Goal: Task Accomplishment & Management: Manage account settings

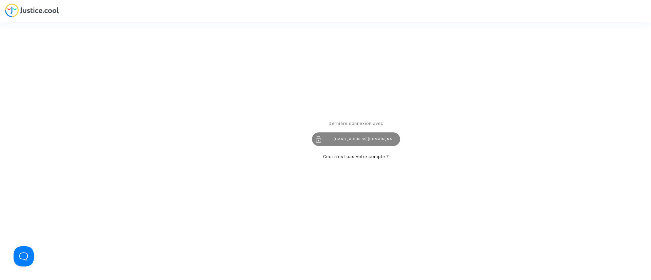
click at [360, 137] on div "claracoulon.pitcher@gmail.com" at bounding box center [356, 140] width 88 height 14
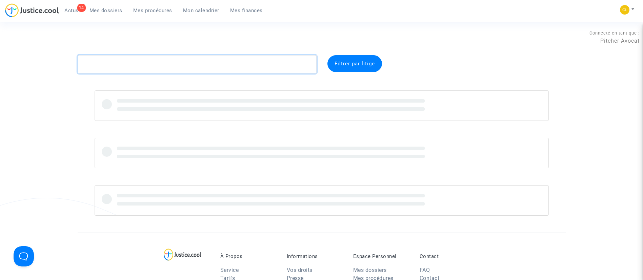
click at [263, 70] on textarea at bounding box center [197, 64] width 239 height 18
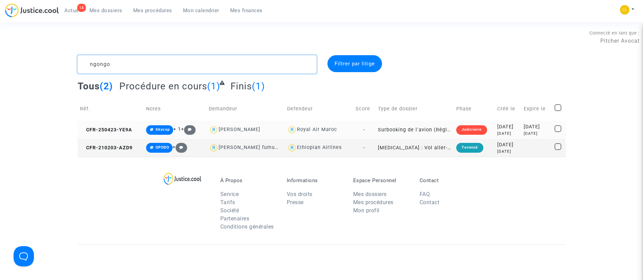
type textarea "ngongo"
click at [497, 134] on div "5 months ago" at bounding box center [507, 134] width 21 height 6
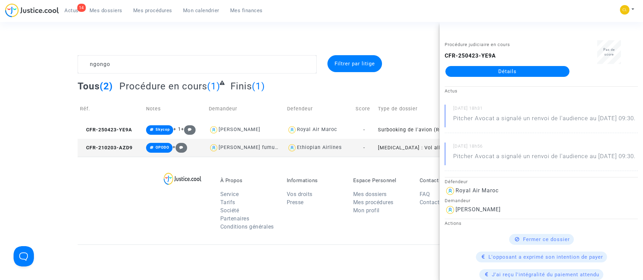
click at [511, 69] on link "Détails" at bounding box center [508, 71] width 124 height 11
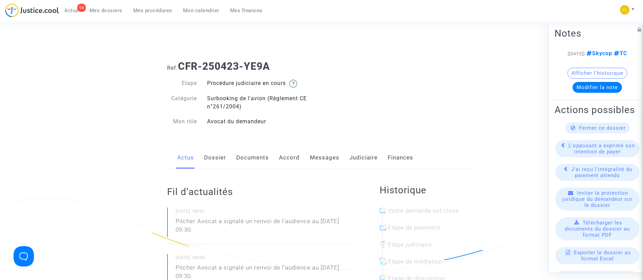
click at [72, 12] on span "Actus" at bounding box center [71, 10] width 14 height 6
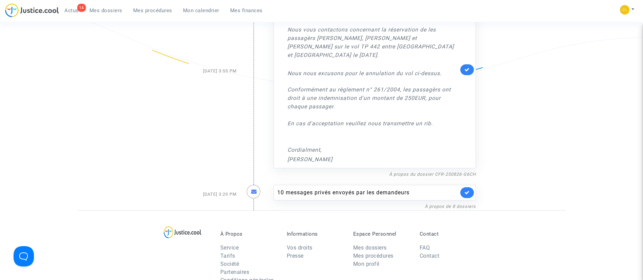
scroll to position [203, 0]
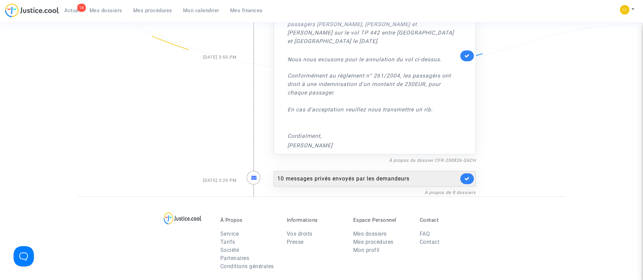
click at [373, 175] on div "10 messages privés envoyés par les demandeurs" at bounding box center [367, 179] width 181 height 8
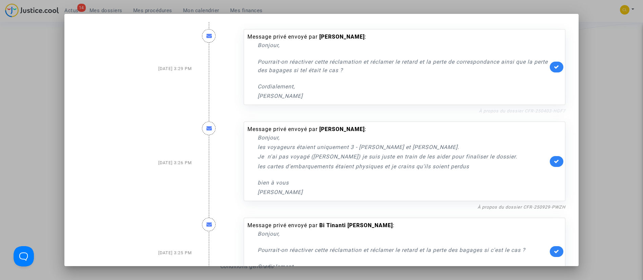
click at [504, 112] on link "À propos du dossier CFR-250403-HGF7" at bounding box center [522, 111] width 86 height 5
click at [559, 64] on div "Message privé envoyé par Claude Lemonnier : Bonjour, Pourrait-on réactiver cett…" at bounding box center [405, 67] width 322 height 76
click at [557, 64] on link at bounding box center [557, 67] width 14 height 11
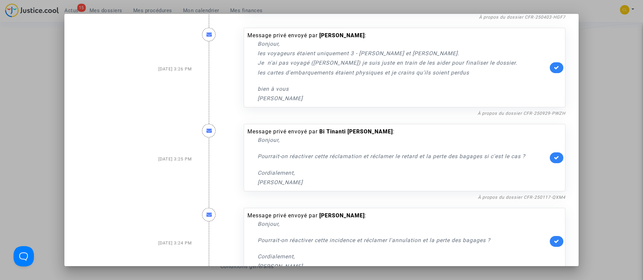
scroll to position [102, 0]
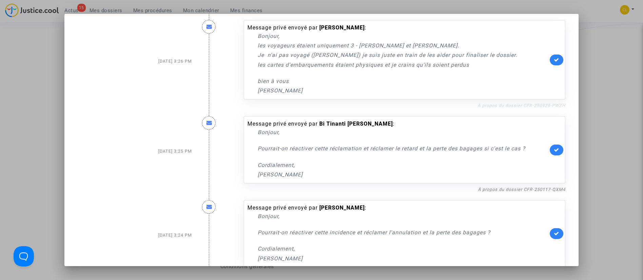
click at [520, 106] on link "À propos du dossier CFR-250929-PWZH" at bounding box center [522, 105] width 88 height 5
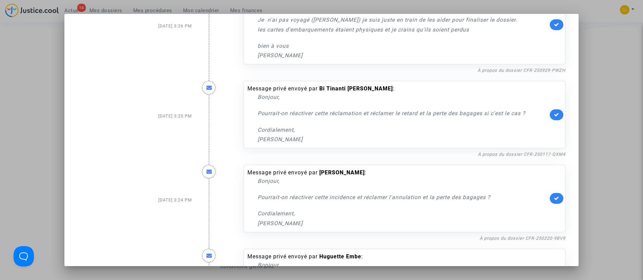
scroll to position [153, 0]
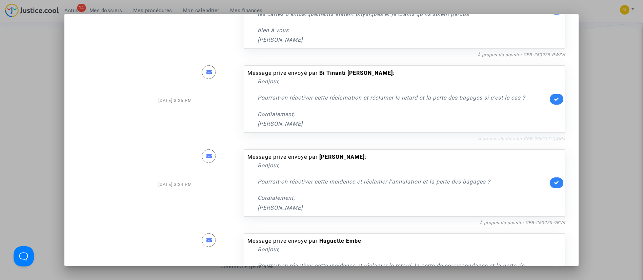
click at [524, 136] on link "À propos du dossier CFR-250117-QXM4" at bounding box center [521, 138] width 87 height 5
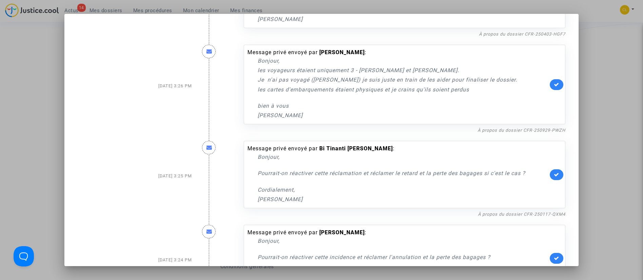
scroll to position [0, 0]
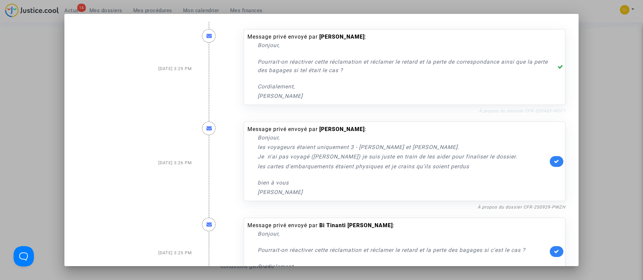
click at [515, 111] on link "À propos du dossier CFR-250403-HGF7" at bounding box center [522, 111] width 86 height 5
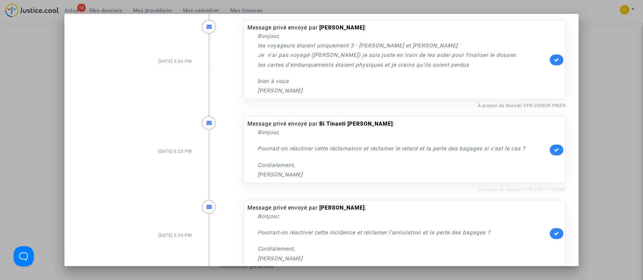
click at [510, 189] on link "À propos du dossier CFR-250117-QXM4" at bounding box center [521, 189] width 87 height 5
click at [552, 147] on link at bounding box center [557, 150] width 14 height 11
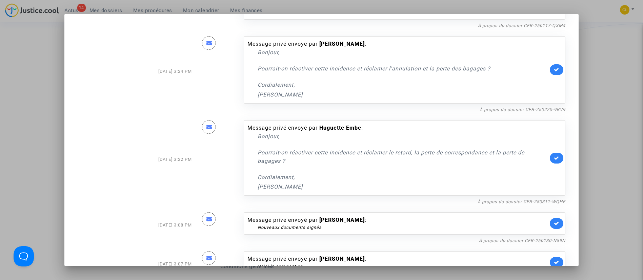
scroll to position [254, 0]
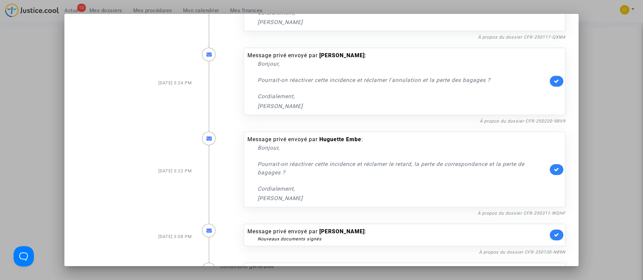
click at [490, 126] on div "Message privé envoyé par Huguette Embe : Bonjour, Pourrait-on réactiver cette i…" at bounding box center [405, 171] width 332 height 93
click at [489, 121] on link "À propos du dossier CFR-250220-9BV9" at bounding box center [523, 121] width 86 height 5
click at [520, 121] on link "À propos du dossier CFR-250220-9BV9" at bounding box center [523, 121] width 86 height 5
click at [550, 84] on link at bounding box center [557, 81] width 14 height 11
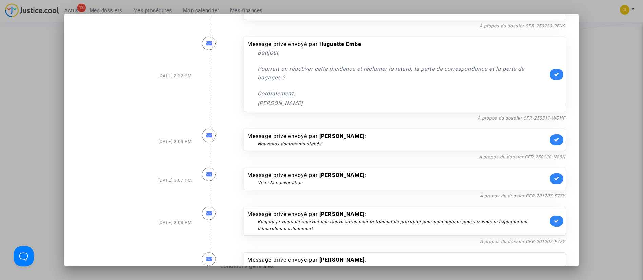
scroll to position [356, 0]
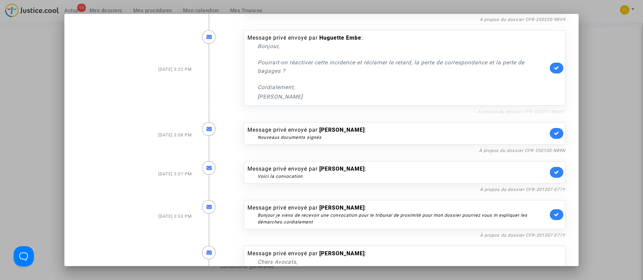
click at [538, 110] on link "À propos du dossier CFR-250311-WQHF" at bounding box center [522, 111] width 88 height 5
click at [554, 68] on icon at bounding box center [556, 67] width 5 height 5
click at [539, 150] on link "À propos du dossier CFR-250130-N89N" at bounding box center [522, 150] width 86 height 5
click at [552, 129] on link at bounding box center [557, 133] width 14 height 11
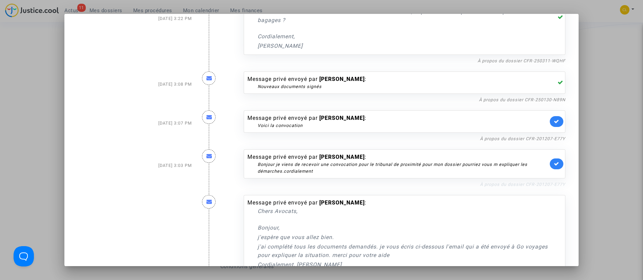
click at [522, 184] on link "À propos du dossier CFR-201207-E77Y" at bounding box center [522, 184] width 85 height 5
click at [554, 121] on icon at bounding box center [556, 121] width 5 height 5
click at [554, 166] on icon at bounding box center [556, 163] width 5 height 5
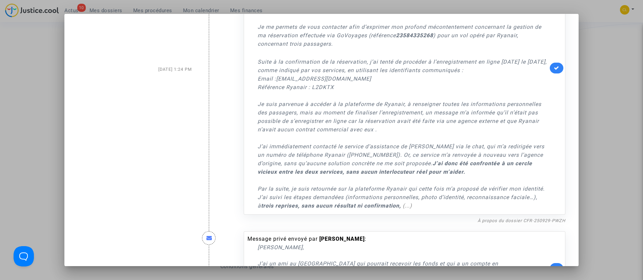
scroll to position [739, 0]
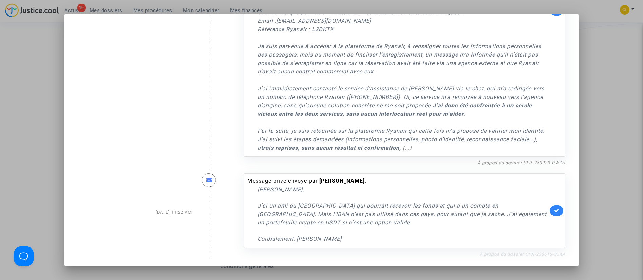
click at [501, 254] on link "À propos du dossier CFR-230616-8JXA" at bounding box center [523, 254] width 86 height 5
click at [553, 208] on link at bounding box center [557, 211] width 14 height 11
click at [607, 95] on div at bounding box center [321, 140] width 643 height 280
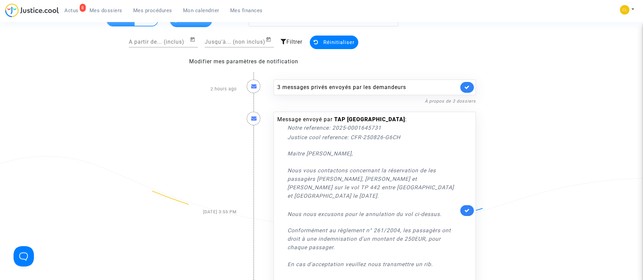
scroll to position [0, 0]
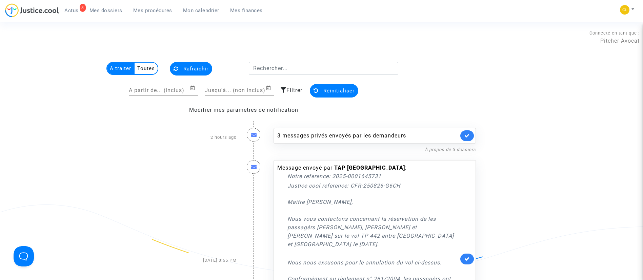
click at [195, 68] on span "Rafraichir" at bounding box center [195, 69] width 25 height 6
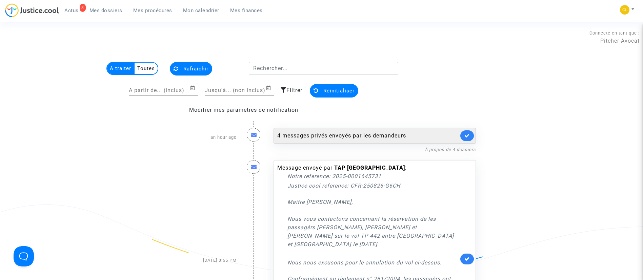
click at [358, 129] on div "4 messages privés envoyés par les demandeurs" at bounding box center [375, 136] width 202 height 16
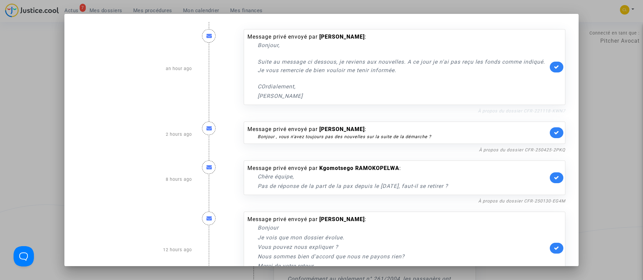
click at [546, 112] on link "À propos du dossier CFR-221118-KWN7" at bounding box center [521, 111] width 87 height 5
click at [554, 66] on icon at bounding box center [556, 66] width 5 height 5
click at [500, 151] on link "À propos du dossier CFR-250425-2PKQ" at bounding box center [522, 150] width 86 height 5
click at [550, 131] on link at bounding box center [557, 133] width 14 height 11
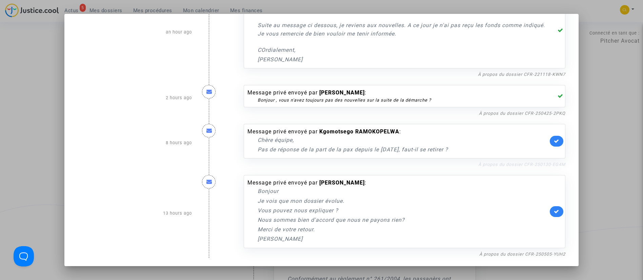
click at [505, 165] on link "À propos du dossier CFR-250130-EG4M" at bounding box center [521, 164] width 87 height 5
click at [530, 255] on link "À propos du dossier CFR-250505-YUH2" at bounding box center [523, 254] width 86 height 5
click at [550, 207] on link at bounding box center [557, 212] width 14 height 11
click at [603, 126] on div at bounding box center [321, 140] width 643 height 280
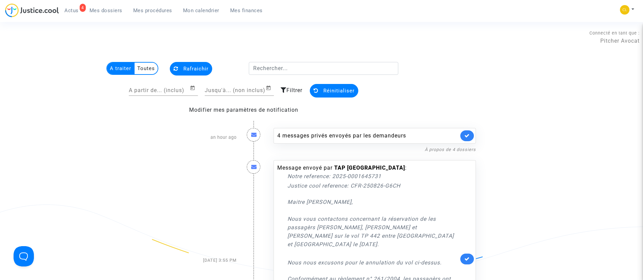
click at [201, 67] on span "Rafraichir" at bounding box center [195, 69] width 25 height 6
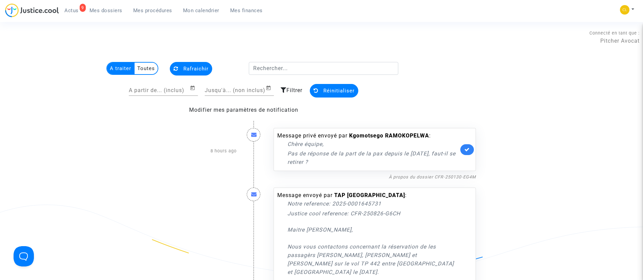
drag, startPoint x: 107, startPoint y: 14, endPoint x: 131, endPoint y: 30, distance: 28.5
click at [107, 14] on link "Mes dossiers" at bounding box center [106, 10] width 44 height 10
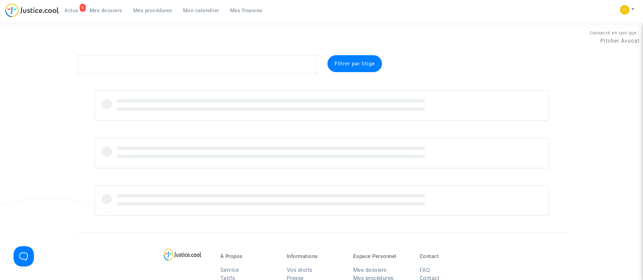
click at [68, 12] on span "Actus" at bounding box center [71, 10] width 14 height 6
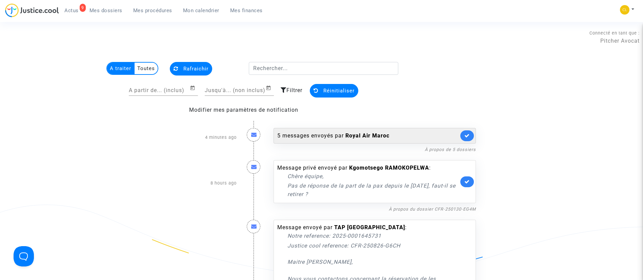
click at [292, 138] on div "5 messages envoyés par Royal Air Maroc" at bounding box center [367, 136] width 181 height 8
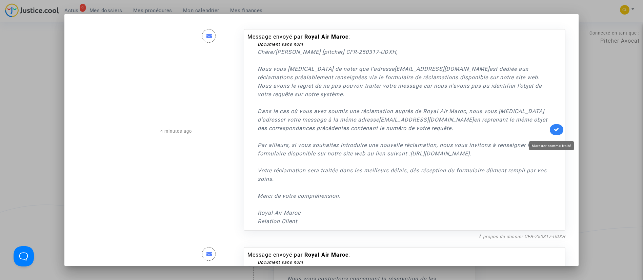
click at [555, 132] on icon at bounding box center [556, 129] width 5 height 5
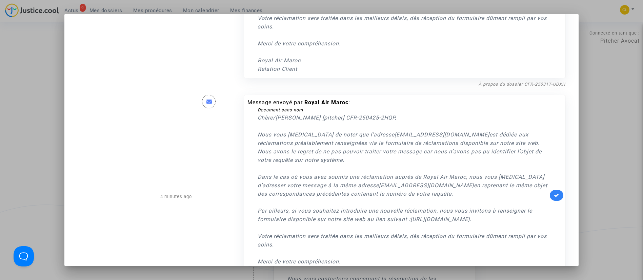
scroll to position [203, 0]
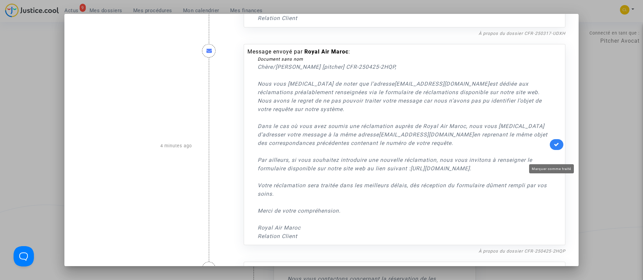
drag, startPoint x: 555, startPoint y: 155, endPoint x: 409, endPoint y: 141, distance: 146.1
click at [550, 150] on link at bounding box center [557, 144] width 14 height 11
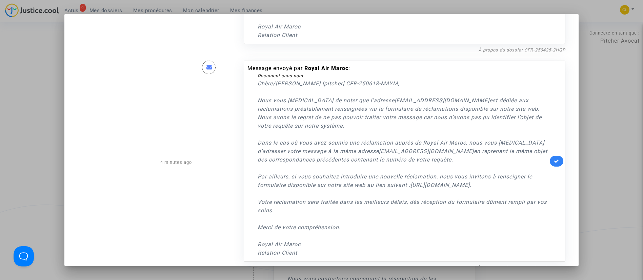
scroll to position [407, 0]
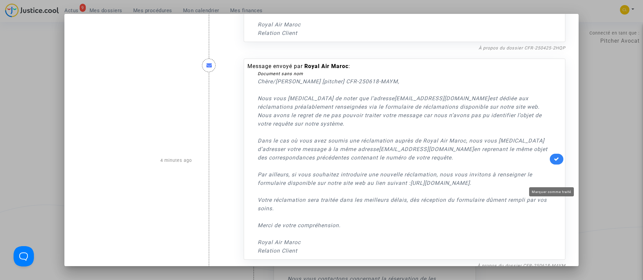
drag, startPoint x: 550, startPoint y: 179, endPoint x: 387, endPoint y: 144, distance: 167.1
click at [543, 177] on div "Message envoyé par Royal Air Maroc : Document sans nom Chère/Cher [pitcher] CFR…" at bounding box center [405, 159] width 322 height 201
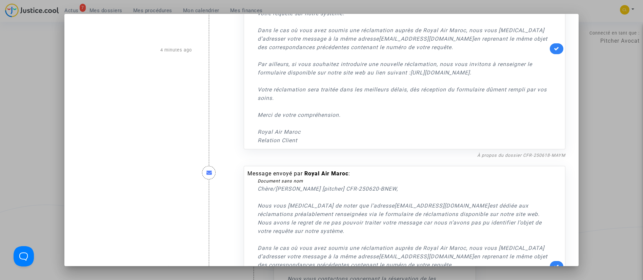
scroll to position [712, 0]
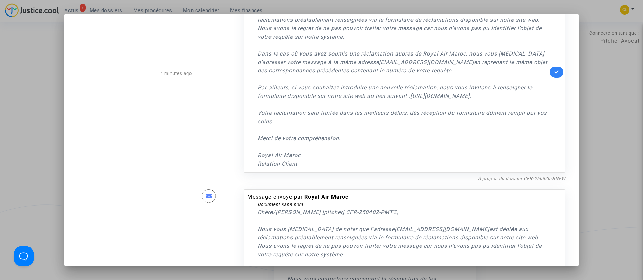
click at [551, 78] on link at bounding box center [557, 72] width 14 height 11
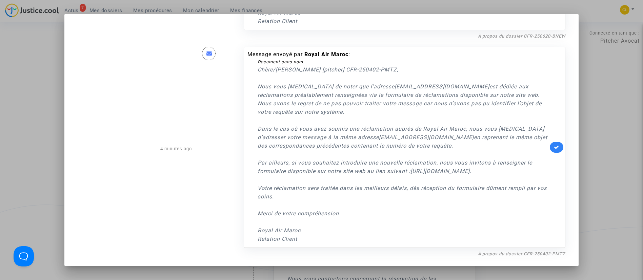
scroll to position [897, 0]
click at [559, 143] on div "Message envoyé par Royal Air Maroc : Document sans nom Chère/Cher [pitcher] CFR…" at bounding box center [405, 147] width 322 height 201
click at [554, 145] on icon at bounding box center [556, 147] width 5 height 5
click at [602, 112] on div at bounding box center [321, 140] width 643 height 280
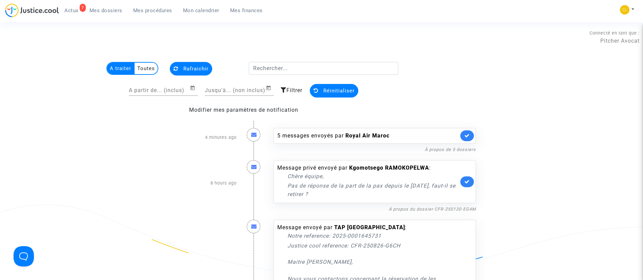
click at [100, 8] on span "Mes dossiers" at bounding box center [106, 10] width 33 height 6
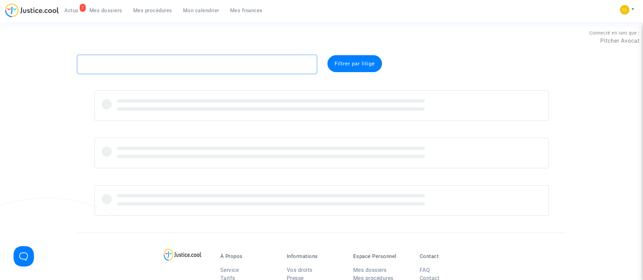
click at [153, 64] on textarea at bounding box center [197, 64] width 239 height 18
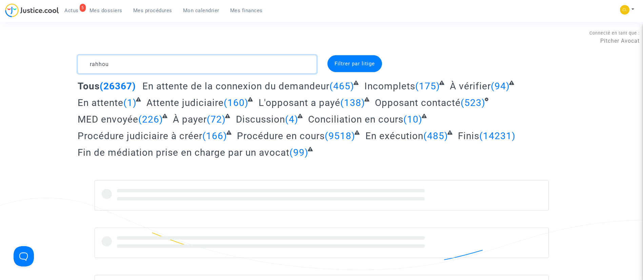
type textarea "rahhou"
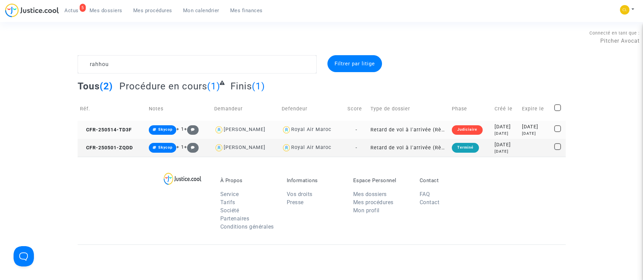
click at [495, 128] on div "2025-05-14" at bounding box center [506, 126] width 22 height 7
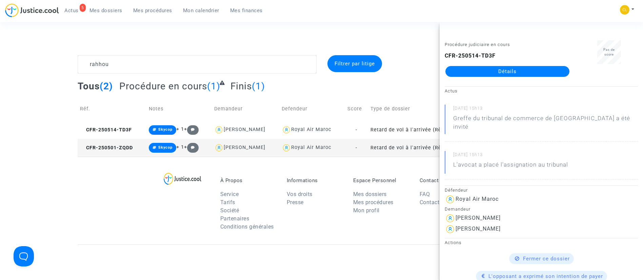
click at [500, 73] on link "Détails" at bounding box center [508, 71] width 124 height 11
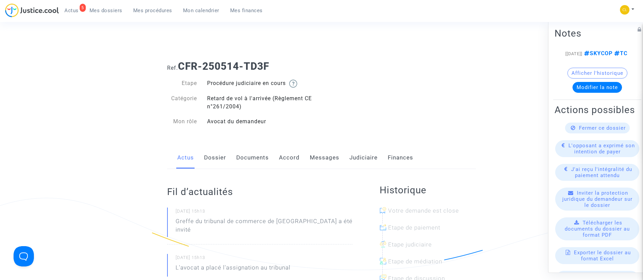
drag, startPoint x: 181, startPoint y: 64, endPoint x: 271, endPoint y: 71, distance: 89.4
click at [269, 71] on b "CFR-250514-TD3F" at bounding box center [223, 66] width 91 height 12
copy b "CFR-250514-TD3F"
click at [290, 152] on link "Accord" at bounding box center [289, 158] width 21 height 22
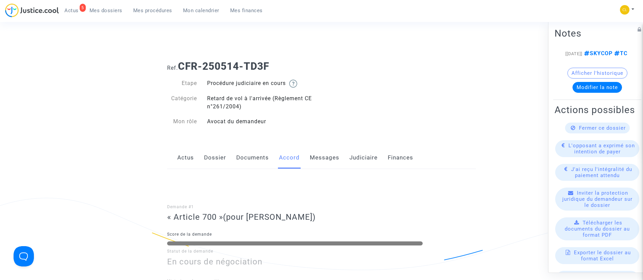
click at [221, 158] on link "Dossier" at bounding box center [215, 158] width 22 height 22
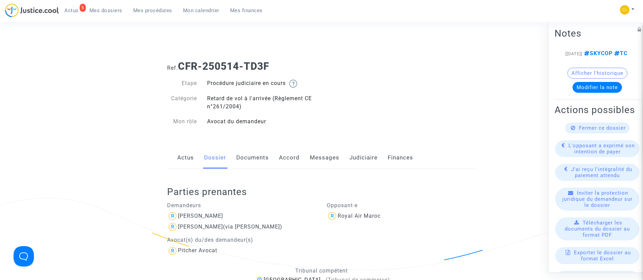
click at [358, 159] on link "Judiciaire" at bounding box center [364, 158] width 28 height 22
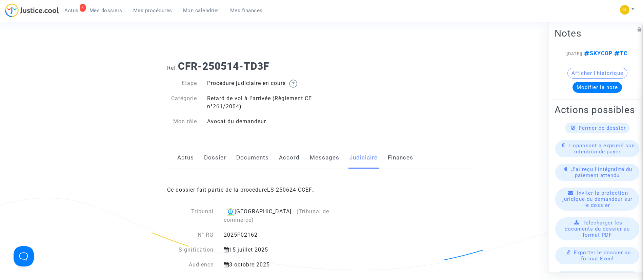
click at [284, 193] on div "Ce dossier fait partie de la procédure LS-250624-CCEF ." at bounding box center [321, 185] width 309 height 32
click at [275, 192] on link "LS-250624-CCEF" at bounding box center [289, 190] width 45 height 6
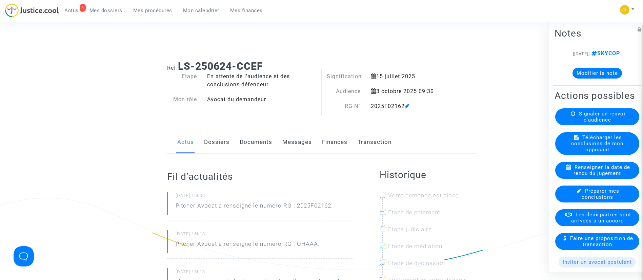
click at [339, 139] on link "Finances" at bounding box center [334, 142] width 25 height 22
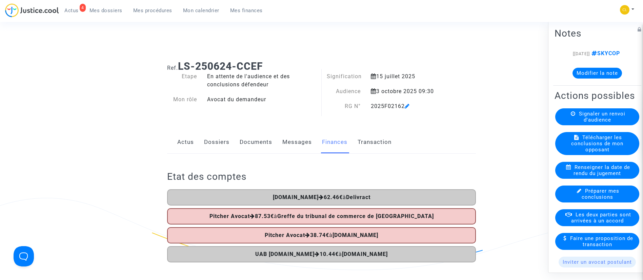
click at [587, 78] on button "Modifier la note" at bounding box center [598, 72] width 50 height 11
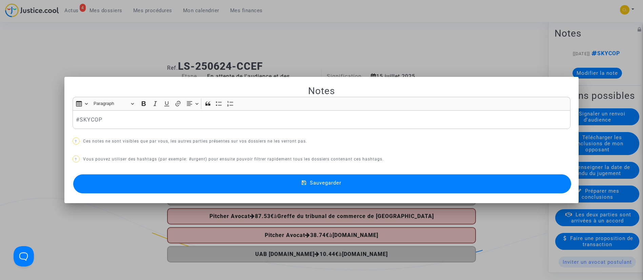
click at [73, 121] on div "#SKYCOP" at bounding box center [322, 120] width 499 height 19
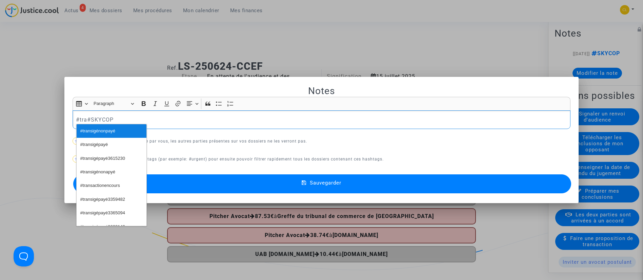
click at [99, 127] on span "#transigénonpayé" at bounding box center [97, 131] width 35 height 10
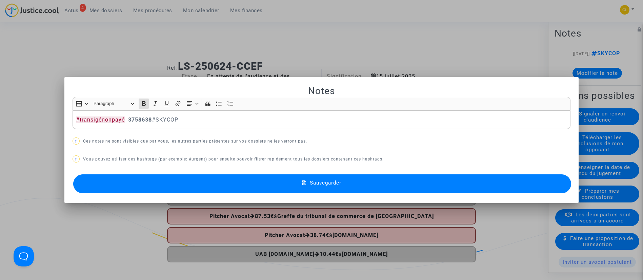
click at [344, 184] on button "Sauvegarder" at bounding box center [322, 184] width 499 height 19
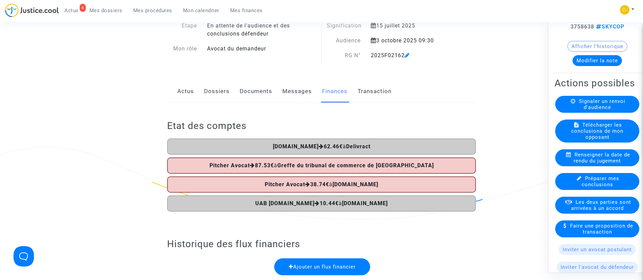
scroll to position [153, 0]
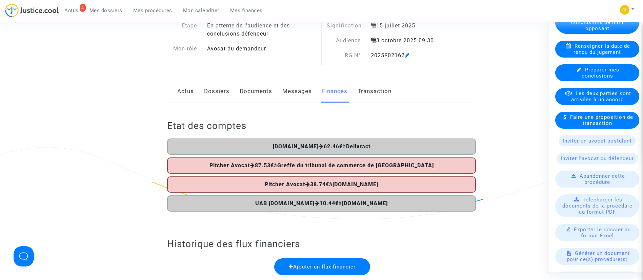
click at [614, 102] on span "Les deux parties sont arrivées à un accord" at bounding box center [601, 96] width 60 height 12
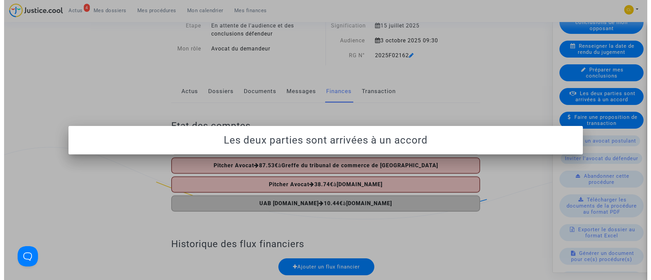
scroll to position [0, 0]
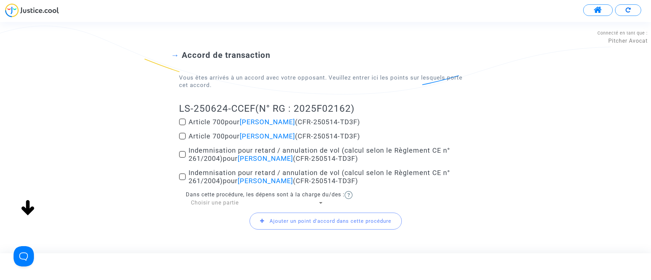
scroll to position [69, 0]
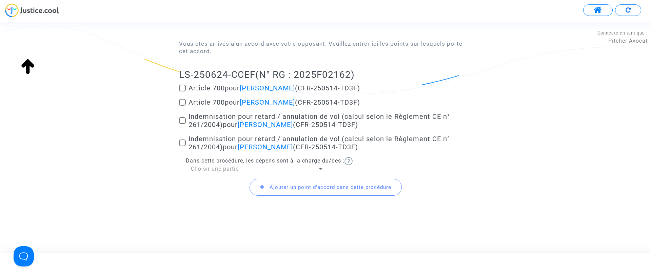
click at [221, 87] on span "Article 700 pour Younes Rahhou (CFR-250514-TD3F)" at bounding box center [275, 88] width 172 height 8
click at [182, 92] on input "Article 700 pour Younes Rahhou (CFR-250514-TD3F)" at bounding box center [182, 92] width 0 height 0
checkbox input "true"
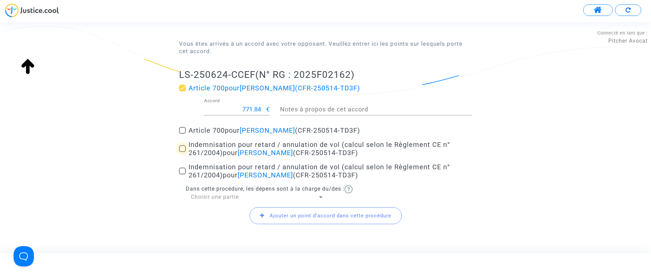
click at [231, 151] on span "pour Younes Rahhou" at bounding box center [258, 153] width 70 height 8
click at [182, 152] on input "Indemnisation pour retard / annulation de vol (calcul selon le Règlement CE n° …" at bounding box center [182, 152] width 0 height 0
checkbox input "true"
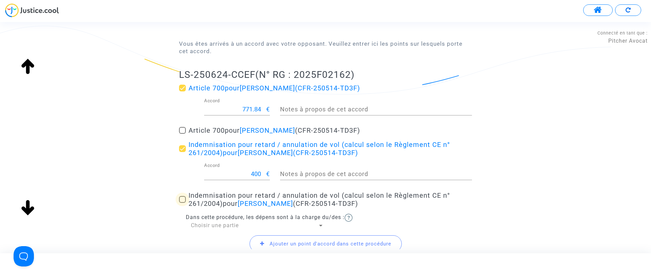
click at [233, 198] on span "Indemnisation pour retard / annulation de vol (calcul selon le Règlement CE n° …" at bounding box center [319, 200] width 261 height 16
click at [182, 203] on input "Indemnisation pour retard / annulation de vol (calcul selon le Règlement CE n° …" at bounding box center [182, 203] width 0 height 0
checkbox input "true"
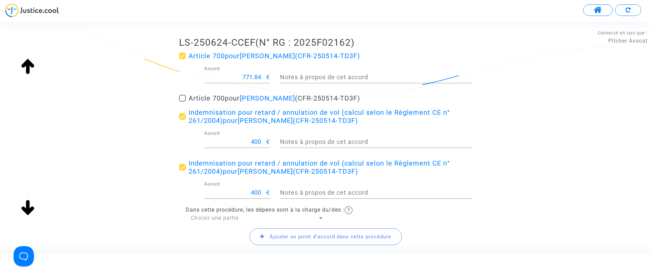
scroll to position [151, 0]
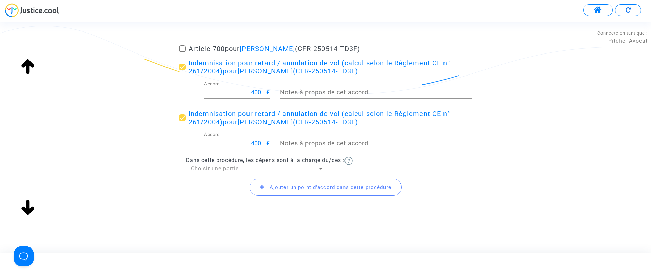
click at [203, 167] on span "Choisir une partie" at bounding box center [215, 168] width 48 height 6
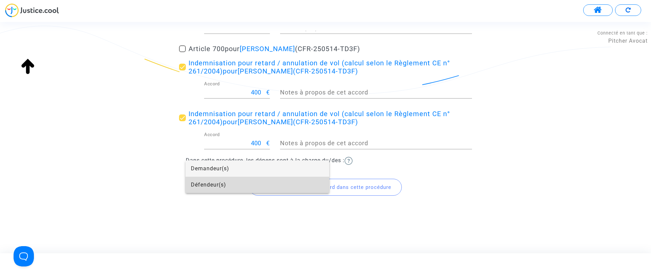
click at [217, 183] on span "Défendeur(s)" at bounding box center [257, 185] width 133 height 16
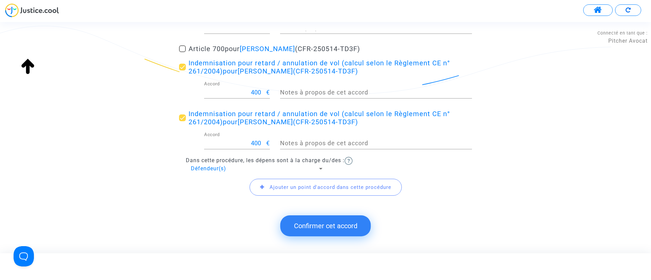
drag, startPoint x: 352, startPoint y: 227, endPoint x: 356, endPoint y: 223, distance: 5.3
click at [352, 227] on button "Confirmer cet accord" at bounding box center [325, 226] width 91 height 21
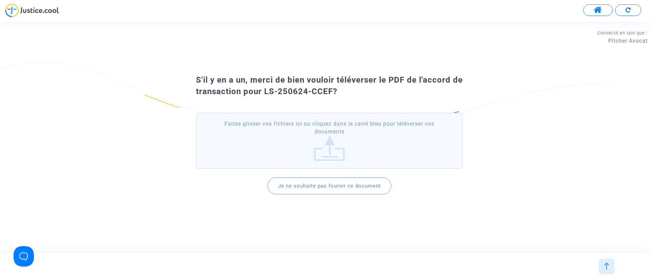
click at [315, 183] on button "Je ne souhaite pas fournir ce document" at bounding box center [330, 186] width 124 height 17
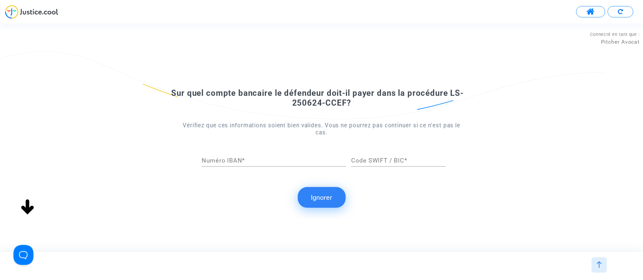
scroll to position [0, 0]
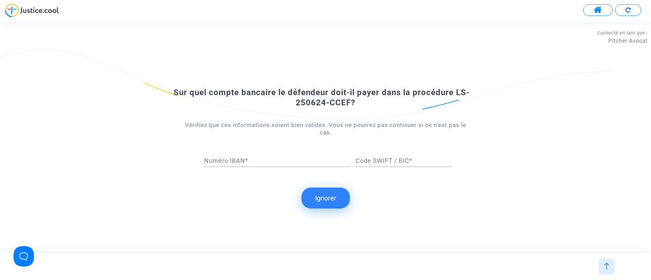
click at [314, 189] on button "Ignorer" at bounding box center [325, 198] width 48 height 21
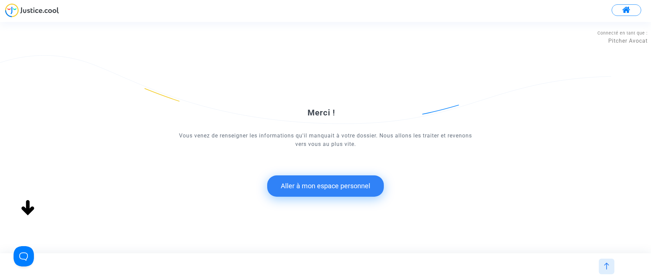
click at [362, 179] on button "Aller à mon espace personnel" at bounding box center [325, 186] width 117 height 21
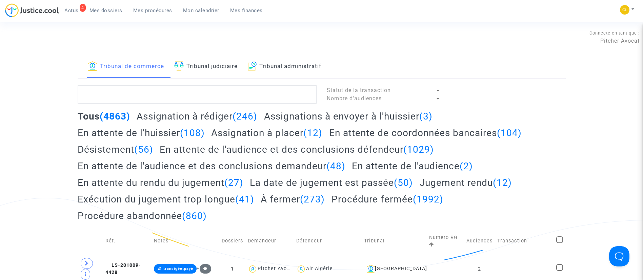
click at [203, 16] on div "4 Actus Mes dossiers Mes procédures Mon calendrier Mes finances" at bounding box center [136, 12] width 263 height 19
click at [203, 12] on span "Mon calendrier" at bounding box center [201, 10] width 36 height 6
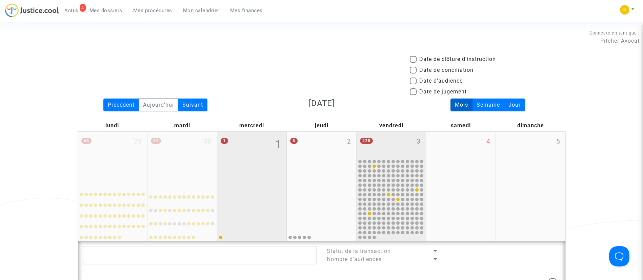
click at [383, 148] on div "228 3" at bounding box center [392, 145] width 70 height 26
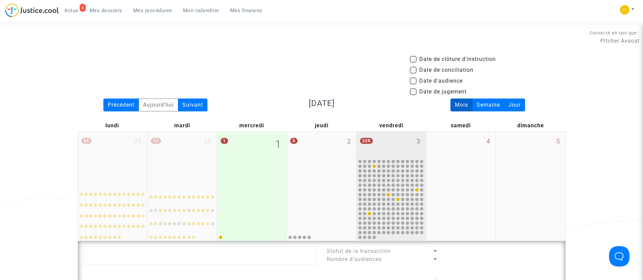
click at [402, 145] on div "228 3" at bounding box center [392, 145] width 70 height 26
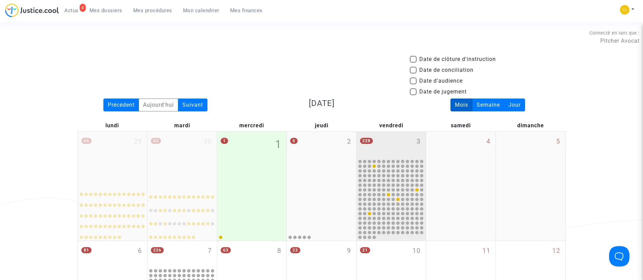
click at [380, 152] on div "228 3" at bounding box center [392, 145] width 70 height 26
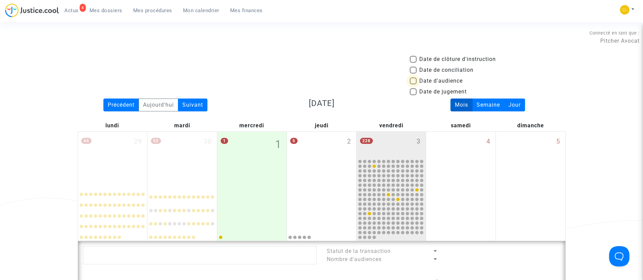
click at [430, 80] on span "Date d'audience" at bounding box center [440, 81] width 43 height 8
click at [413, 84] on input "Date d'audience" at bounding box center [413, 84] width 0 height 0
checkbox input "true"
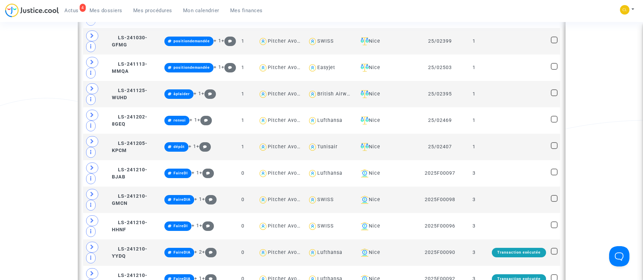
scroll to position [630, 0]
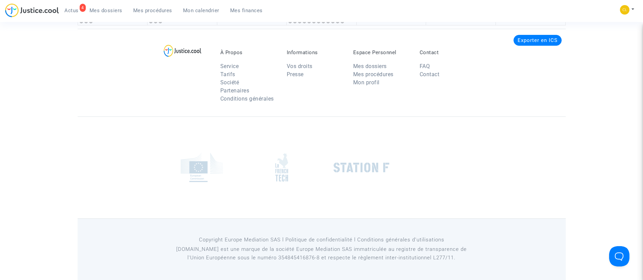
scroll to position [966, 0]
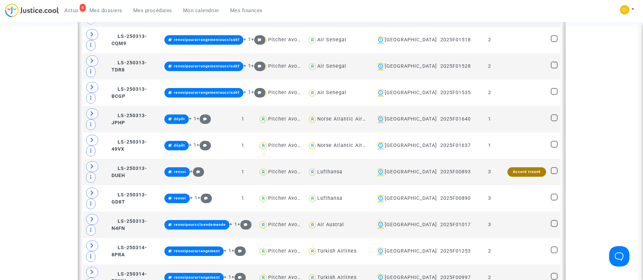
scroll to position [1526, 0]
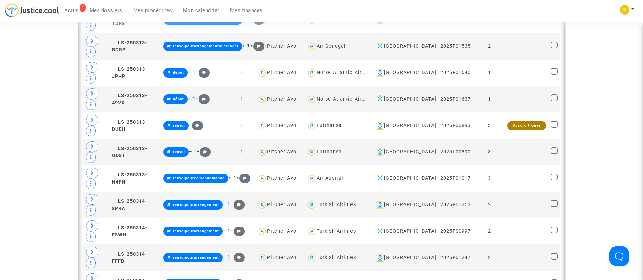
scroll to position [916, 0]
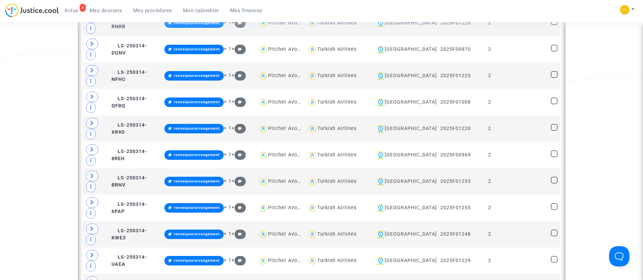
scroll to position [1730, 0]
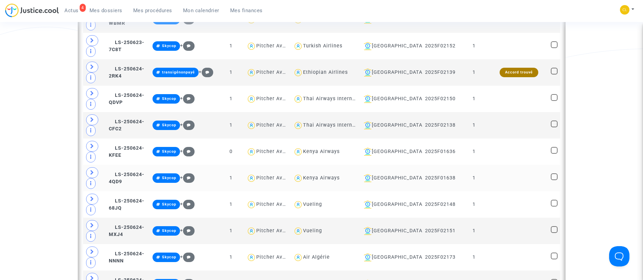
scroll to position [3765, 0]
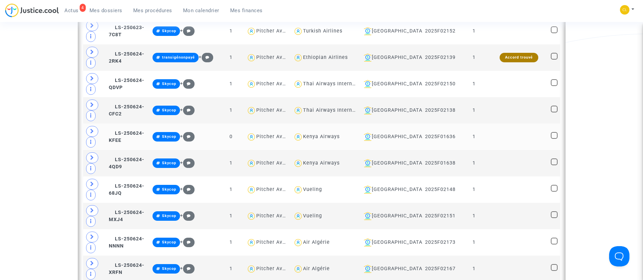
click at [418, 133] on td "Bobigny" at bounding box center [390, 137] width 63 height 26
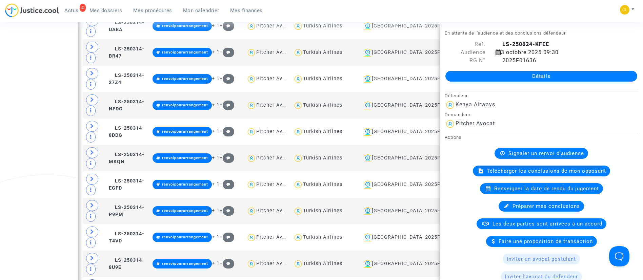
scroll to position [1527, 0]
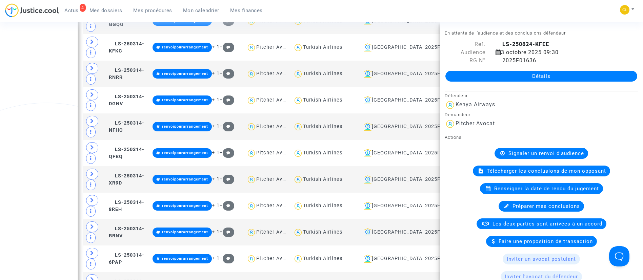
drag, startPoint x: 147, startPoint y: 10, endPoint x: 207, endPoint y: 114, distance: 120.6
click at [147, 10] on span "Mes procédures" at bounding box center [152, 10] width 39 height 6
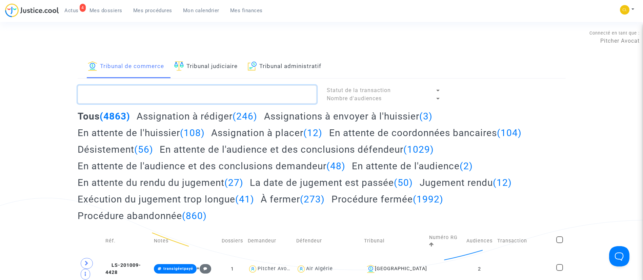
click at [205, 97] on textarea at bounding box center [197, 94] width 239 height 18
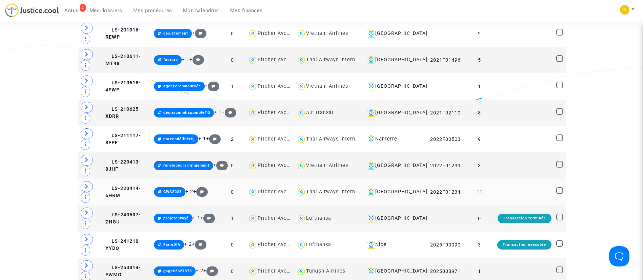
scroll to position [305, 0]
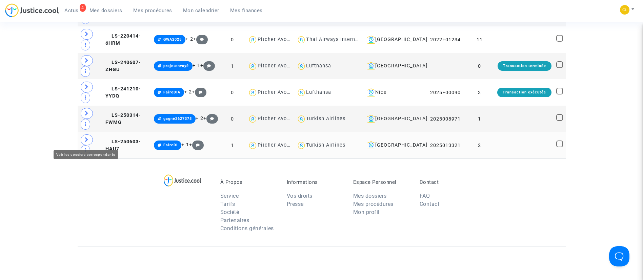
click at [90, 140] on span at bounding box center [87, 140] width 12 height 11
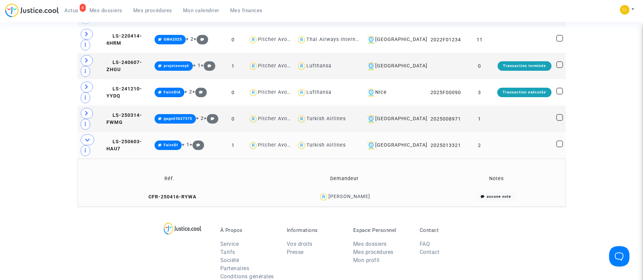
click at [348, 195] on div "Alain Nguyen" at bounding box center [350, 197] width 42 height 6
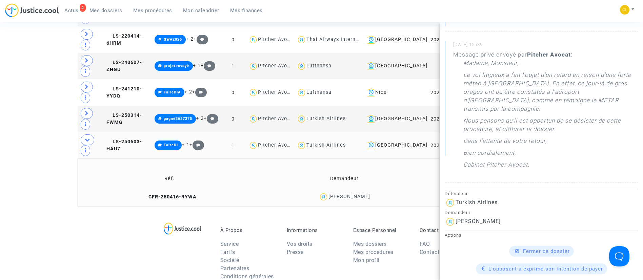
scroll to position [0, 0]
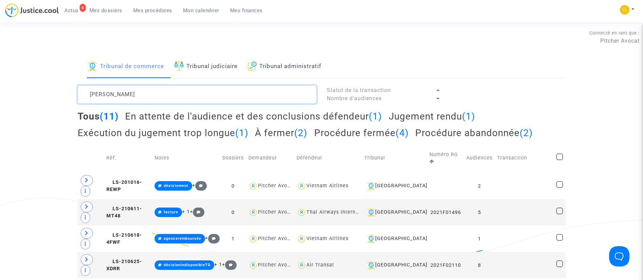
click at [189, 95] on textarea at bounding box center [197, 94] width 239 height 18
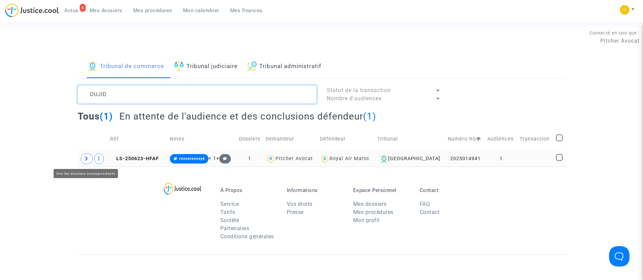
type textarea "OUJID"
click at [85, 163] on span at bounding box center [87, 159] width 12 height 11
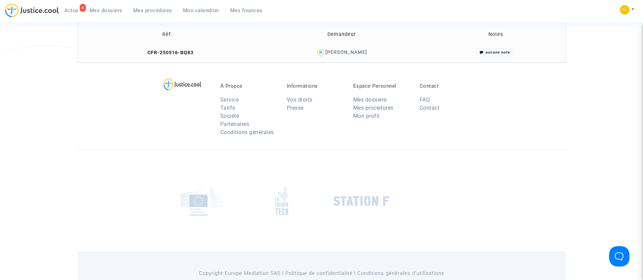
scroll to position [51, 0]
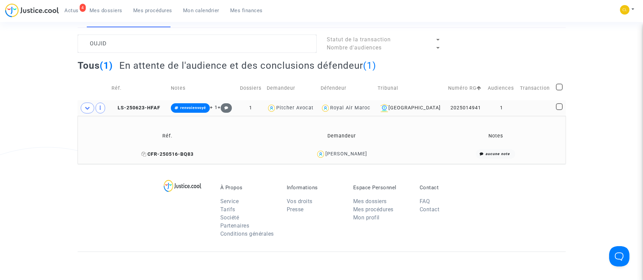
click at [146, 154] on icon at bounding box center [143, 154] width 5 height 5
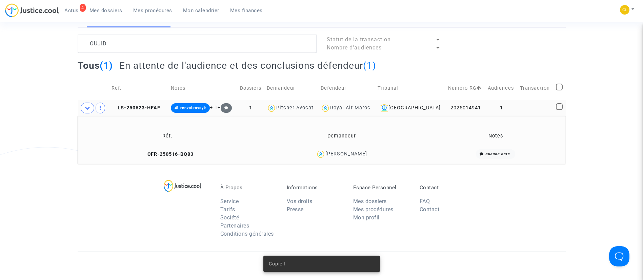
click at [348, 153] on div "Selma Oujid" at bounding box center [347, 154] width 42 height 6
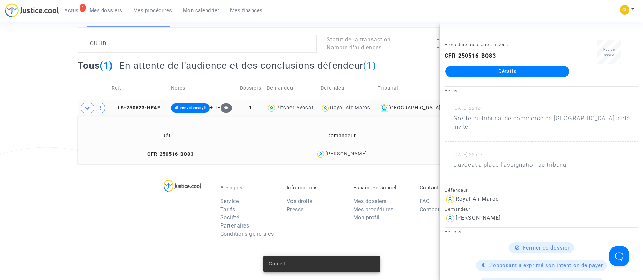
click at [501, 67] on link "Détails" at bounding box center [508, 71] width 124 height 11
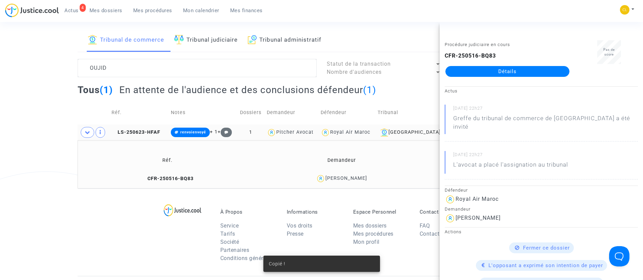
scroll to position [51, 0]
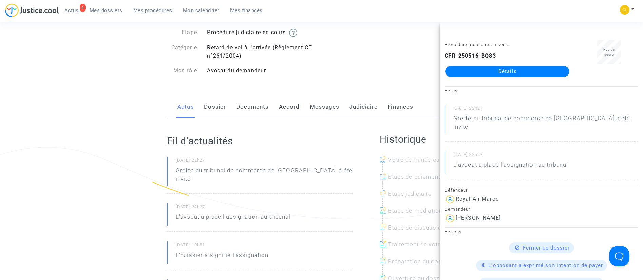
click at [264, 110] on link "Documents" at bounding box center [252, 107] width 33 height 22
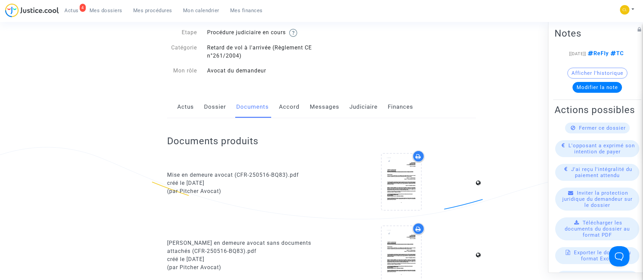
click at [328, 109] on link "Messages" at bounding box center [325, 107] width 30 height 22
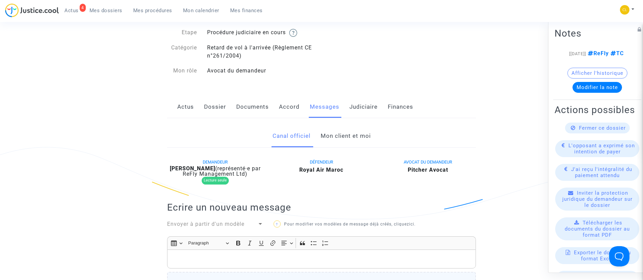
click at [291, 104] on link "Accord" at bounding box center [289, 107] width 21 height 22
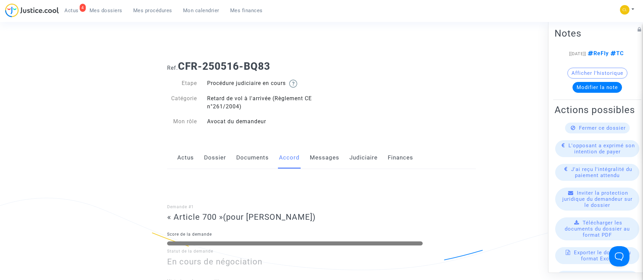
click at [367, 163] on link "Judiciaire" at bounding box center [364, 158] width 28 height 22
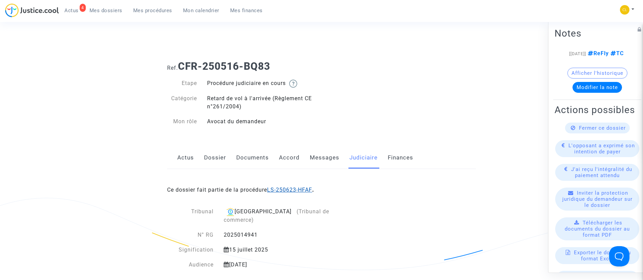
click at [298, 192] on link "LS-250623-HFAF" at bounding box center [289, 190] width 45 height 6
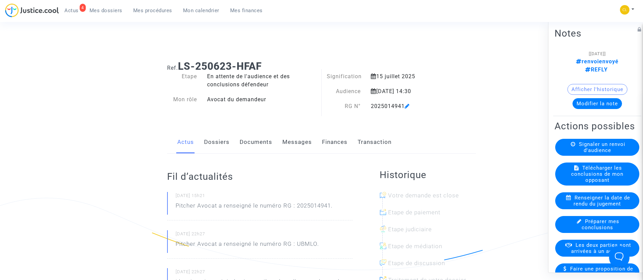
click at [340, 143] on link "Finances" at bounding box center [334, 142] width 25 height 22
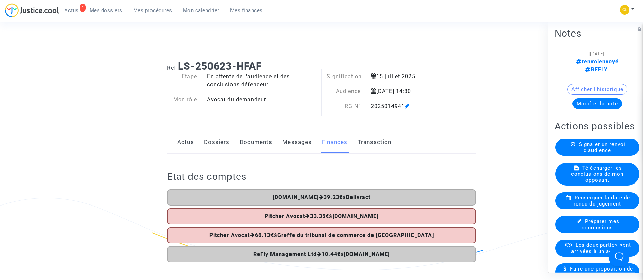
click at [595, 98] on button "Modifier la note" at bounding box center [598, 103] width 50 height 11
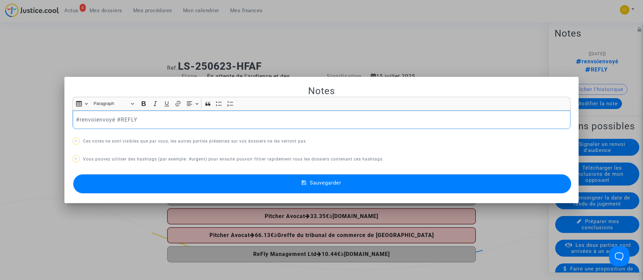
click at [102, 119] on p "#renvoienvoyé #REFLY" at bounding box center [321, 120] width 491 height 8
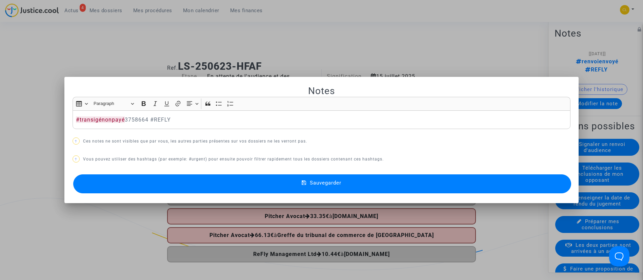
click at [301, 183] on button "Sauvegarder" at bounding box center [322, 184] width 499 height 19
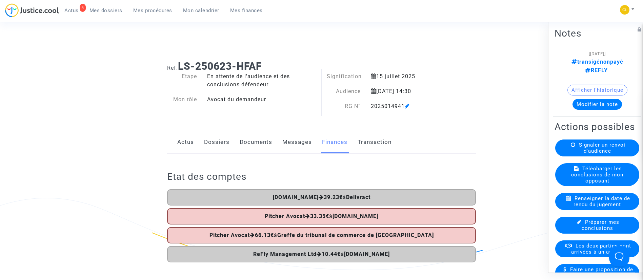
click at [600, 99] on button "Modifier la note" at bounding box center [598, 104] width 50 height 11
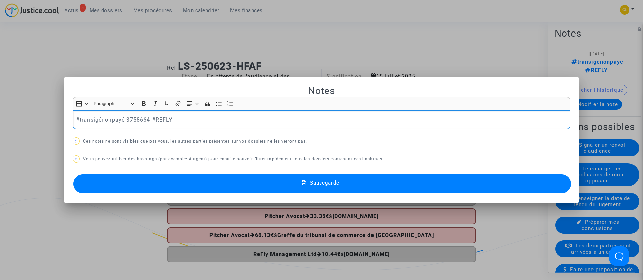
click at [424, 57] on div at bounding box center [321, 140] width 643 height 280
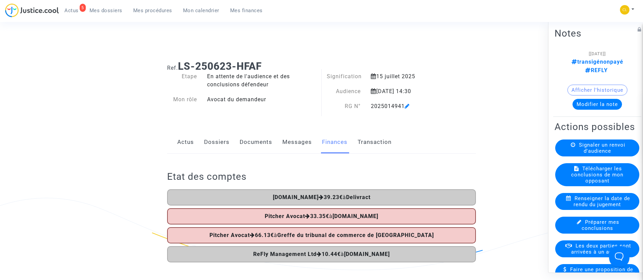
click at [213, 150] on link "Dossiers" at bounding box center [216, 142] width 25 height 22
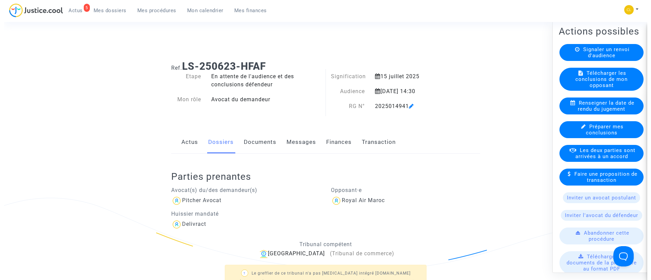
scroll to position [102, 0]
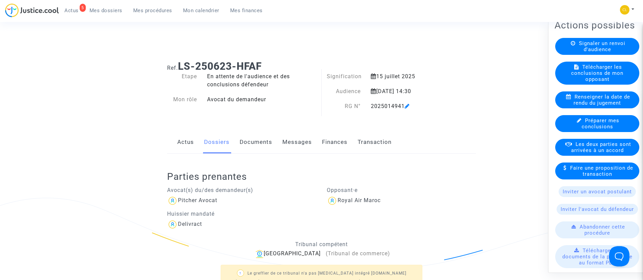
click at [593, 153] on span "Les deux parties sont arrivées à un accord" at bounding box center [601, 147] width 60 height 12
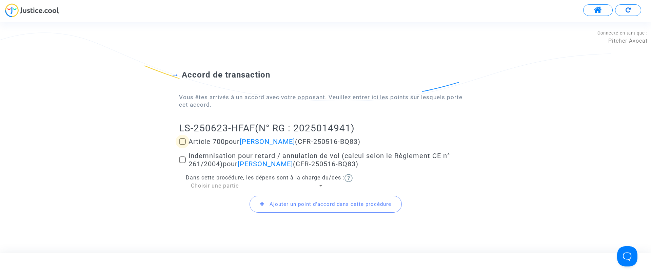
click at [211, 141] on span "Article 700 pour Selma Oujid (CFR-250516-BQ83)" at bounding box center [275, 142] width 172 height 8
click at [182, 145] on input "Article 700 pour Selma Oujid (CFR-250516-BQ83)" at bounding box center [182, 145] width 0 height 0
checkbox input "true"
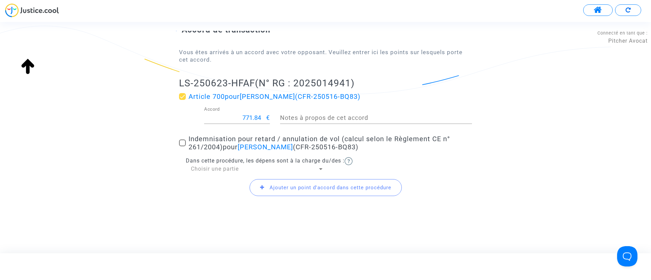
scroll to position [61, 0]
click at [212, 143] on span "Indemnisation pour retard / annulation de vol (calcul selon le Règlement CE n° …" at bounding box center [319, 143] width 261 height 16
click at [182, 146] on input "Indemnisation pour retard / annulation de vol (calcul selon le Règlement CE n° …" at bounding box center [182, 146] width 0 height 0
checkbox input "true"
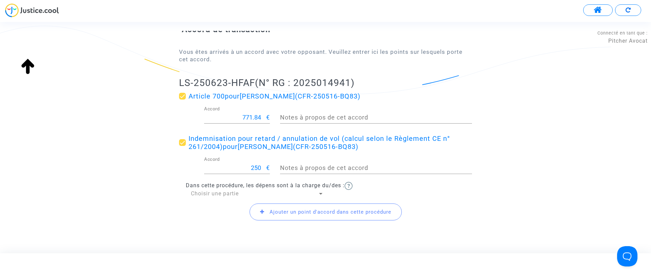
drag, startPoint x: 228, startPoint y: 112, endPoint x: 256, endPoint y: 127, distance: 31.9
click at [256, 127] on div "771.84 Accord €" at bounding box center [237, 118] width 66 height 25
click at [244, 114] on input "771.84" at bounding box center [235, 117] width 62 height 7
click at [245, 115] on input "771.84" at bounding box center [235, 117] width 62 height 7
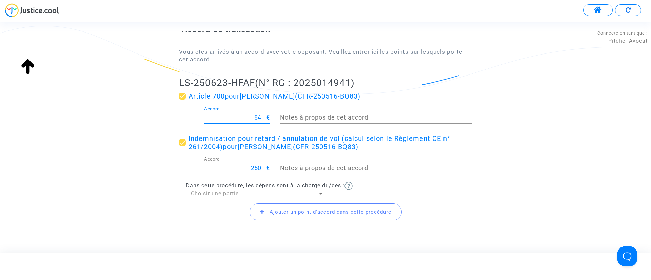
type input "4"
type input "300"
click at [213, 197] on div "Choisir une partie" at bounding box center [254, 193] width 127 height 7
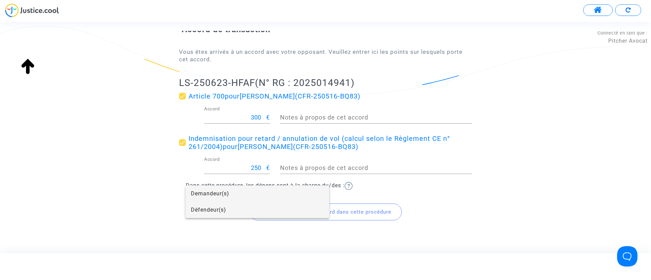
drag, startPoint x: 213, startPoint y: 213, endPoint x: 230, endPoint y: 210, distance: 16.8
click at [214, 213] on span "Défendeur(s)" at bounding box center [257, 210] width 133 height 16
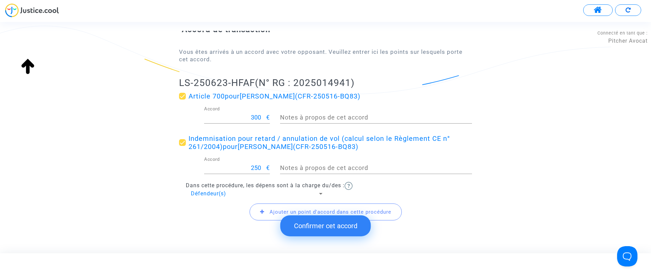
click at [318, 226] on button "Confirmer cet accord" at bounding box center [325, 226] width 91 height 21
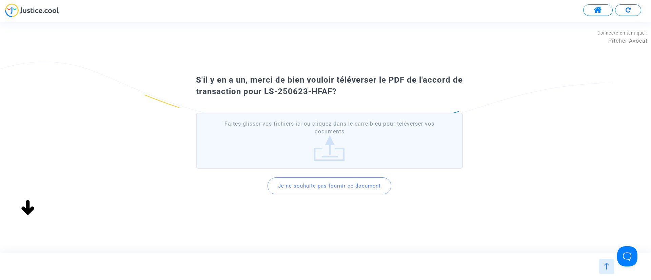
click at [321, 187] on button "Je ne souhaite pas fournir ce document" at bounding box center [330, 186] width 124 height 17
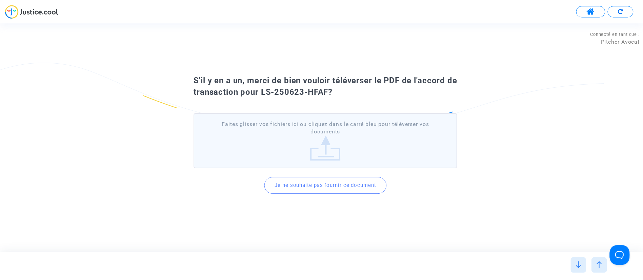
scroll to position [0, 0]
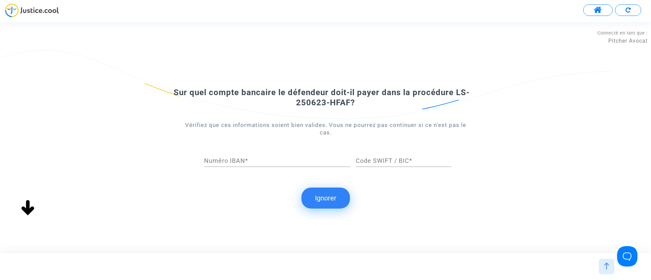
click at [321, 199] on button "Ignorer" at bounding box center [325, 198] width 48 height 21
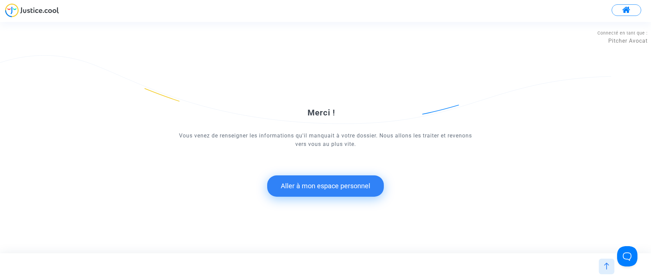
click at [324, 180] on button "Aller à mon espace personnel" at bounding box center [325, 186] width 117 height 21
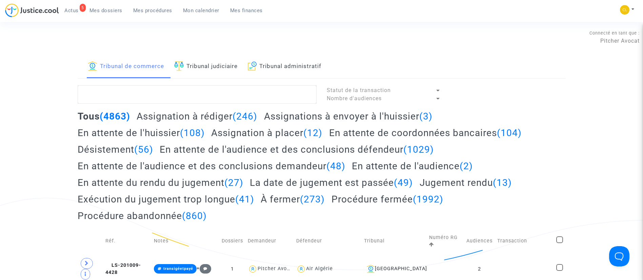
click at [109, 11] on span "Mes dossiers" at bounding box center [106, 10] width 33 height 6
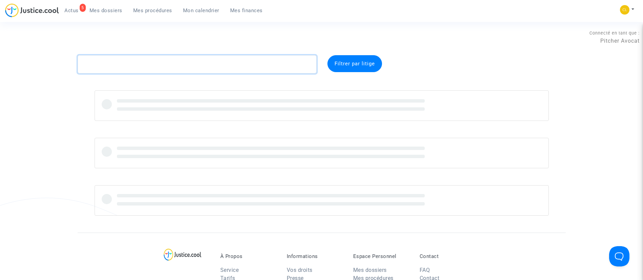
click at [132, 67] on textarea at bounding box center [197, 64] width 239 height 18
type textarea "GONAK"
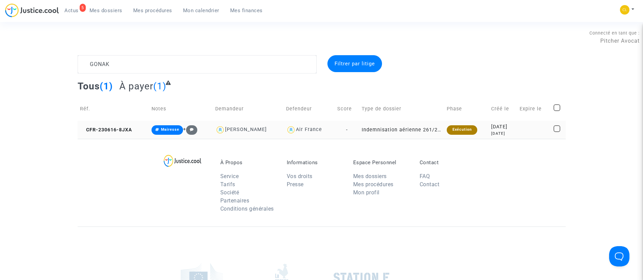
click at [509, 134] on div "2 years ago" at bounding box center [503, 134] width 24 height 6
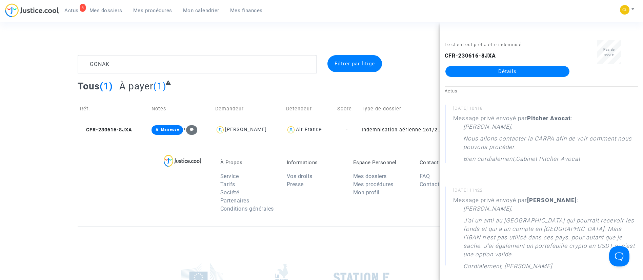
click at [495, 77] on div "Le client est prêt à être indemnisé CFR-230616-8JXA Détails" at bounding box center [508, 61] width 136 height 43
click at [504, 72] on link "Détails" at bounding box center [508, 71] width 124 height 11
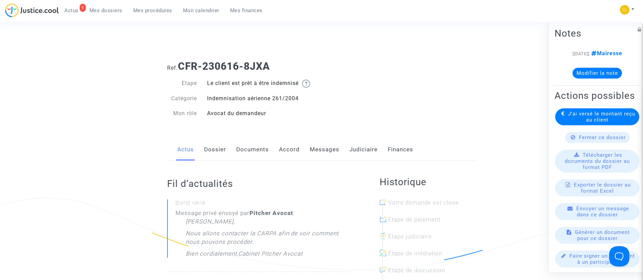
drag, startPoint x: 362, startPoint y: 149, endPoint x: 351, endPoint y: 133, distance: 18.8
click at [362, 149] on link "Judiciaire" at bounding box center [364, 150] width 28 height 22
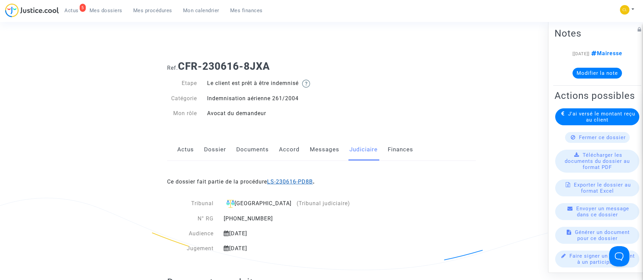
click at [297, 183] on link "LS-230616-PD8B" at bounding box center [290, 182] width 46 height 6
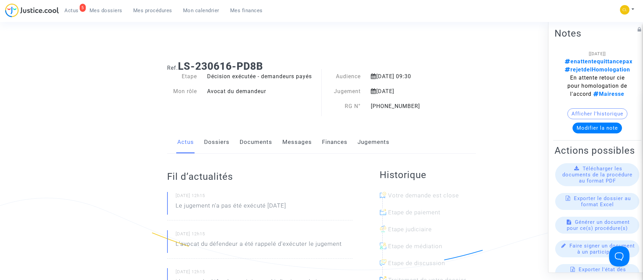
click at [216, 143] on link "Dossiers" at bounding box center [216, 142] width 25 height 22
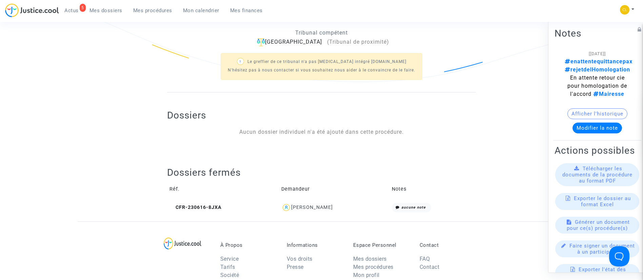
scroll to position [203, 0]
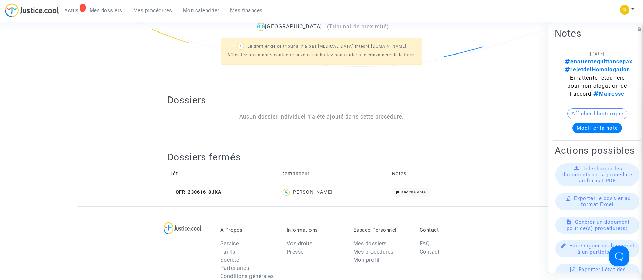
click at [307, 193] on div "Viktor GONAKHCHYAN" at bounding box center [312, 193] width 42 height 6
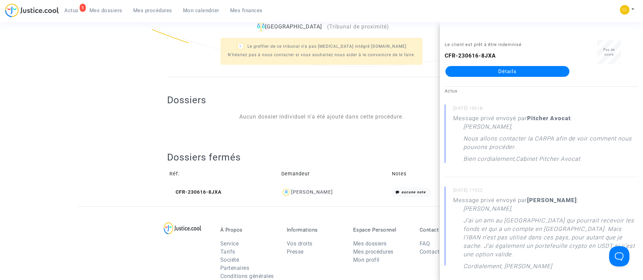
click at [496, 75] on link "Détails" at bounding box center [508, 71] width 124 height 11
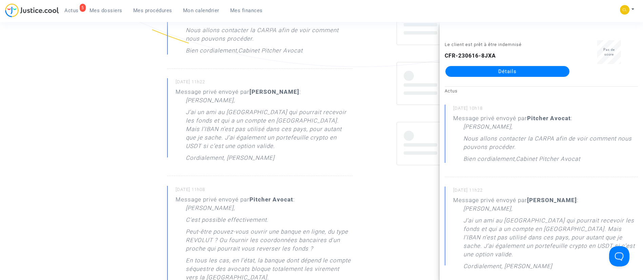
click at [316, 114] on p "J’ai un ami au Kazakhstan qui pourrait recevoir les fonds et qui a un compte en…" at bounding box center [269, 131] width 167 height 46
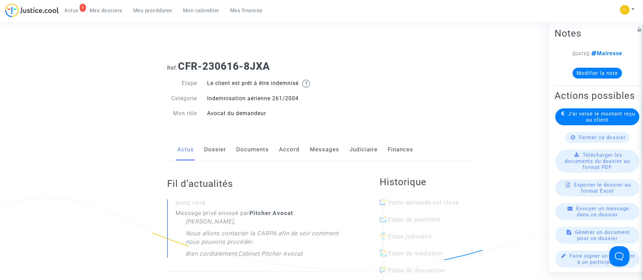
click at [266, 62] on b "CFR-230616-8JXA" at bounding box center [224, 66] width 92 height 12
click at [316, 152] on link "Messages" at bounding box center [325, 150] width 30 height 22
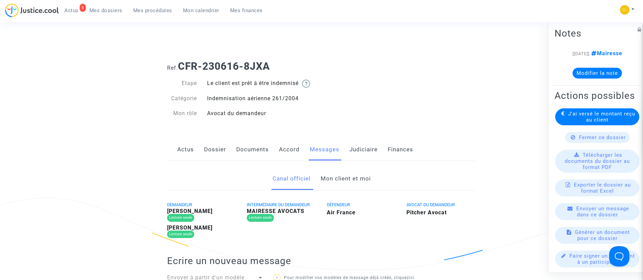
scroll to position [102, 0]
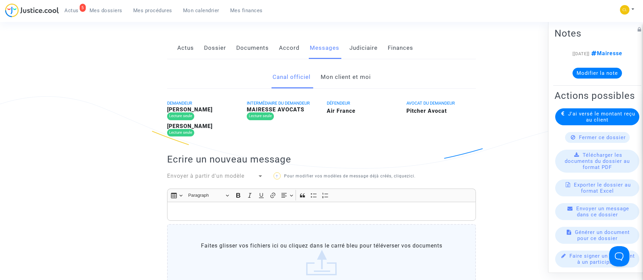
click at [211, 108] on b "Viktor GONAKHCHYAN" at bounding box center [189, 109] width 45 height 6
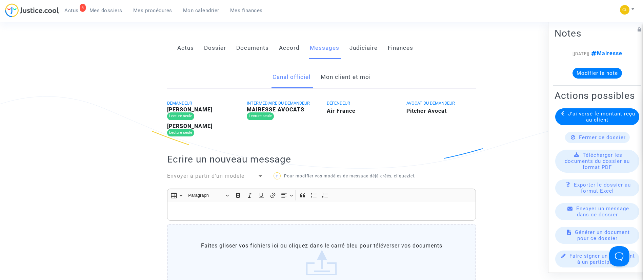
click at [211, 108] on b "Viktor GONAKHCHYAN" at bounding box center [189, 109] width 45 height 6
click at [222, 129] on div "Svetlana CHERNASHKINA" at bounding box center [202, 126] width 70 height 5
click at [211, 111] on b "Viktor GONAKHCHYAN" at bounding box center [189, 109] width 45 height 6
copy b "GONAKHCHYAN"
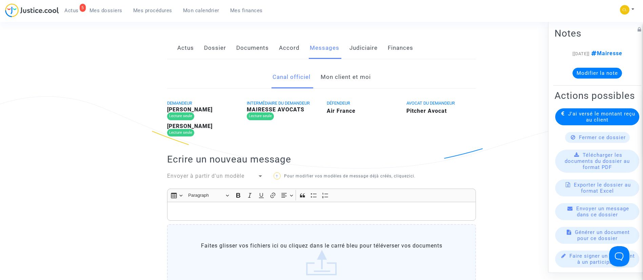
click at [343, 82] on link "Mon client et moi" at bounding box center [346, 77] width 50 height 22
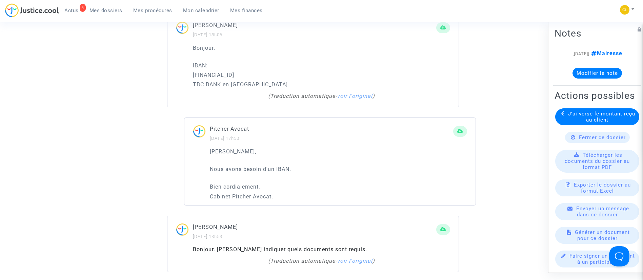
scroll to position [2041, 0]
drag, startPoint x: 189, startPoint y: 89, endPoint x: 269, endPoint y: 91, distance: 79.4
click at [269, 91] on div "Bonjour. IBAN: GE72TB7441345068100031 TBC BANK en Géorgie. ( Traduction automat…" at bounding box center [313, 75] width 291 height 64
copy p "GE72TB7441345068100031"
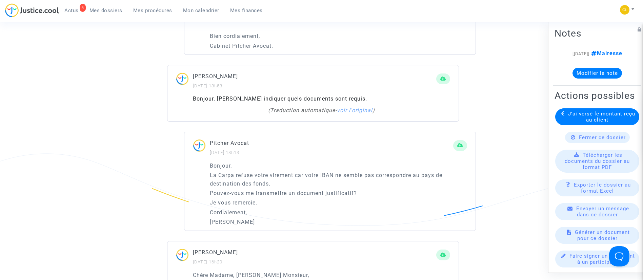
scroll to position [2194, 0]
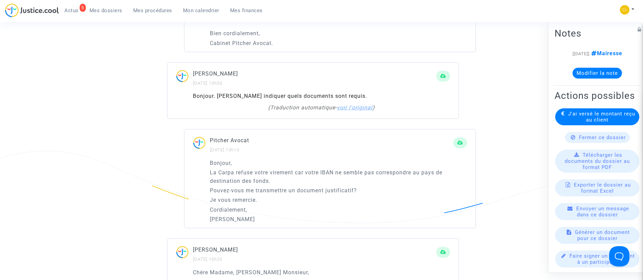
click at [359, 111] on link "voir l'original" at bounding box center [355, 107] width 36 height 6
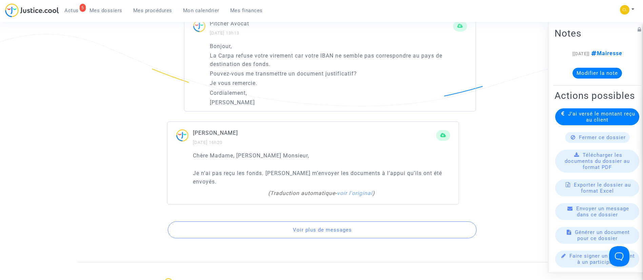
scroll to position [2296, 0]
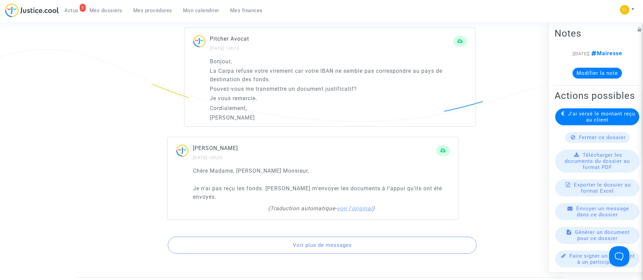
click at [348, 212] on link "voir l'original" at bounding box center [355, 209] width 36 height 6
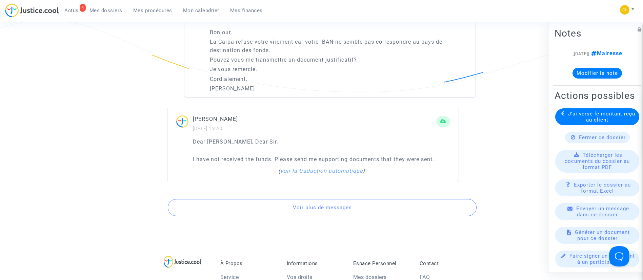
scroll to position [2347, 0]
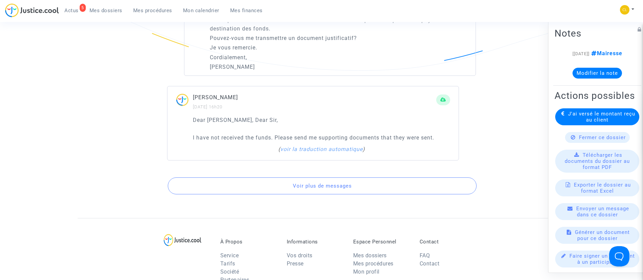
click at [319, 195] on button "Voir plus de messages" at bounding box center [322, 186] width 309 height 17
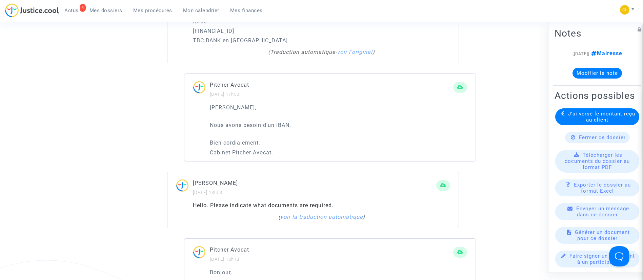
scroll to position [2041, 0]
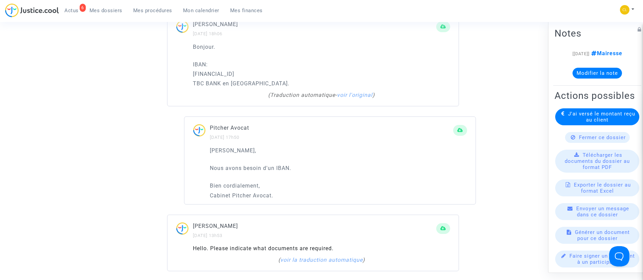
drag, startPoint x: 167, startPoint y: 16, endPoint x: 194, endPoint y: -2, distance: 32.8
click at [161, 9] on span "Mes procédures" at bounding box center [152, 10] width 39 height 6
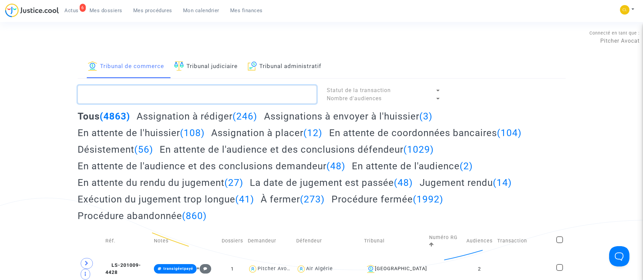
click at [173, 103] on textarea at bounding box center [197, 94] width 239 height 18
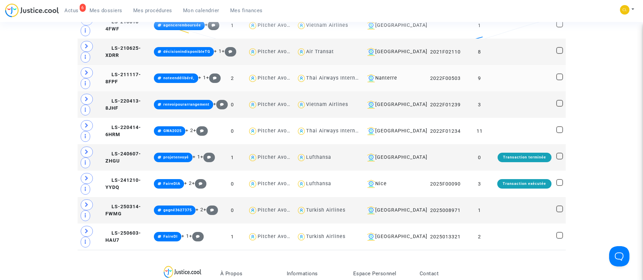
scroll to position [305, 0]
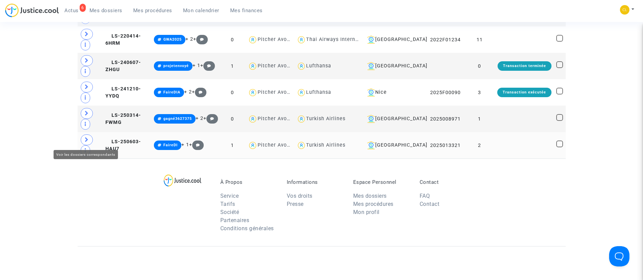
type textarea "nguyen"
click at [83, 139] on span at bounding box center [87, 140] width 12 height 11
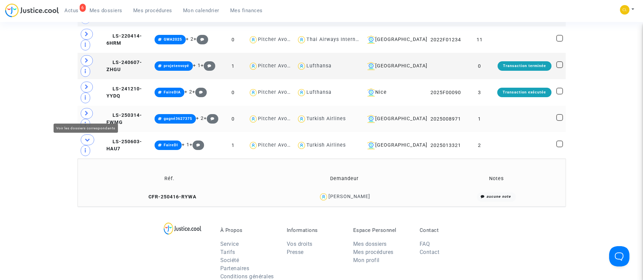
click at [89, 114] on span at bounding box center [87, 113] width 12 height 11
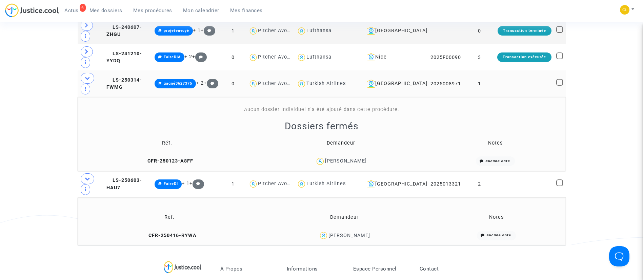
scroll to position [356, 0]
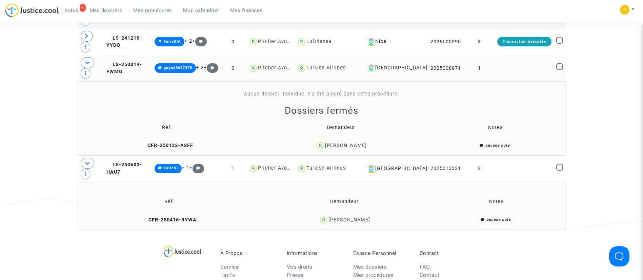
drag, startPoint x: 528, startPoint y: 66, endPoint x: 527, endPoint y: 61, distance: 4.9
click at [528, 66] on td at bounding box center [524, 68] width 59 height 26
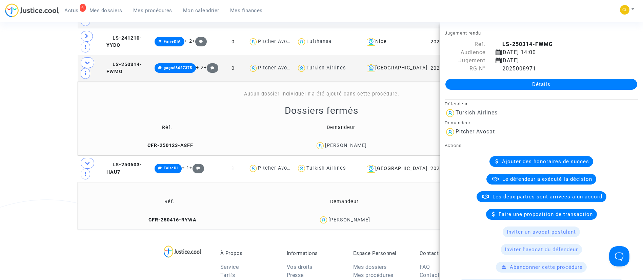
drag, startPoint x: 526, startPoint y: 85, endPoint x: 527, endPoint y: 81, distance: 3.5
click at [526, 85] on link "Détails" at bounding box center [542, 84] width 192 height 11
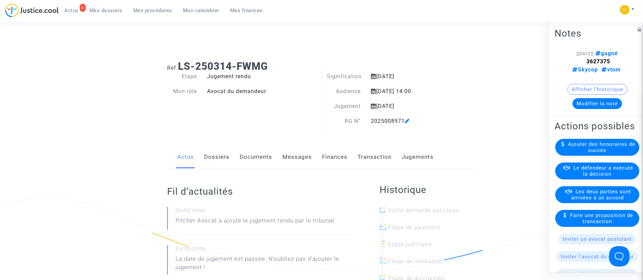
click at [302, 155] on link "Messages" at bounding box center [297, 157] width 30 height 22
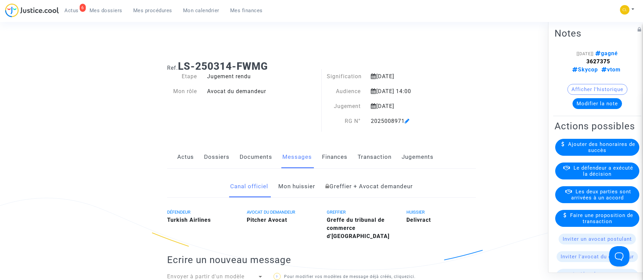
click at [267, 157] on link "Documents" at bounding box center [256, 157] width 33 height 22
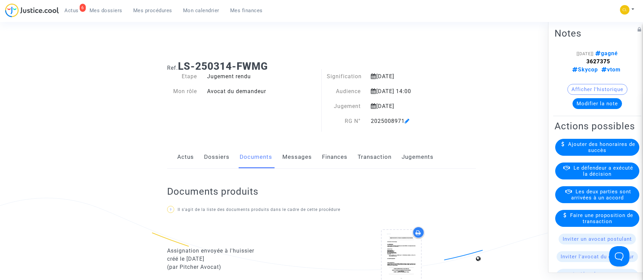
click at [414, 165] on link "Jugements" at bounding box center [418, 157] width 32 height 22
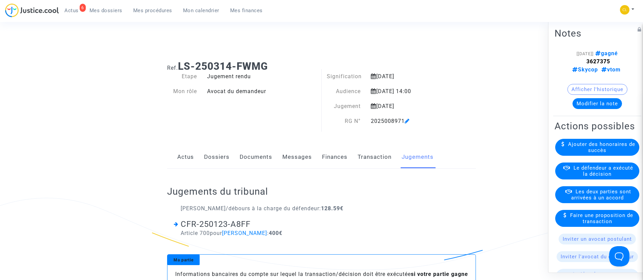
click at [262, 156] on link "Documents" at bounding box center [256, 157] width 33 height 22
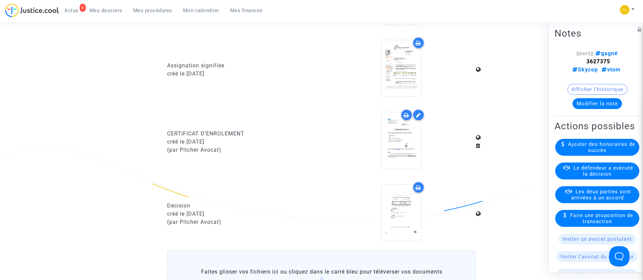
scroll to position [458, 0]
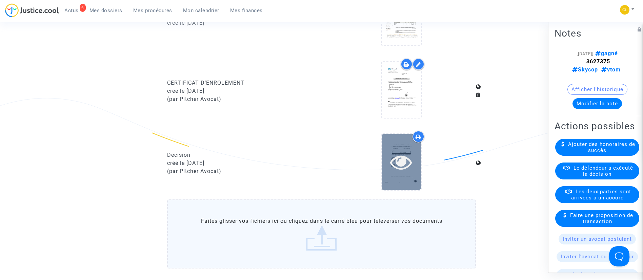
click at [405, 162] on icon at bounding box center [401, 162] width 22 height 22
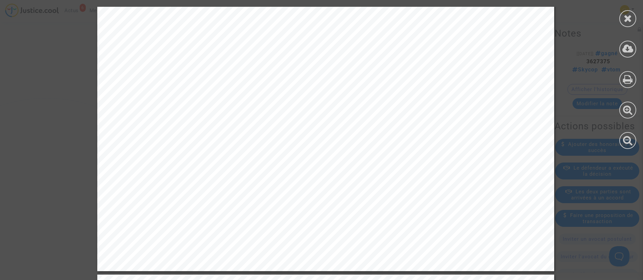
scroll to position [1658, 0]
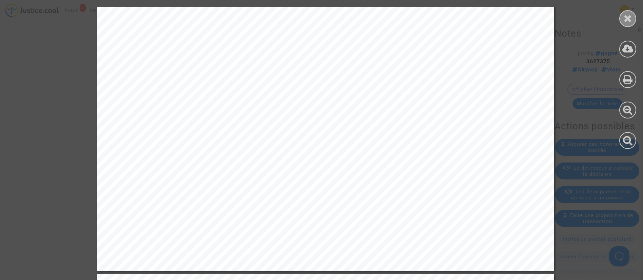
click at [630, 21] on icon at bounding box center [628, 18] width 8 height 10
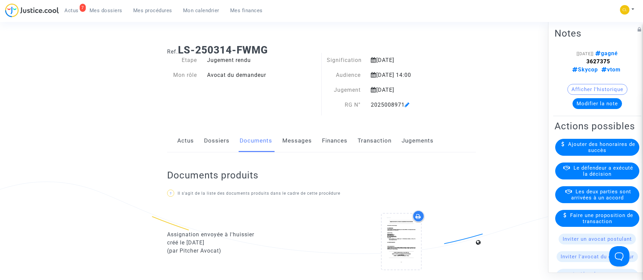
scroll to position [0, 0]
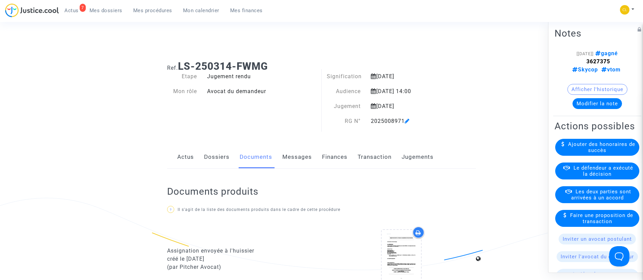
click at [225, 163] on link "Dossiers" at bounding box center [216, 157] width 25 height 22
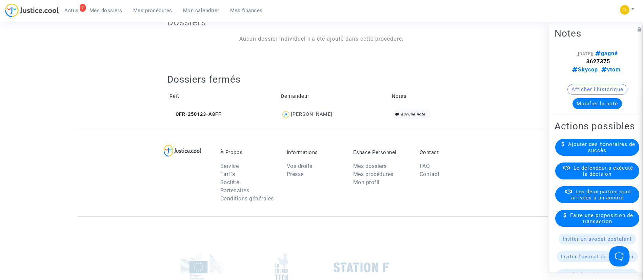
scroll to position [356, 0]
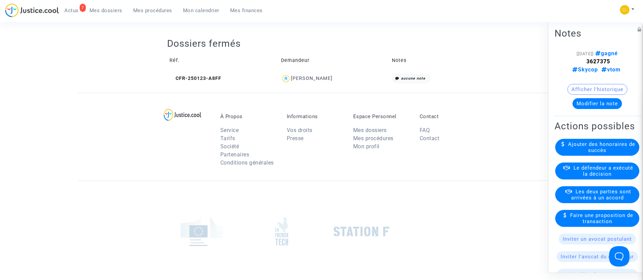
click at [317, 82] on div "Thanh Nhan Nguyen" at bounding box center [334, 79] width 106 height 10
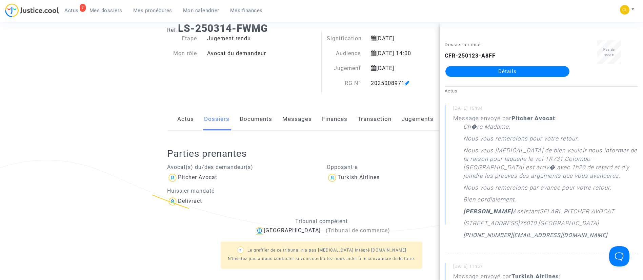
scroll to position [0, 0]
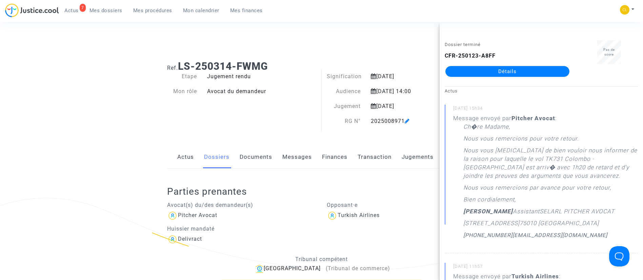
drag, startPoint x: 249, startPoint y: 124, endPoint x: 276, endPoint y: 138, distance: 30.8
click at [251, 126] on div "Etape Jugement rendu Mon rôle Avocat du demandeur" at bounding box center [242, 103] width 160 height 60
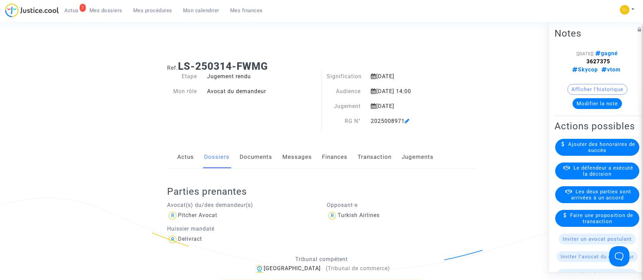
click at [416, 160] on link "Jugements" at bounding box center [418, 157] width 32 height 22
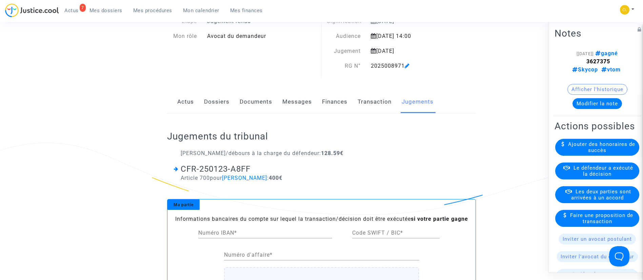
scroll to position [102, 0]
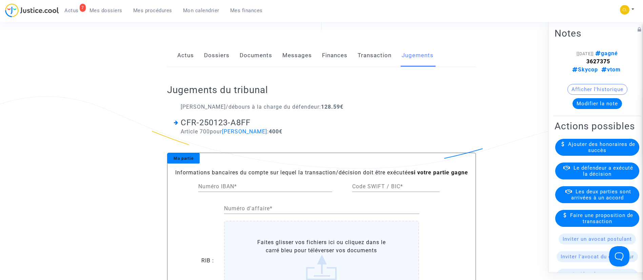
click at [370, 52] on link "Transaction" at bounding box center [375, 55] width 34 height 22
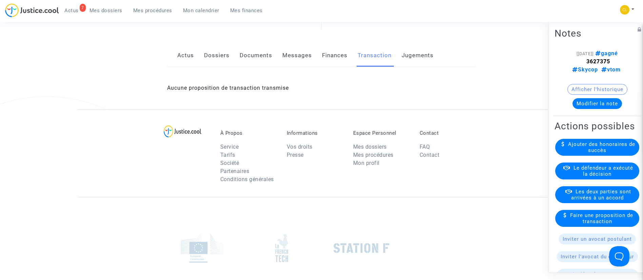
click at [242, 50] on link "Documents" at bounding box center [256, 55] width 33 height 22
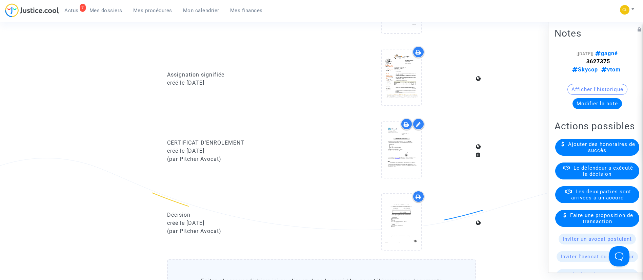
scroll to position [407, 0]
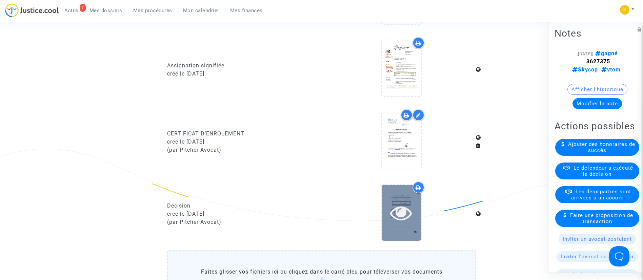
click at [409, 222] on icon at bounding box center [401, 213] width 22 height 22
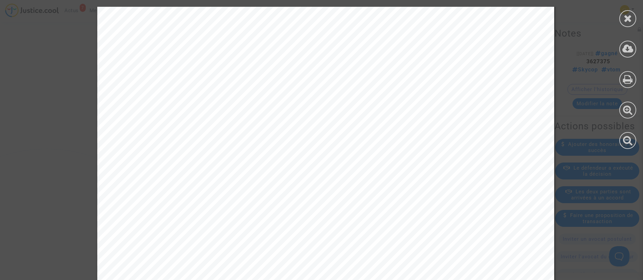
scroll to position [1560, 0]
click at [630, 11] on div at bounding box center [628, 18] width 17 height 17
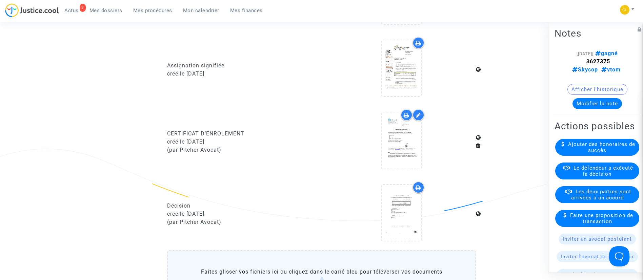
click at [113, 11] on span "Mes dossiers" at bounding box center [106, 10] width 33 height 6
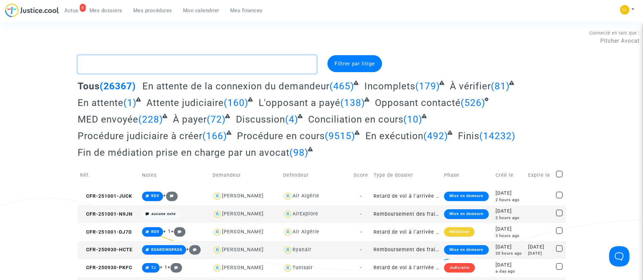
click at [193, 68] on textarea at bounding box center [197, 64] width 239 height 18
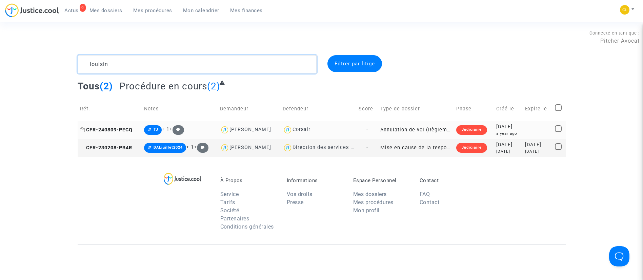
type textarea "louisin"
click at [82, 128] on icon at bounding box center [82, 130] width 5 height 5
click at [86, 132] on span "CFR-240809-PECQ" at bounding box center [106, 130] width 53 height 6
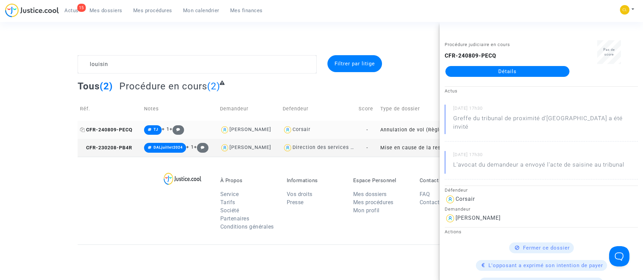
click at [84, 129] on icon at bounding box center [82, 130] width 5 height 5
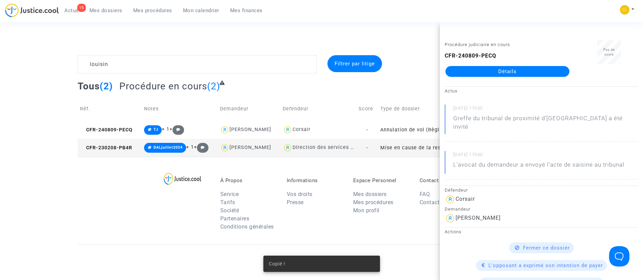
click at [505, 70] on link "Détails" at bounding box center [508, 71] width 124 height 11
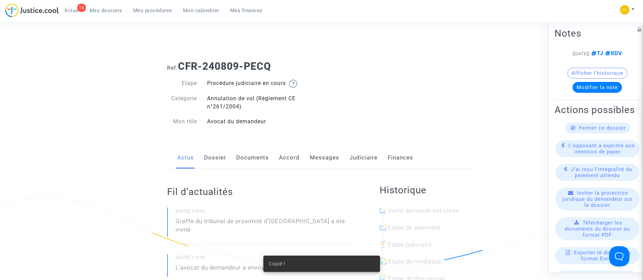
click at [320, 153] on link "Messages" at bounding box center [325, 158] width 30 height 22
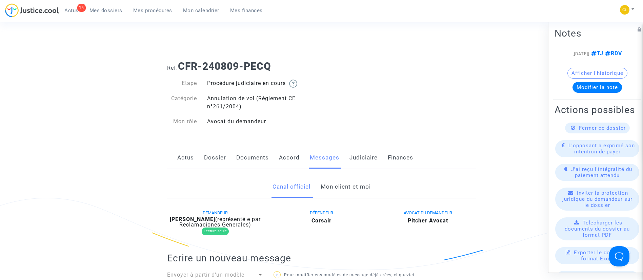
click at [287, 163] on link "Accord" at bounding box center [289, 158] width 21 height 22
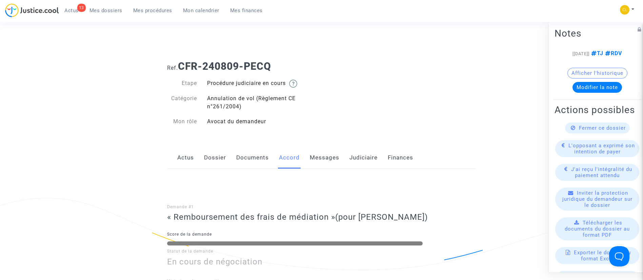
click at [371, 158] on link "Judiciaire" at bounding box center [364, 158] width 28 height 22
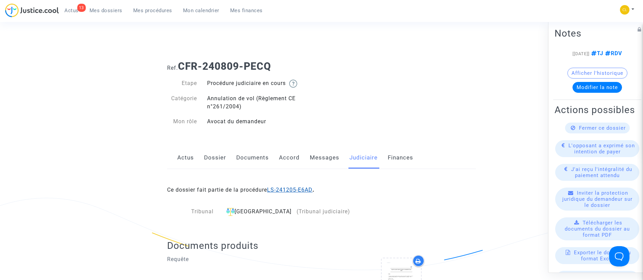
click at [293, 192] on link "LS-241205-E6AD" at bounding box center [289, 190] width 45 height 6
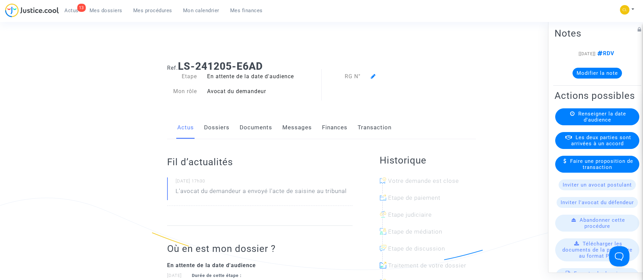
click at [602, 81] on div "[05/12/2024] RDV Modifier la note" at bounding box center [597, 66] width 85 height 35
click at [600, 73] on button "Modifier la note" at bounding box center [598, 72] width 50 height 11
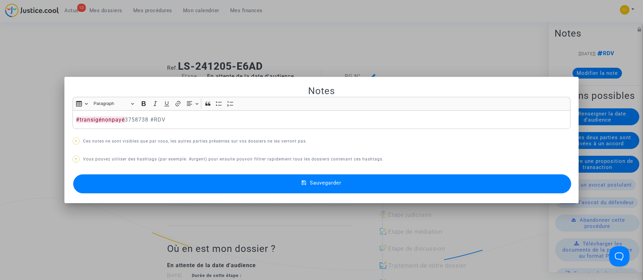
drag, startPoint x: 387, startPoint y: 184, endPoint x: 384, endPoint y: 185, distance: 3.4
click at [385, 185] on button "Sauvegarder" at bounding box center [322, 184] width 499 height 19
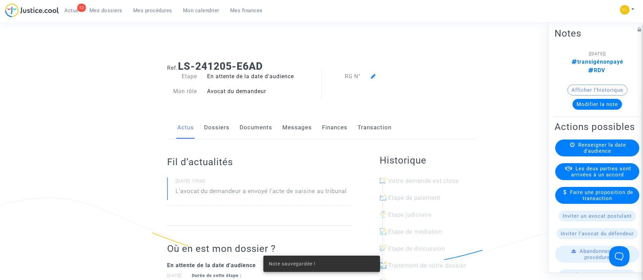
click at [592, 170] on span "Les deux parties sont arrivées à un accord" at bounding box center [601, 171] width 60 height 12
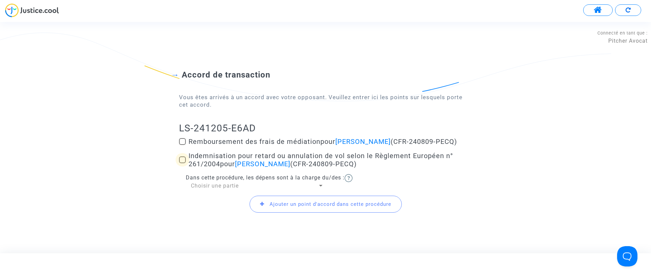
click at [207, 157] on span "Indemnisation pour retard ou annulation de vol selon le Règlement Européen n° 2…" at bounding box center [321, 160] width 265 height 16
click at [182, 163] on input "Indemnisation pour retard ou annulation de vol selon le Règlement Européen n° 2…" at bounding box center [182, 163] width 0 height 0
checkbox input "true"
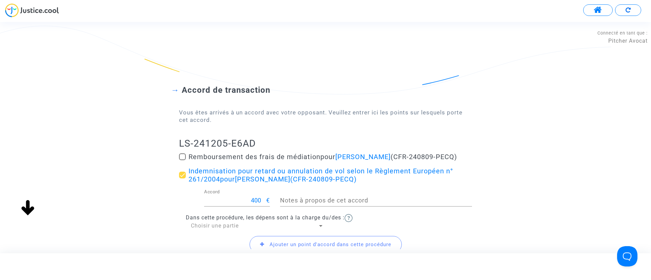
scroll to position [57, 0]
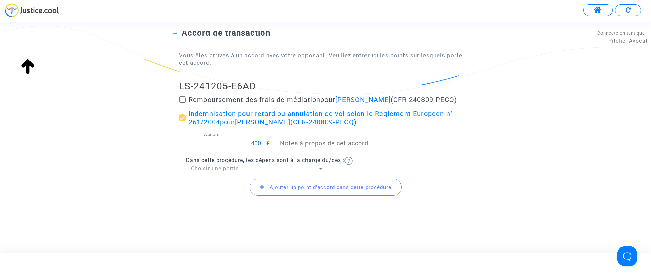
click at [236, 170] on span "Choisir une partie" at bounding box center [215, 168] width 48 height 6
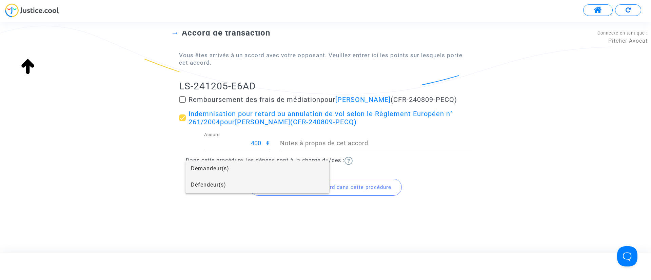
click at [217, 181] on span "Défendeur(s)" at bounding box center [257, 185] width 133 height 16
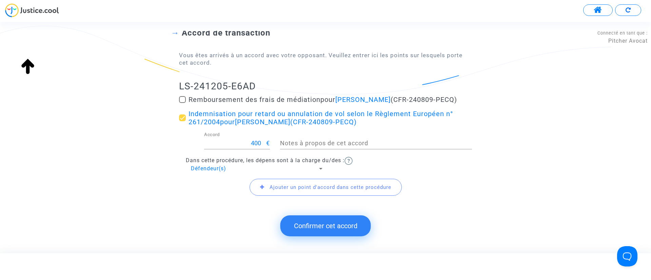
click at [310, 227] on button "Confirmer cet accord" at bounding box center [325, 226] width 91 height 21
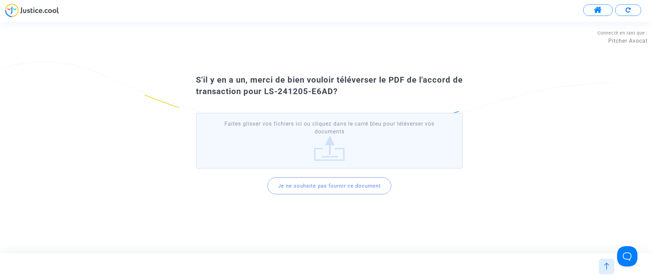
click at [315, 186] on button "Je ne souhaite pas fournir ce document" at bounding box center [330, 186] width 124 height 17
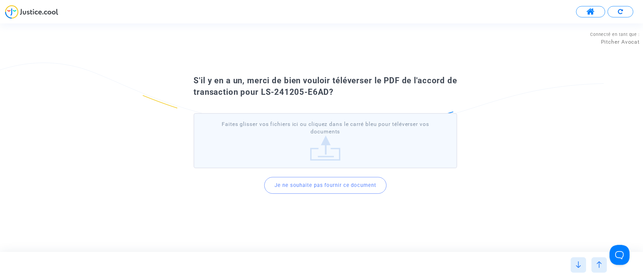
scroll to position [0, 0]
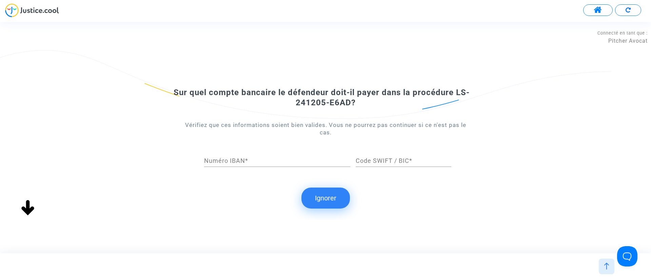
click at [317, 197] on button "Ignorer" at bounding box center [325, 198] width 48 height 21
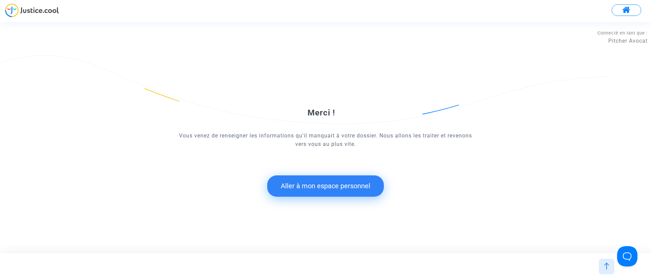
click at [317, 187] on button "Aller à mon espace personnel" at bounding box center [325, 186] width 117 height 21
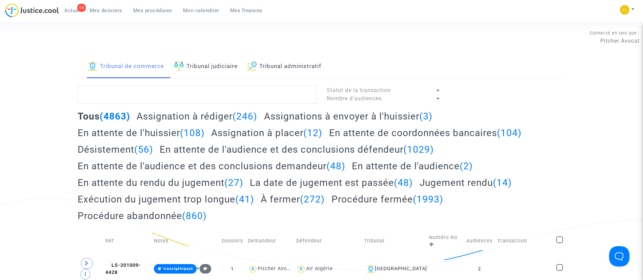
drag, startPoint x: 104, startPoint y: 13, endPoint x: 124, endPoint y: 42, distance: 35.1
click at [104, 13] on span "Mes dossiers" at bounding box center [106, 10] width 33 height 6
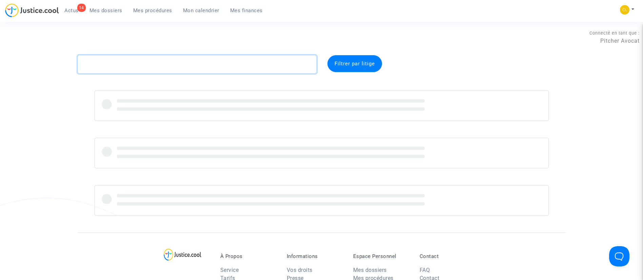
click at [144, 68] on textarea at bounding box center [197, 64] width 239 height 18
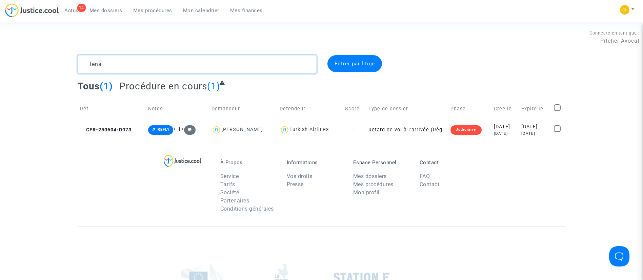
type textarea "tena"
click at [496, 128] on div "2025-06-04" at bounding box center [505, 126] width 23 height 7
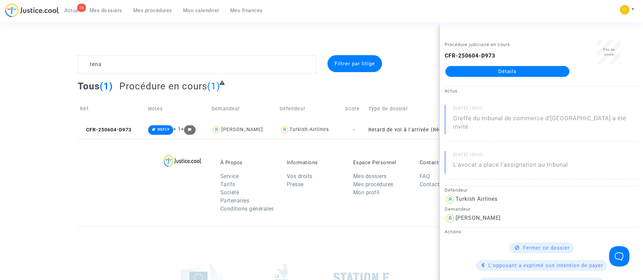
click at [510, 78] on div "Procédure judiciaire en cours CFR-250604-D973 Détails" at bounding box center [508, 61] width 136 height 43
click at [510, 70] on link "Détails" at bounding box center [508, 71] width 124 height 11
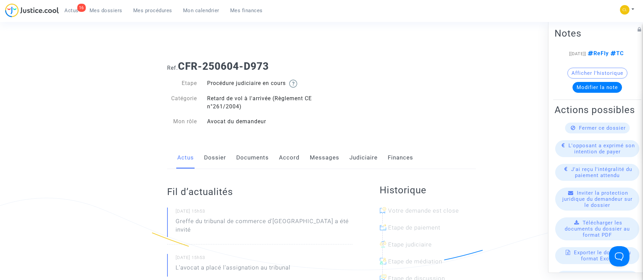
click at [221, 162] on link "Dossier" at bounding box center [215, 158] width 22 height 22
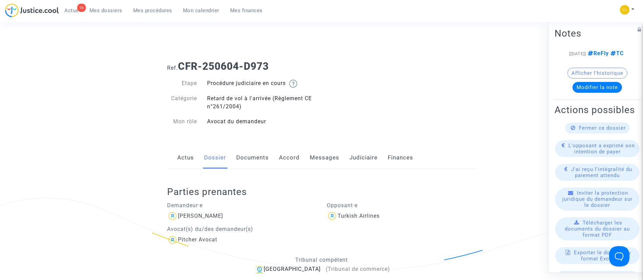
click at [338, 155] on div "Actus Dossier Documents Accord Messages Judiciaire Finances" at bounding box center [321, 158] width 309 height 23
click at [333, 157] on link "Messages" at bounding box center [325, 158] width 30 height 22
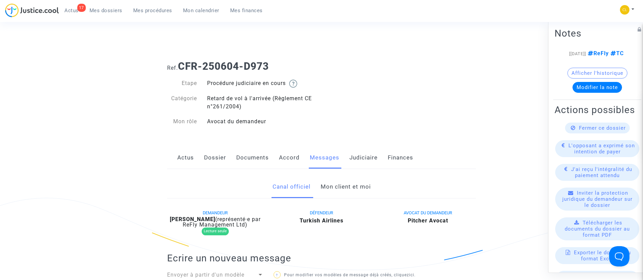
click at [348, 182] on link "Mon client et moi" at bounding box center [346, 187] width 50 height 22
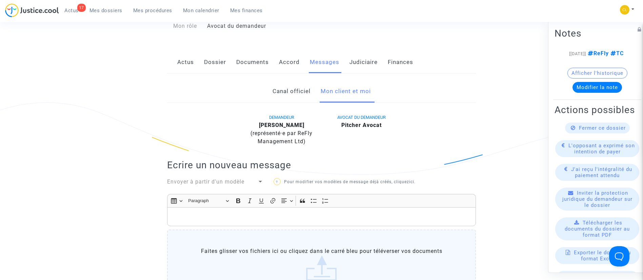
scroll to position [203, 0]
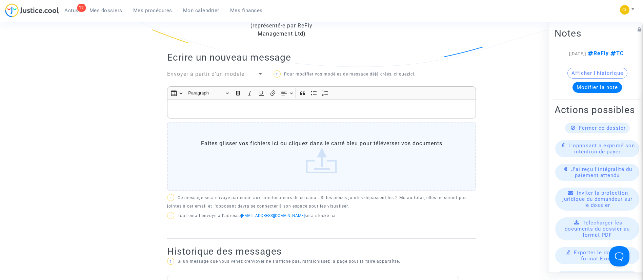
click at [231, 106] on p "Rich Text Editor, main" at bounding box center [322, 109] width 302 height 8
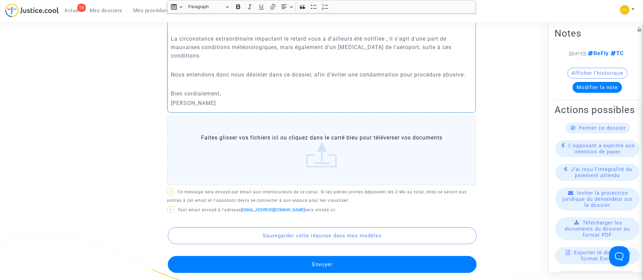
scroll to position [305, 0]
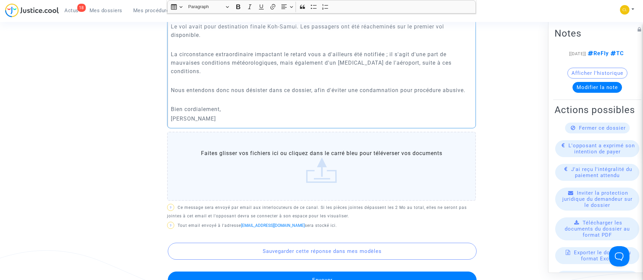
click at [470, 89] on p "Nous entendons donc nous désister dans ce dossier, afin d'éviter une condamnati…" at bounding box center [322, 90] width 302 height 8
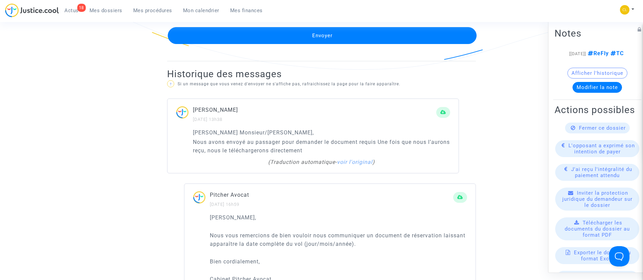
scroll to position [560, 0]
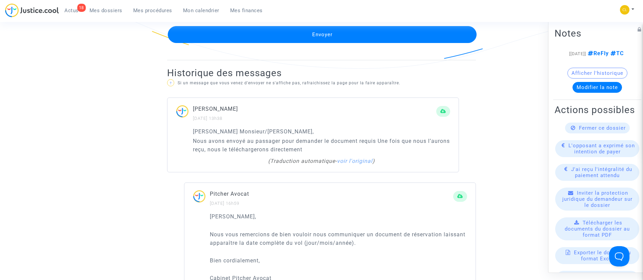
click at [377, 38] on button "Envoyer" at bounding box center [322, 34] width 309 height 17
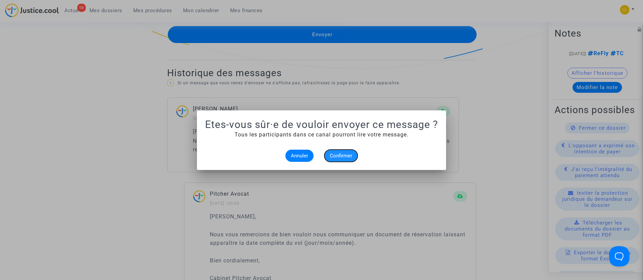
click at [346, 152] on button "Confirmer" at bounding box center [341, 156] width 33 height 12
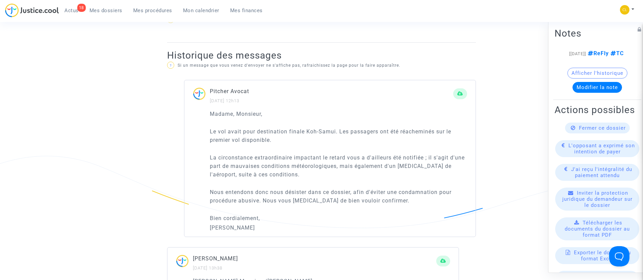
scroll to position [102, 0]
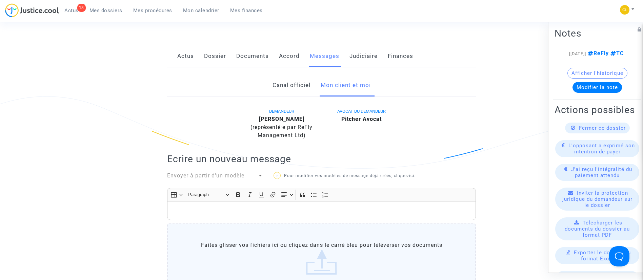
click at [232, 136] on div at bounding box center [202, 125] width 80 height 36
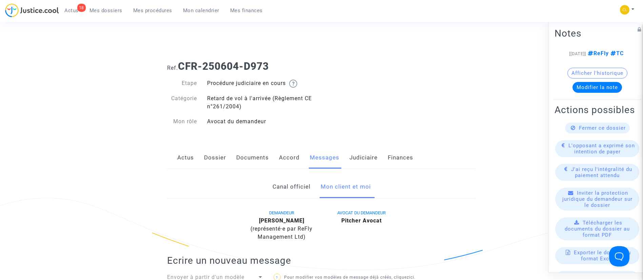
click at [168, 8] on span "Mes procédures" at bounding box center [152, 10] width 39 height 6
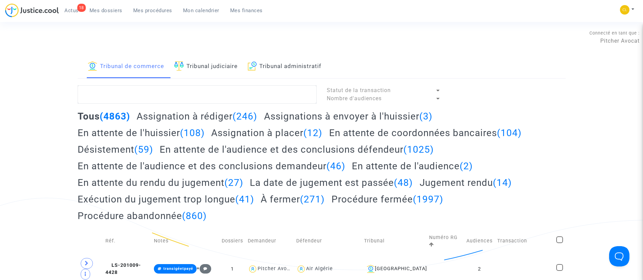
click at [226, 65] on link "Tribunal judiciaire" at bounding box center [205, 66] width 63 height 23
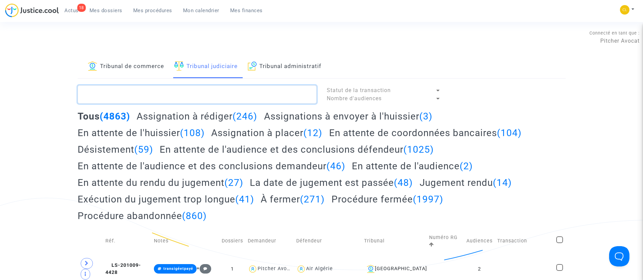
click at [222, 91] on textarea at bounding box center [197, 94] width 239 height 18
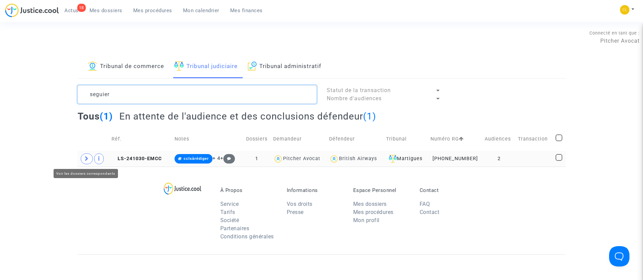
type textarea "seguier"
click at [89, 159] on span at bounding box center [87, 159] width 12 height 11
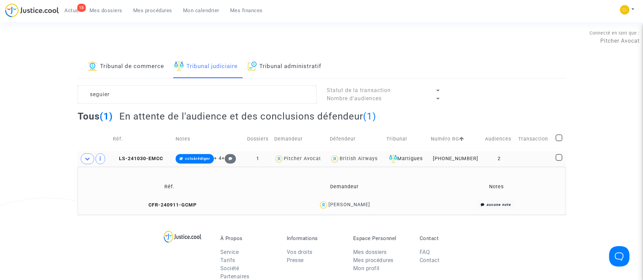
click at [534, 166] on td at bounding box center [534, 159] width 37 height 16
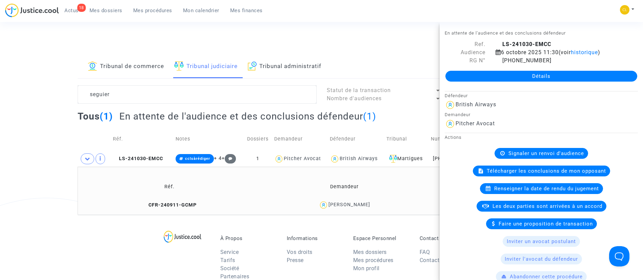
click at [526, 75] on link "Détails" at bounding box center [542, 76] width 192 height 11
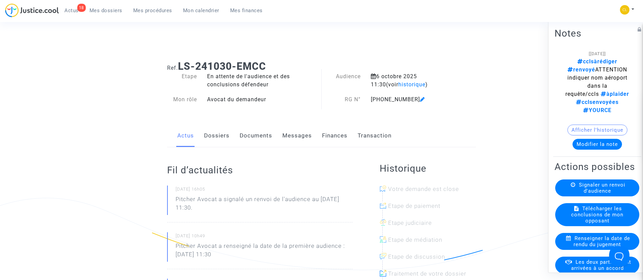
click at [274, 140] on div "Actus Dossiers Documents Messages Finances Transaction" at bounding box center [321, 136] width 309 height 23
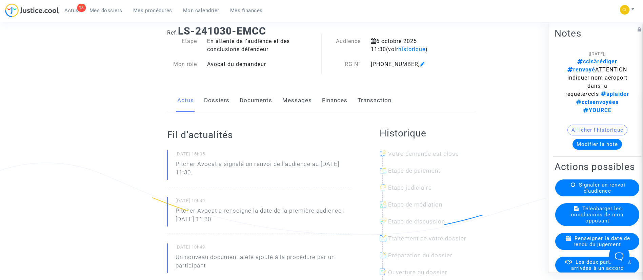
scroll to position [51, 0]
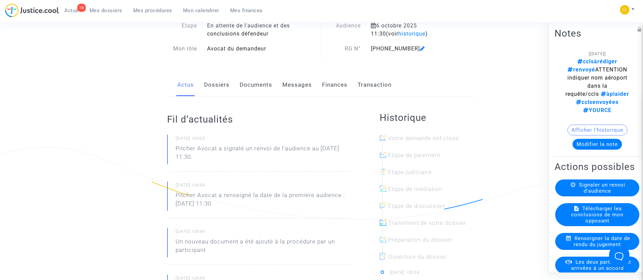
click at [257, 89] on link "Documents" at bounding box center [256, 85] width 33 height 22
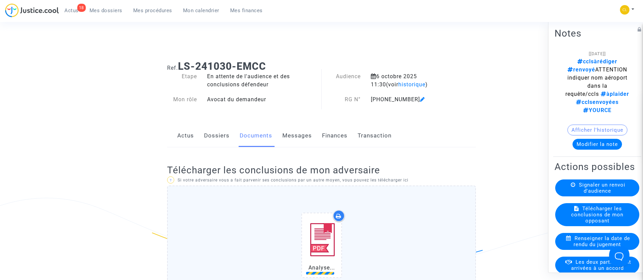
scroll to position [153, 0]
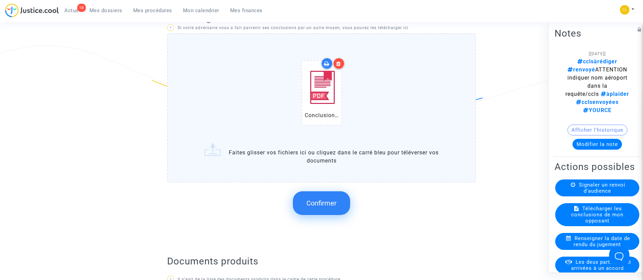
click at [330, 209] on button "Confirmer" at bounding box center [321, 204] width 57 height 24
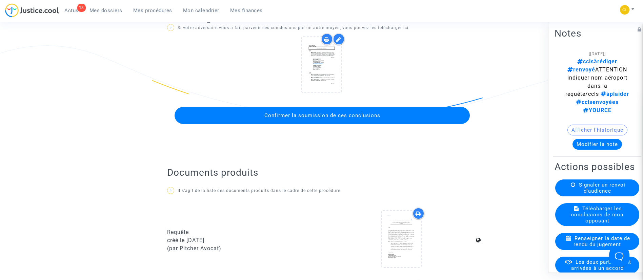
click at [322, 113] on span "Confirmer la soumission de ces conclusions" at bounding box center [323, 116] width 116 height 6
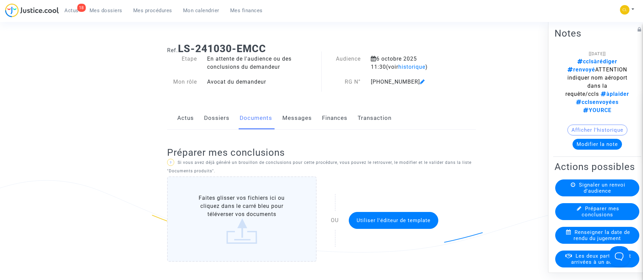
scroll to position [0, 0]
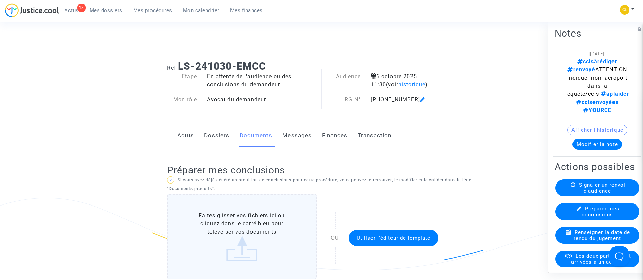
click at [228, 139] on link "Dossiers" at bounding box center [216, 136] width 25 height 22
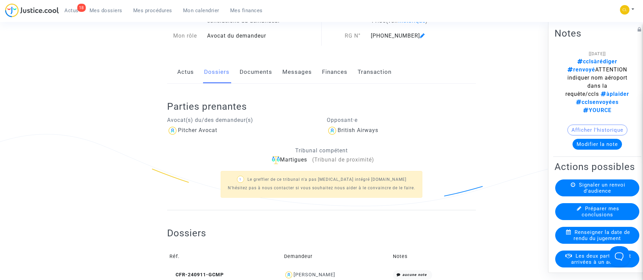
scroll to position [153, 0]
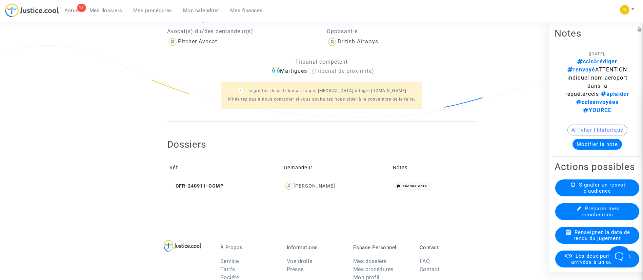
drag, startPoint x: 307, startPoint y: 186, endPoint x: 301, endPoint y: 176, distance: 11.3
click at [307, 186] on div "Marjorie Seguier" at bounding box center [315, 186] width 42 height 6
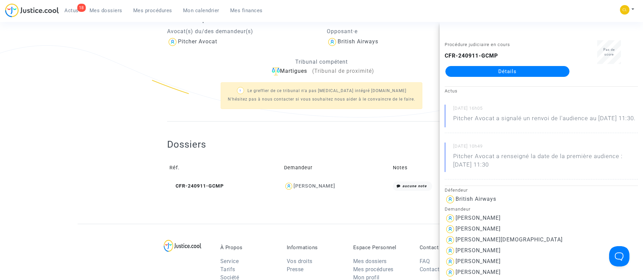
click at [467, 73] on link "Détails" at bounding box center [508, 71] width 124 height 11
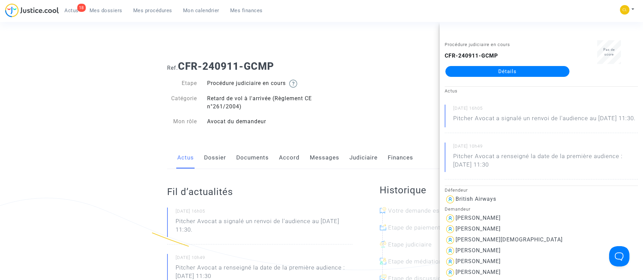
click at [247, 161] on link "Documents" at bounding box center [252, 158] width 33 height 22
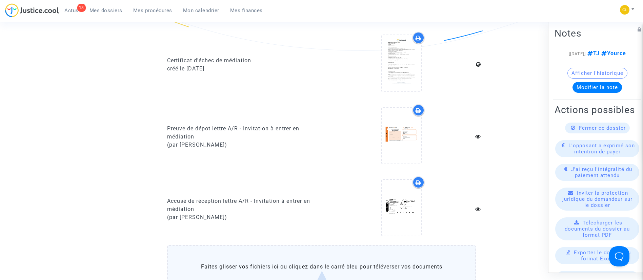
scroll to position [560, 0]
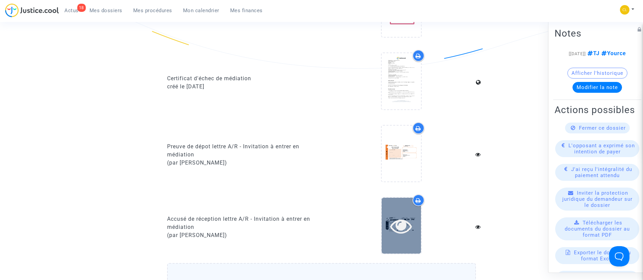
click at [391, 232] on icon at bounding box center [401, 226] width 22 height 22
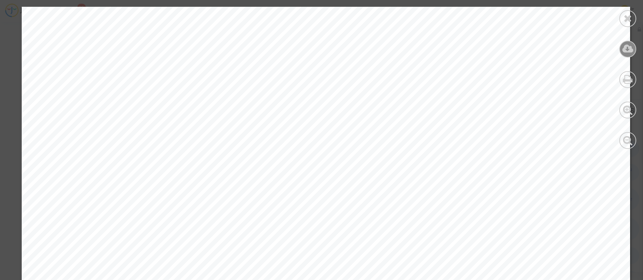
click at [626, 48] on icon at bounding box center [628, 49] width 11 height 10
click at [625, 14] on icon at bounding box center [628, 18] width 8 height 10
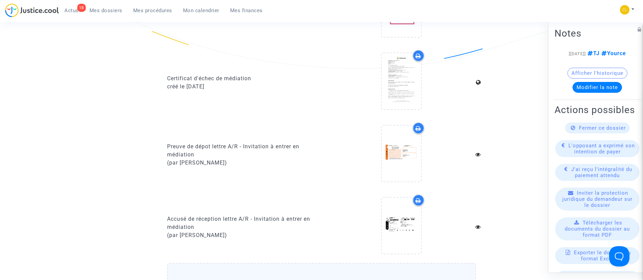
click at [439, 162] on div at bounding box center [402, 154] width 150 height 65
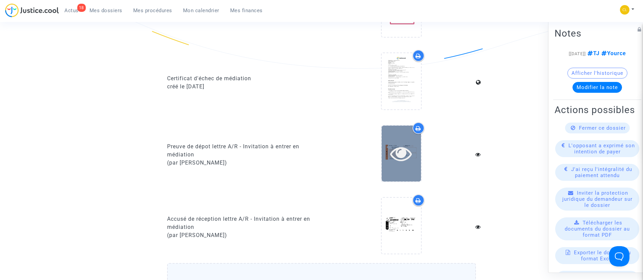
click at [403, 151] on icon at bounding box center [401, 154] width 22 height 22
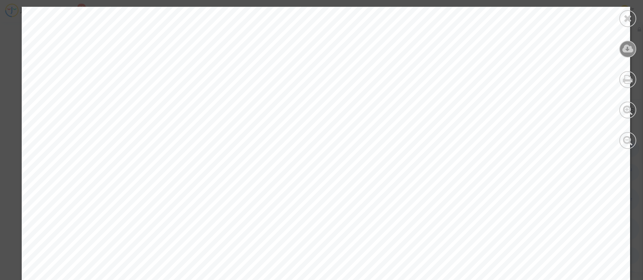
click at [633, 53] on icon at bounding box center [628, 49] width 11 height 10
click at [627, 21] on icon at bounding box center [628, 18] width 8 height 10
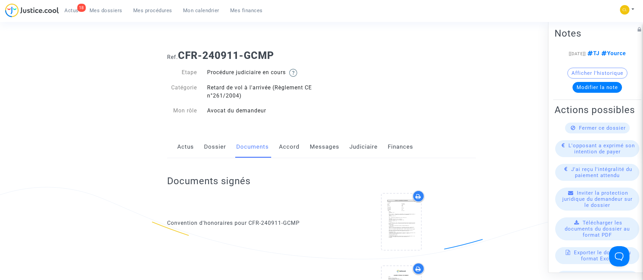
scroll to position [0, 0]
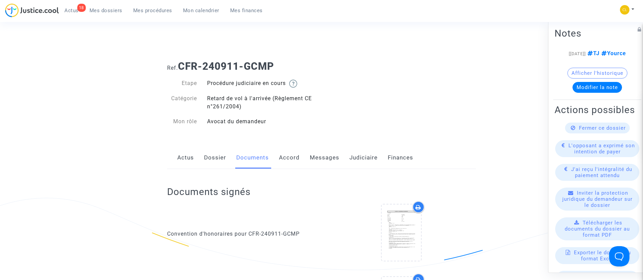
click at [329, 156] on link "Messages" at bounding box center [325, 158] width 30 height 22
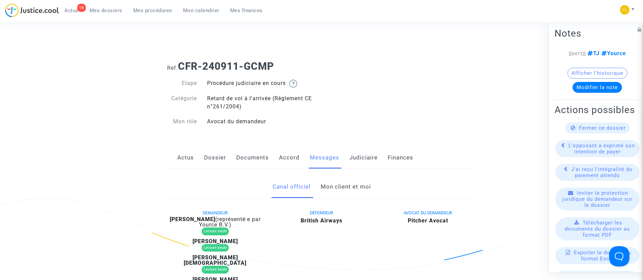
click at [251, 158] on link "Documents" at bounding box center [252, 158] width 33 height 22
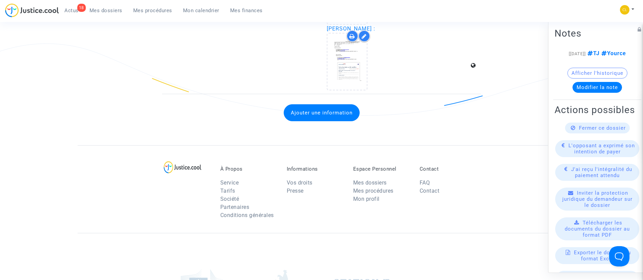
scroll to position [1944, 0]
drag, startPoint x: 117, startPoint y: 10, endPoint x: 181, endPoint y: 102, distance: 112.1
click at [117, 10] on span "Mes dossiers" at bounding box center [106, 10] width 33 height 6
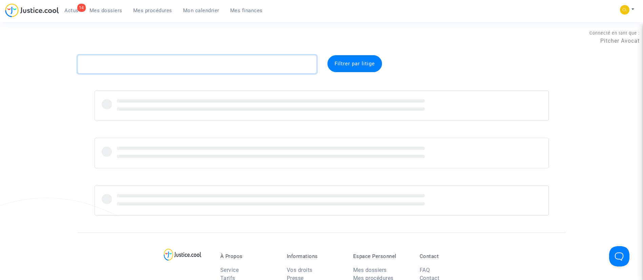
click at [232, 63] on textarea at bounding box center [197, 64] width 239 height 18
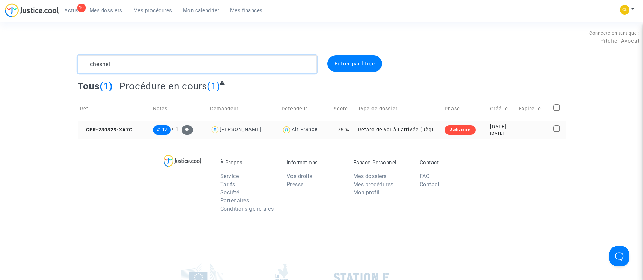
type textarea "chesnel"
click at [511, 126] on div "2023-08-29" at bounding box center [502, 126] width 24 height 7
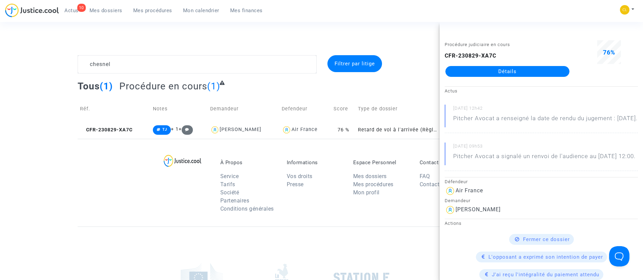
click at [500, 68] on link "Détails" at bounding box center [508, 71] width 124 height 11
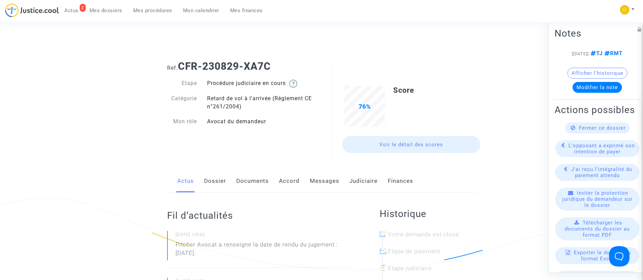
click at [261, 180] on link "Documents" at bounding box center [252, 181] width 33 height 22
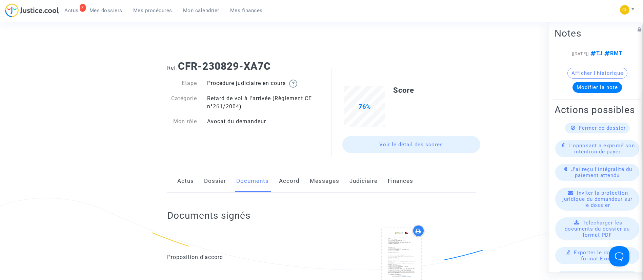
click at [292, 185] on link "Accord" at bounding box center [289, 181] width 21 height 22
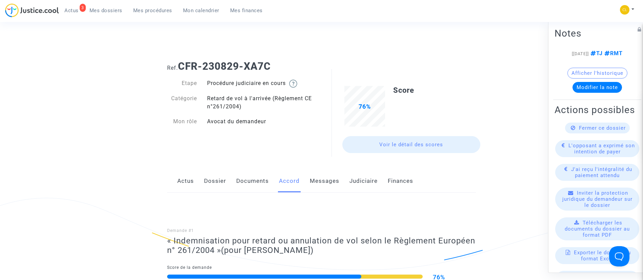
click at [333, 179] on link "Messages" at bounding box center [325, 181] width 30 height 22
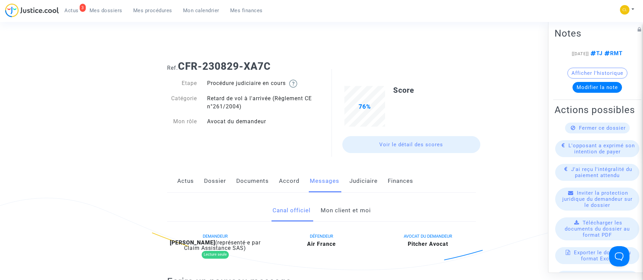
click at [359, 179] on link "Judiciaire" at bounding box center [364, 181] width 28 height 22
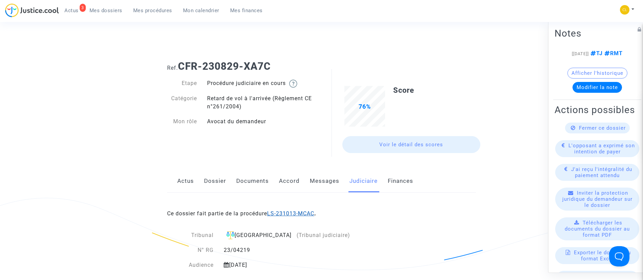
click at [301, 211] on link "LS-231013-MCAC" at bounding box center [290, 214] width 47 height 6
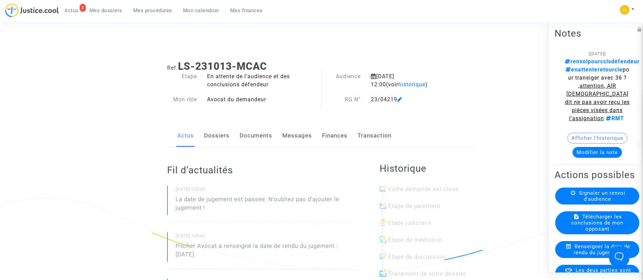
click at [222, 139] on link "Dossiers" at bounding box center [216, 136] width 25 height 22
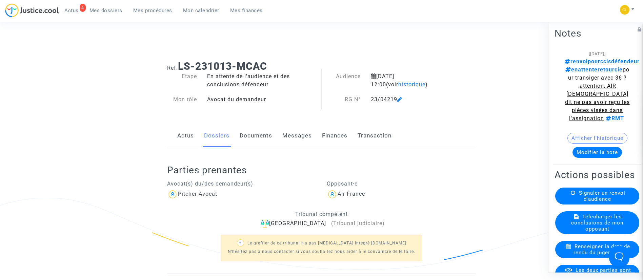
click at [270, 135] on link "Documents" at bounding box center [256, 136] width 33 height 22
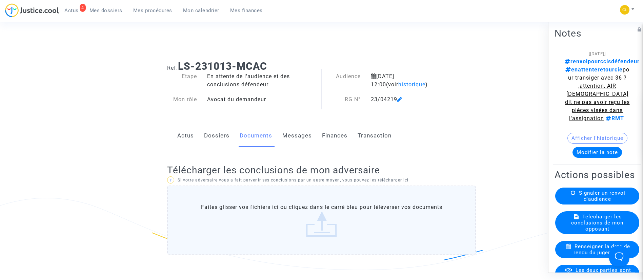
click at [208, 138] on link "Dossiers" at bounding box center [216, 136] width 25 height 22
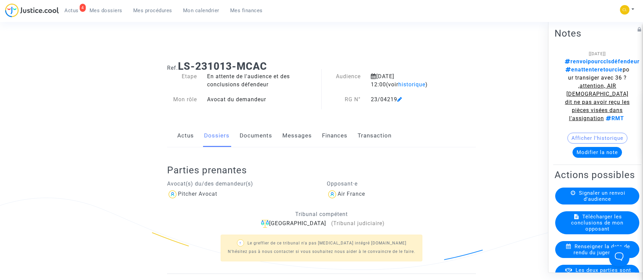
scroll to position [153, 0]
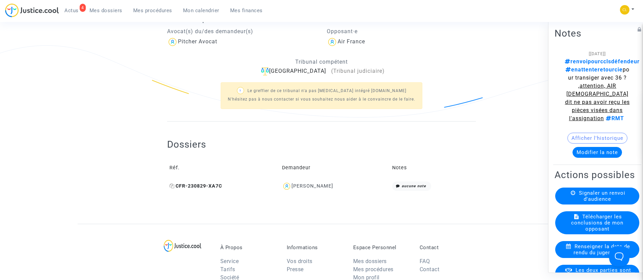
click at [172, 189] on icon at bounding box center [172, 186] width 5 height 5
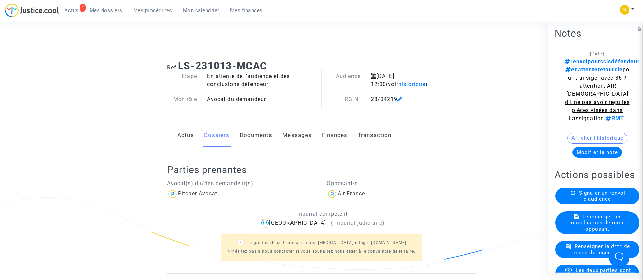
scroll to position [0, 0]
click at [613, 158] on button "Modifier la note" at bounding box center [598, 152] width 50 height 11
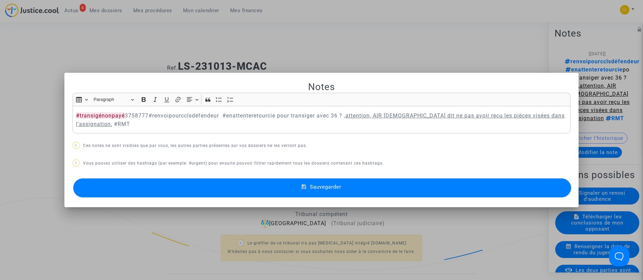
click at [449, 195] on button "Sauvegarder" at bounding box center [322, 188] width 499 height 19
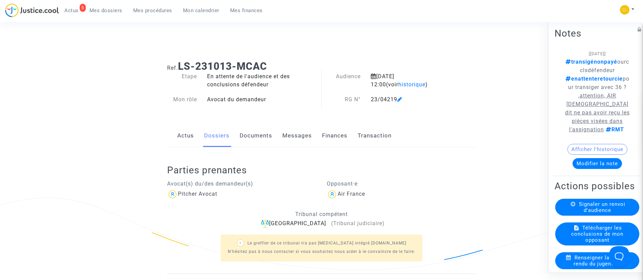
click at [148, 7] on link "Mes procédures" at bounding box center [153, 10] width 50 height 10
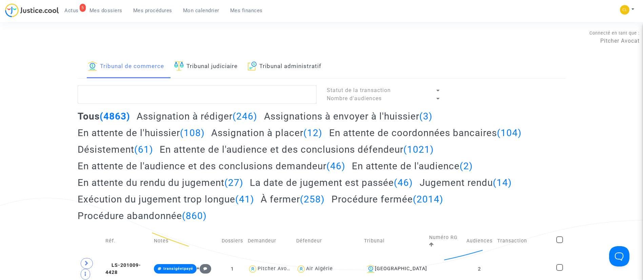
click at [209, 63] on link "Tribunal judiciaire" at bounding box center [205, 66] width 63 height 23
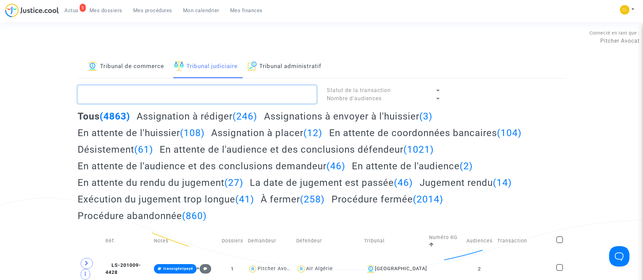
click at [206, 92] on textarea at bounding box center [197, 94] width 239 height 18
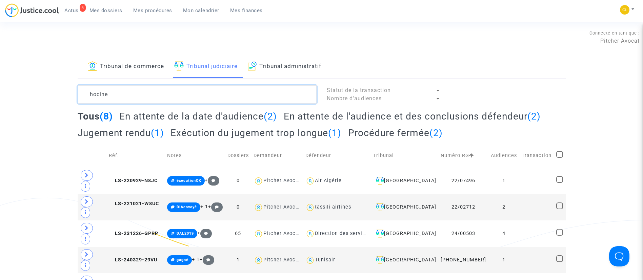
type textarea "hocine"
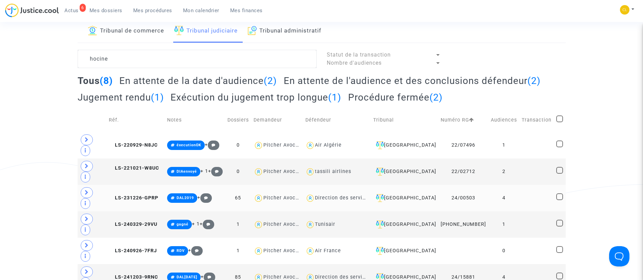
scroll to position [51, 0]
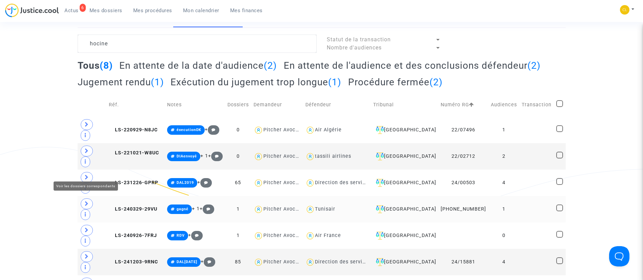
click at [86, 199] on span at bounding box center [87, 204] width 12 height 11
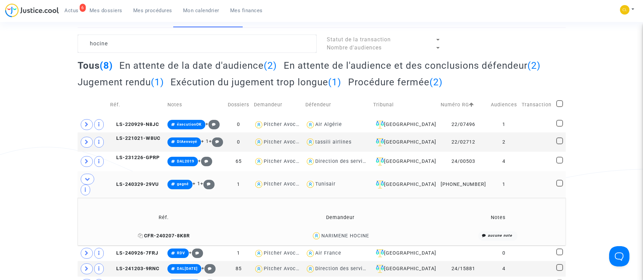
click at [140, 234] on icon at bounding box center [140, 236] width 5 height 5
click at [139, 233] on span "CFR-240207-8K8R" at bounding box center [164, 236] width 52 height 6
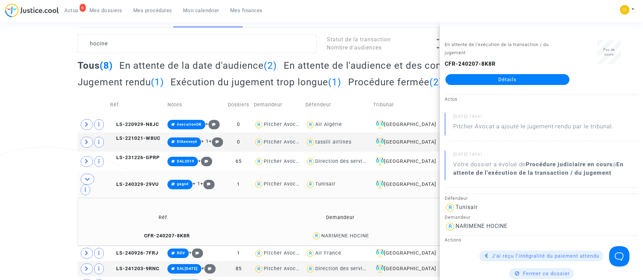
click at [484, 77] on link "Détails" at bounding box center [508, 79] width 124 height 11
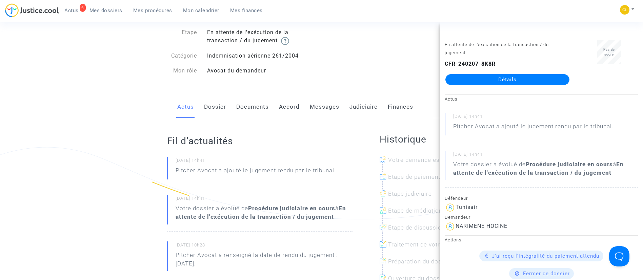
click at [354, 112] on link "Judiciaire" at bounding box center [364, 107] width 28 height 22
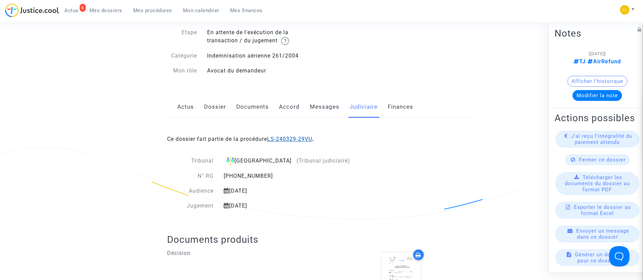
click at [293, 137] on link "LS-240329-29VU" at bounding box center [289, 139] width 45 height 6
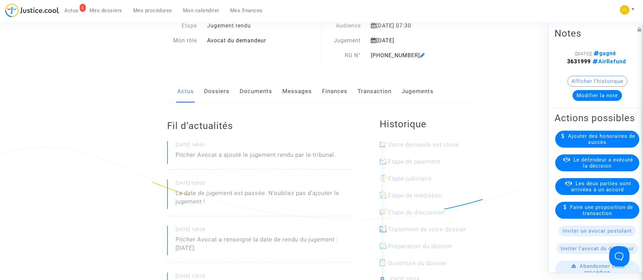
drag, startPoint x: 434, startPoint y: 87, endPoint x: 408, endPoint y: 101, distance: 29.6
click at [434, 87] on div "Actus Dossiers Documents Messages Finances Transaction Jugements" at bounding box center [321, 91] width 309 height 23
click at [406, 102] on link "Jugements" at bounding box center [418, 91] width 32 height 22
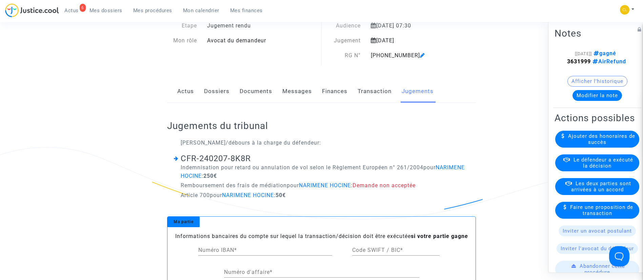
click at [416, 98] on link "Jugements" at bounding box center [418, 91] width 32 height 22
click at [251, 98] on link "Documents" at bounding box center [256, 91] width 33 height 22
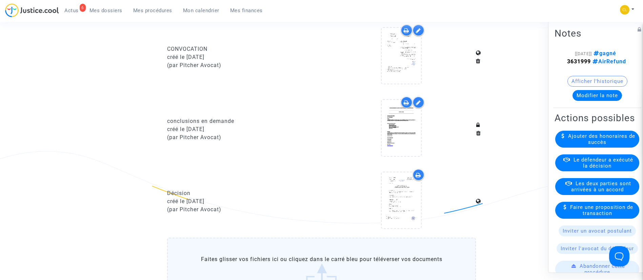
scroll to position [509, 0]
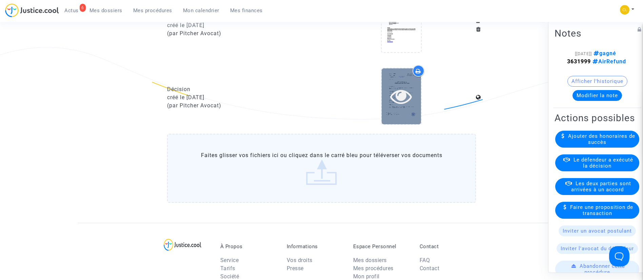
click at [413, 94] on div at bounding box center [401, 96] width 39 height 22
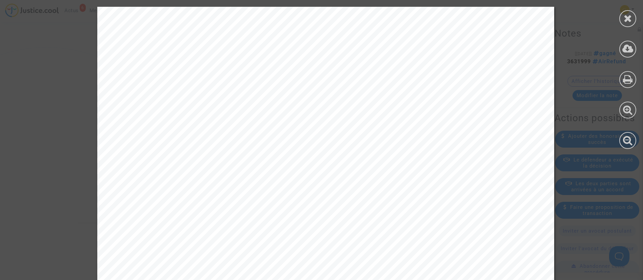
click at [628, 18] on icon at bounding box center [628, 18] width 8 height 10
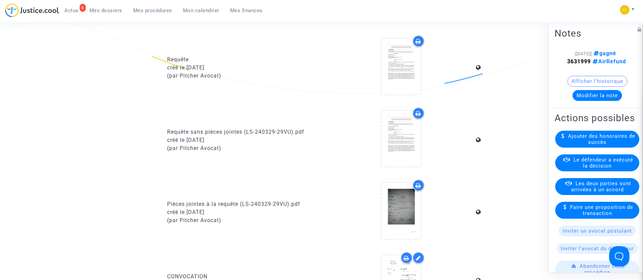
scroll to position [153, 0]
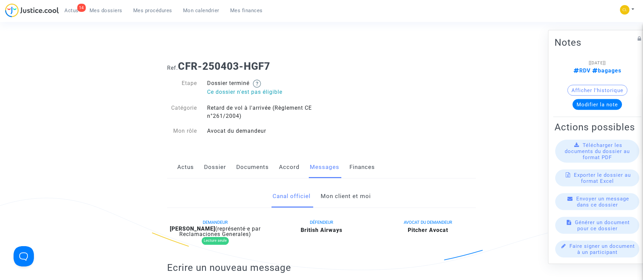
click at [226, 159] on link "Dossier" at bounding box center [215, 167] width 22 height 22
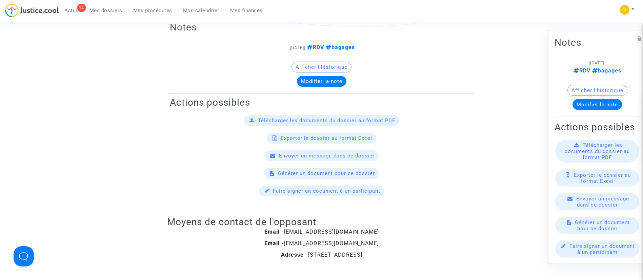
scroll to position [51, 0]
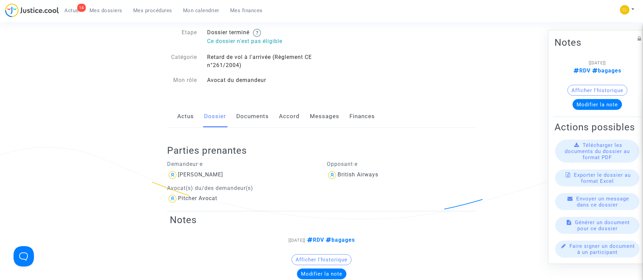
click at [317, 117] on link "Messages" at bounding box center [325, 116] width 30 height 22
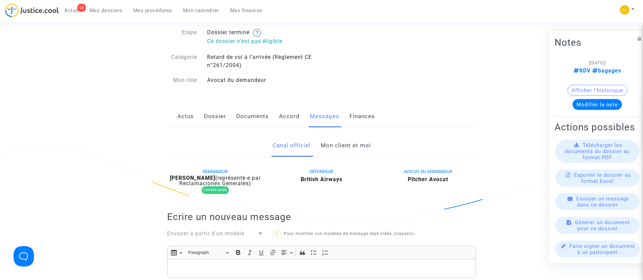
click at [327, 141] on link "Mon client et moi" at bounding box center [346, 146] width 50 height 22
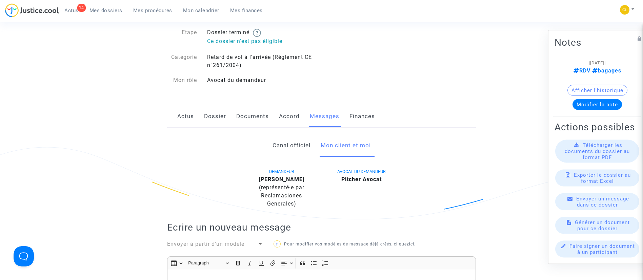
scroll to position [203, 0]
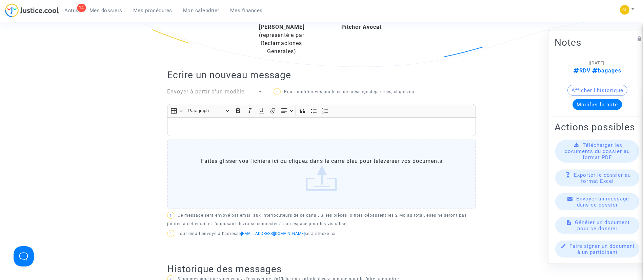
click at [326, 133] on div "Rich Text Editor, main" at bounding box center [321, 127] width 309 height 19
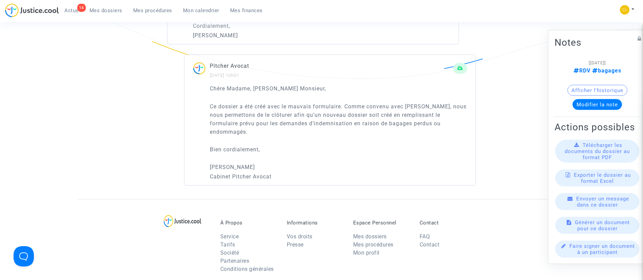
scroll to position [560, 0]
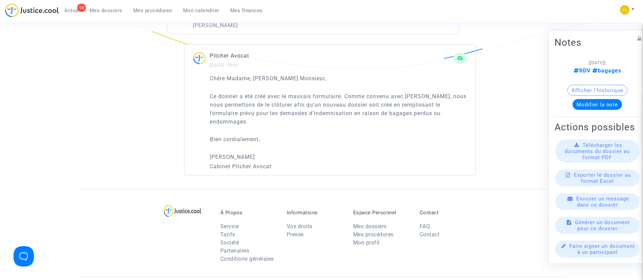
drag, startPoint x: 207, startPoint y: 96, endPoint x: 261, endPoint y: 124, distance: 60.7
click at [261, 124] on div "Chère Madame, Cher Monsieur, Ce dossier a été créé avec le mauvais formulaire. …" at bounding box center [329, 124] width 291 height 101
copy p "Ce dossier a été créé avec le mauvais formulaire. Comme convenu avec Maître Pit…"
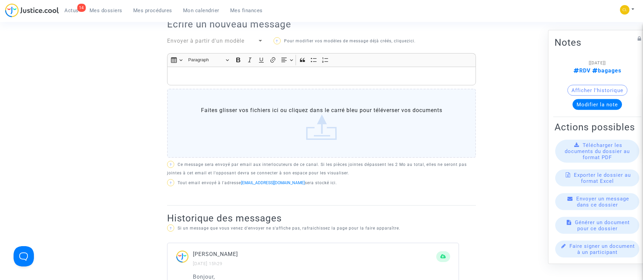
scroll to position [203, 0]
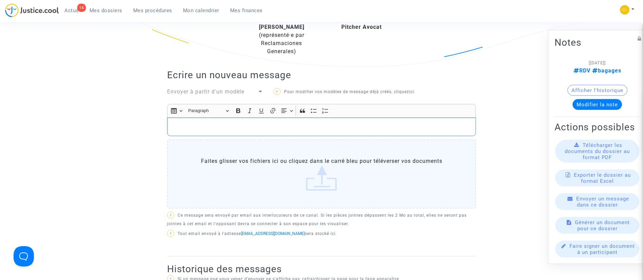
click at [265, 123] on p "Rich Text Editor, main" at bounding box center [322, 127] width 302 height 8
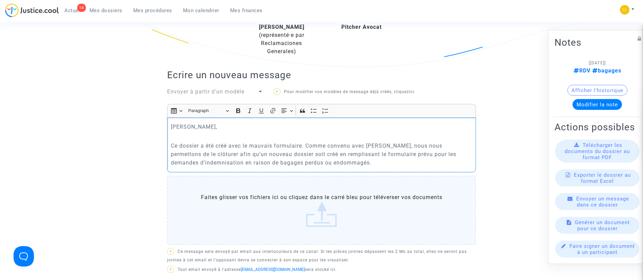
click at [302, 145] on p "Ce dossier a été créé avec le mauvais formulaire. Comme convenu avec Maître Pit…" at bounding box center [322, 154] width 302 height 25
click at [170, 144] on div "Cher Erik, Ce dossier a été créé avec le mauvais formulaire. Comme convenu avec…" at bounding box center [321, 145] width 309 height 55
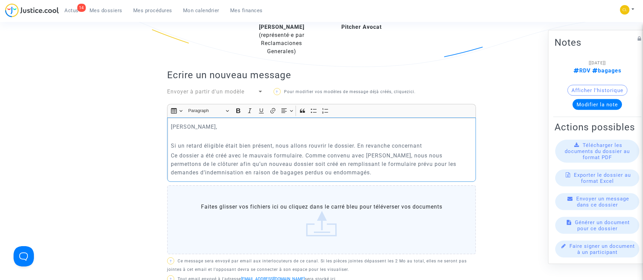
click at [439, 146] on p "Si un retard éligible était bien présent, nous allons rouvrir le dossier. En re…" at bounding box center [322, 146] width 302 height 8
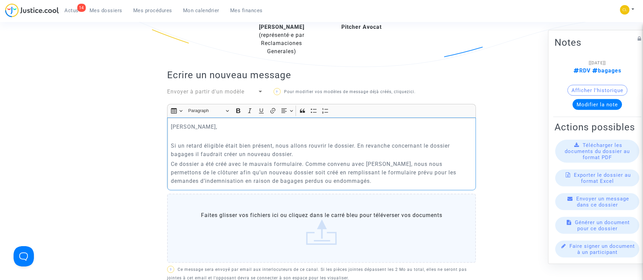
drag, startPoint x: 170, startPoint y: 164, endPoint x: 368, endPoint y: 191, distance: 199.8
click at [368, 191] on div "Rich Text Editor Insert table Insert table Heading Paragraph Paragraph Heading …" at bounding box center [321, 185] width 309 height 162
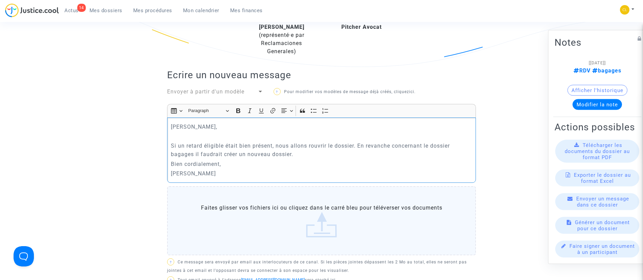
click at [308, 155] on p "Si un retard éligible était bien présent, nous allons rouvrir le dossier. En re…" at bounding box center [322, 150] width 302 height 17
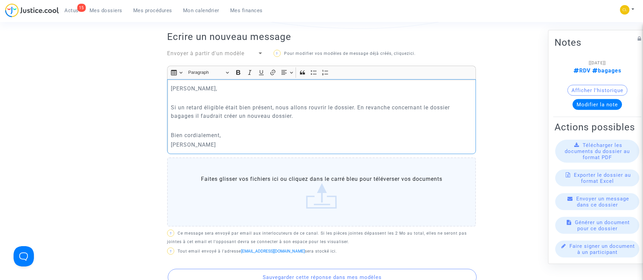
scroll to position [305, 0]
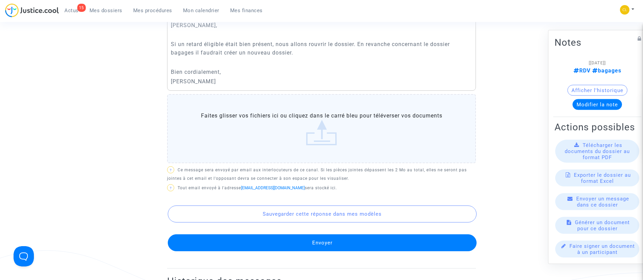
click at [342, 238] on button "Envoyer" at bounding box center [322, 243] width 309 height 17
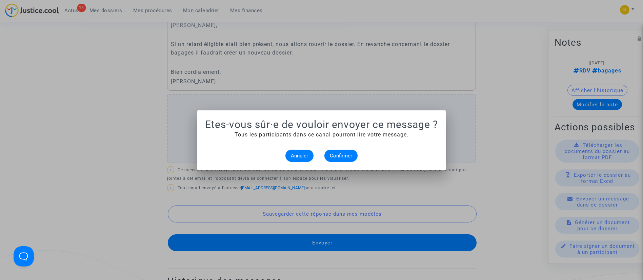
scroll to position [0, 0]
click at [348, 159] on button "Confirmer" at bounding box center [341, 156] width 33 height 12
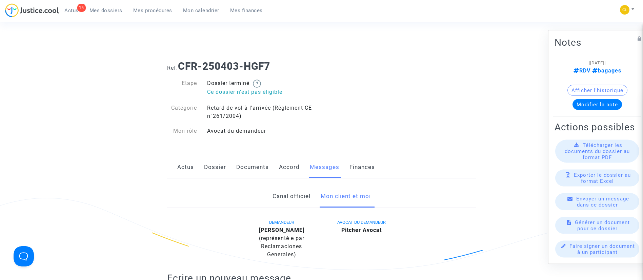
drag, startPoint x: 277, startPoint y: 61, endPoint x: 183, endPoint y: 64, distance: 94.0
click at [183, 64] on h1 "Ref. CFR-250403-HGF7" at bounding box center [321, 66] width 309 height 12
copy b "CFR-250403-HGF7"
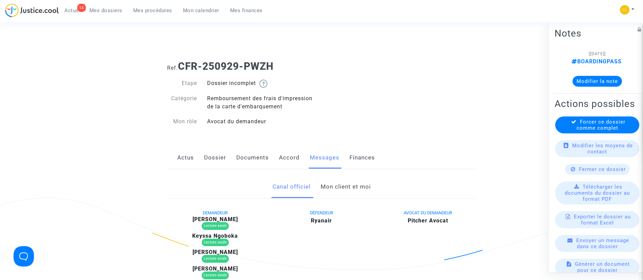
click at [324, 189] on link "Mon client et moi" at bounding box center [346, 187] width 50 height 22
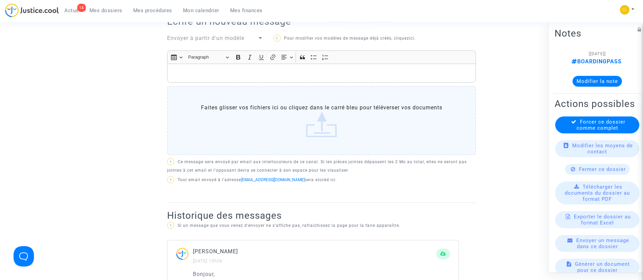
scroll to position [102, 0]
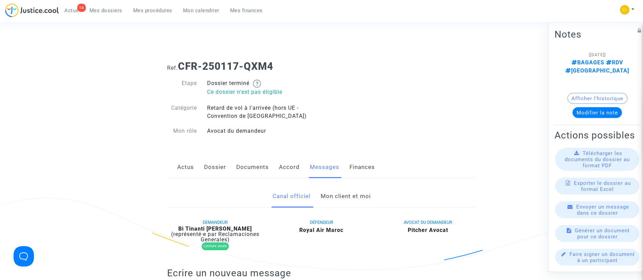
click at [355, 191] on link "Mon client et moi" at bounding box center [346, 196] width 50 height 22
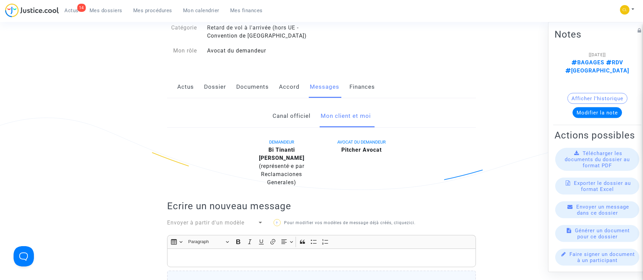
scroll to position [203, 0]
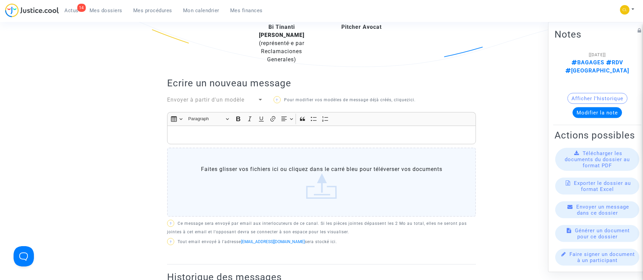
click at [333, 126] on div "Rich Text Editor, main" at bounding box center [321, 135] width 309 height 19
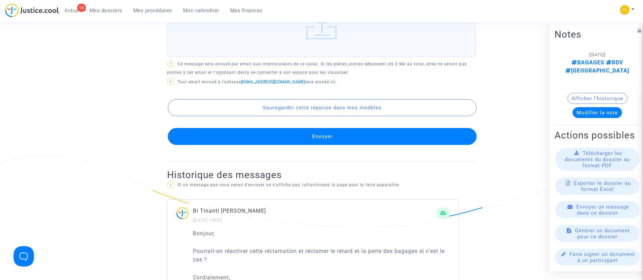
scroll to position [399, 0]
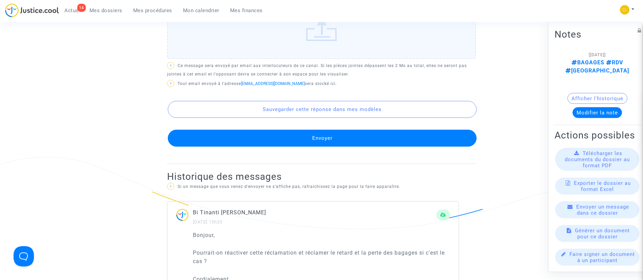
click at [332, 130] on button "Envoyer" at bounding box center [322, 138] width 309 height 17
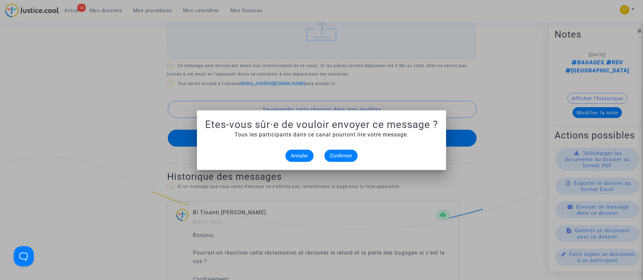
scroll to position [0, 0]
click at [340, 157] on span "Confirmer" at bounding box center [341, 156] width 22 height 6
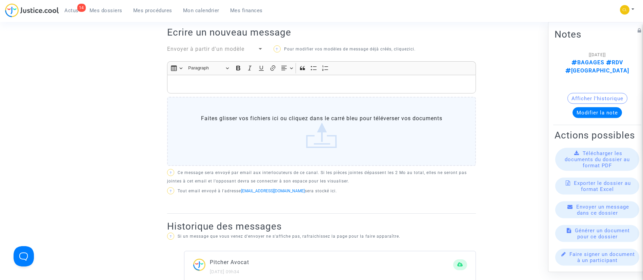
scroll to position [356, 0]
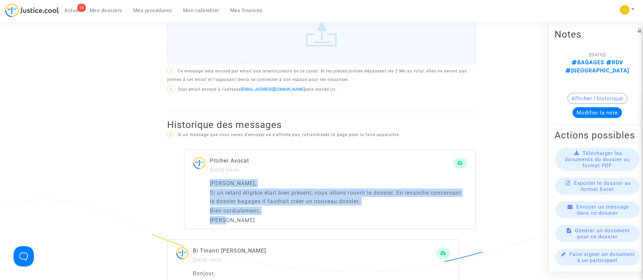
drag, startPoint x: 229, startPoint y: 210, endPoint x: 207, endPoint y: 179, distance: 38.3
click at [207, 179] on div "[PERSON_NAME], Si un retard éligible était bien présent, nous allons rouvrir le…" at bounding box center [329, 204] width 291 height 50
copy div "[PERSON_NAME], Si un retard éligible était bien présent, nous allons rouvrir le…"
click at [207, 184] on div "[PERSON_NAME], Si un retard éligible était bien présent, nous allons rouvrir le…" at bounding box center [329, 204] width 291 height 50
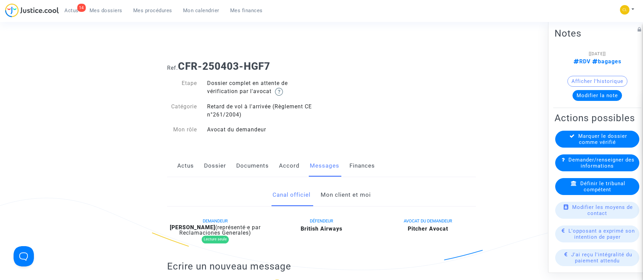
click at [355, 189] on link "Mon client et moi" at bounding box center [346, 195] width 50 height 22
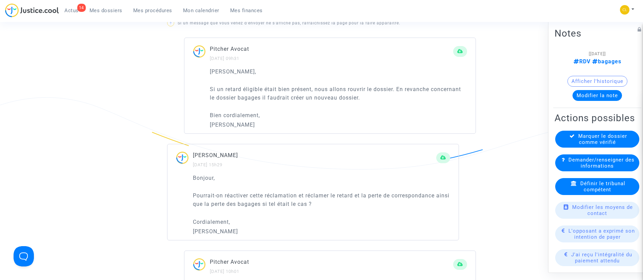
scroll to position [489, 0]
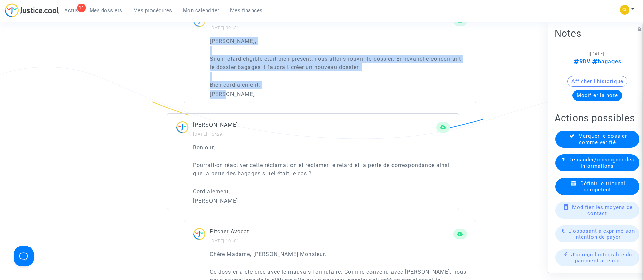
drag, startPoint x: 240, startPoint y: 92, endPoint x: 200, endPoint y: 39, distance: 67.1
click at [200, 39] on div "Cher Erik, Si un retard éligible était bien présent, nous allons rouvrir le dos…" at bounding box center [329, 70] width 291 height 66
copy div "Cher Erik, Si un retard éligible était bien présent, nous allons rouvrir le dos…"
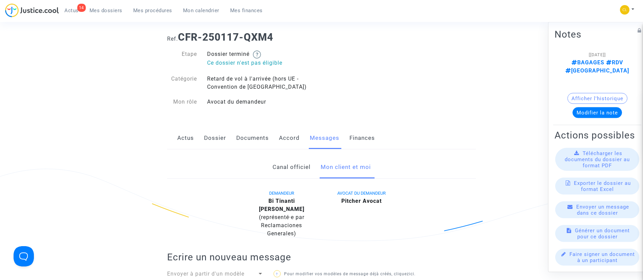
scroll to position [203, 0]
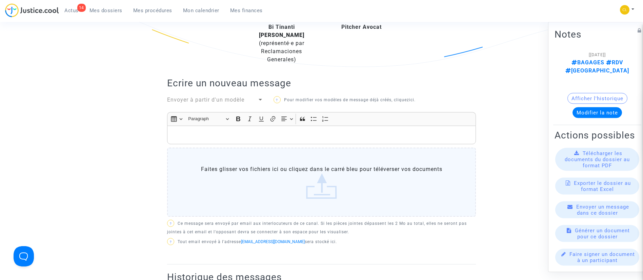
click at [266, 131] on p "Rich Text Editor, main" at bounding box center [322, 135] width 302 height 8
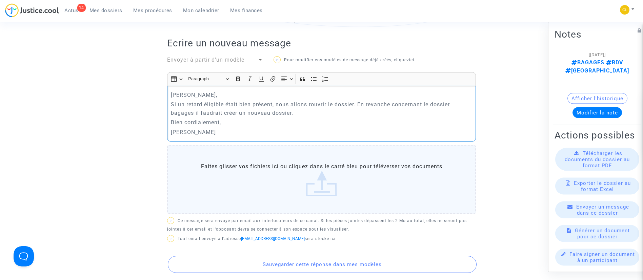
scroll to position [356, 0]
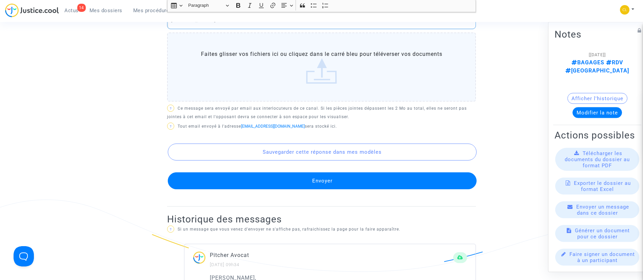
click at [302, 173] on button "Envoyer" at bounding box center [322, 181] width 309 height 17
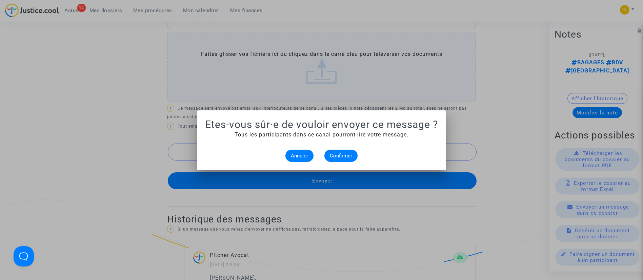
scroll to position [0, 0]
click at [331, 158] on span "Confirmer" at bounding box center [341, 156] width 22 height 6
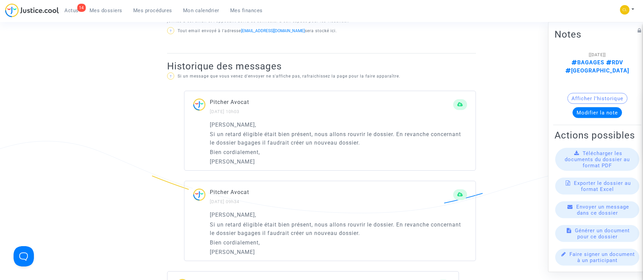
scroll to position [509, 0]
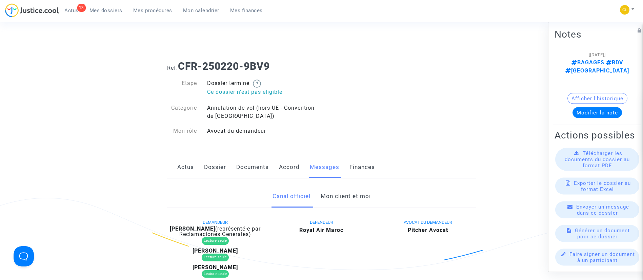
click at [362, 195] on link "Mon client et moi" at bounding box center [346, 196] width 50 height 22
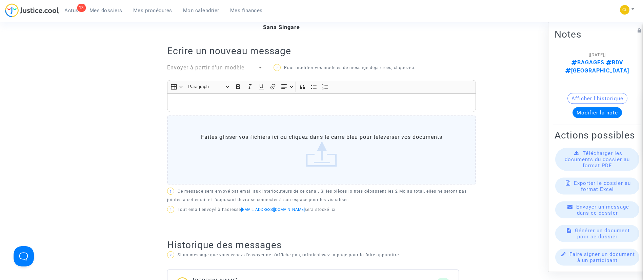
scroll to position [254, 0]
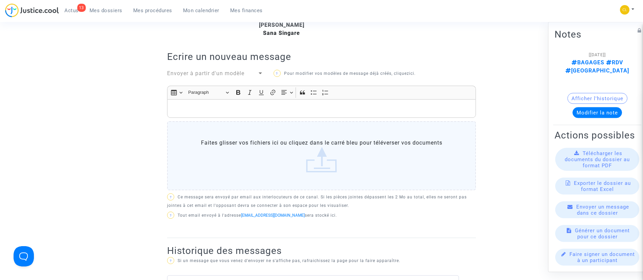
click at [344, 113] on div "Rich Text Editor, main" at bounding box center [321, 108] width 309 height 19
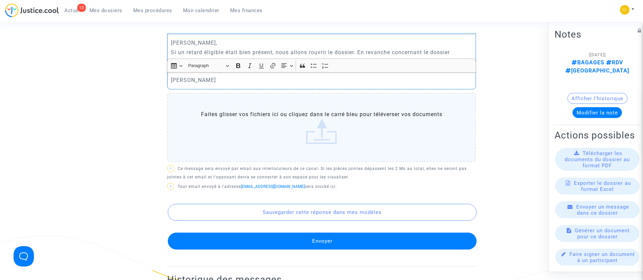
scroll to position [407, 0]
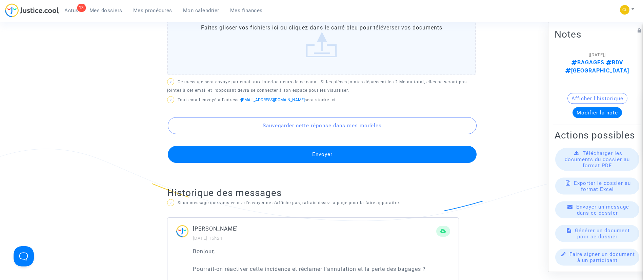
click at [336, 152] on button "Envoyer" at bounding box center [322, 154] width 309 height 17
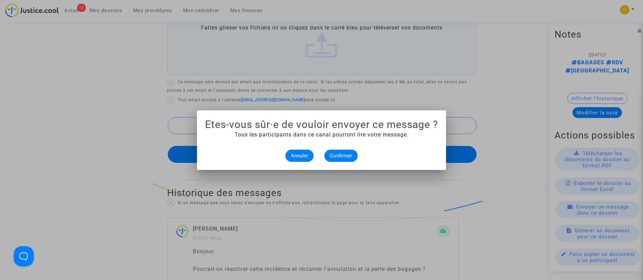
scroll to position [0, 0]
click at [331, 159] on button "Confirmer" at bounding box center [341, 156] width 33 height 12
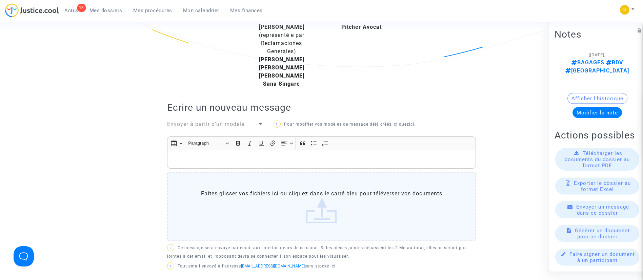
scroll to position [407, 0]
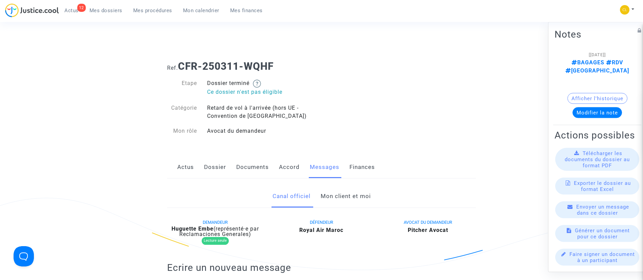
click at [333, 196] on link "Mon client et moi" at bounding box center [346, 196] width 50 height 22
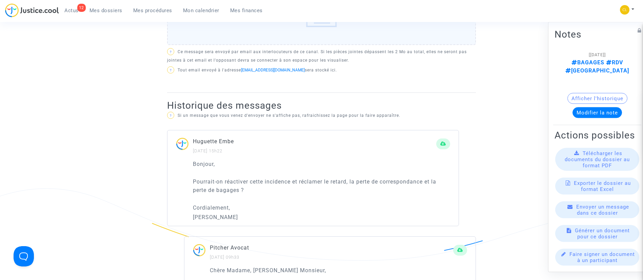
scroll to position [254, 0]
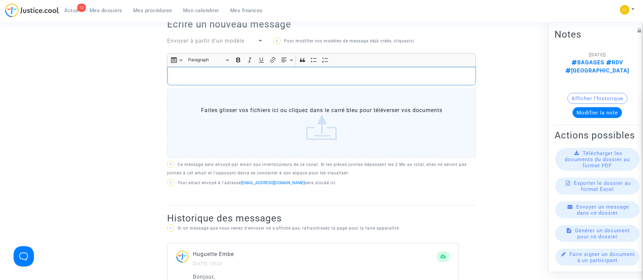
click at [250, 82] on div "Rich Text Editor, main" at bounding box center [321, 76] width 309 height 19
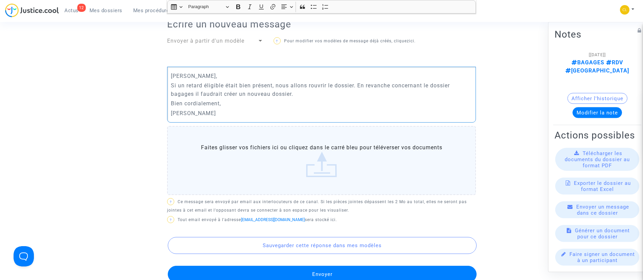
scroll to position [407, 0]
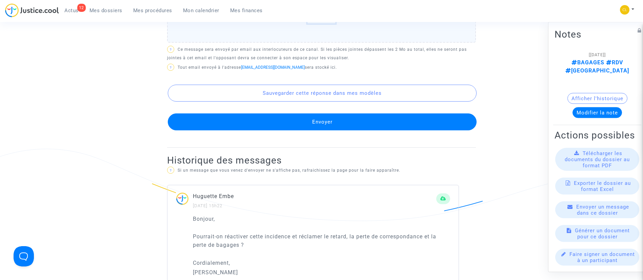
click at [302, 119] on button "Envoyer" at bounding box center [322, 122] width 309 height 17
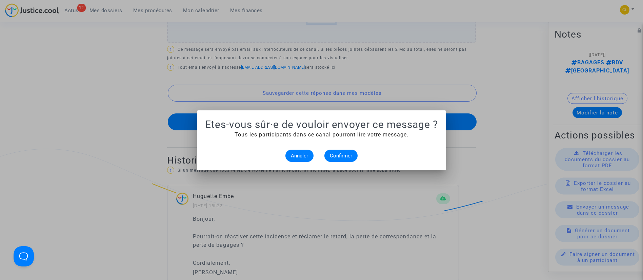
scroll to position [0, 0]
click at [335, 160] on button "Confirmer" at bounding box center [341, 156] width 33 height 12
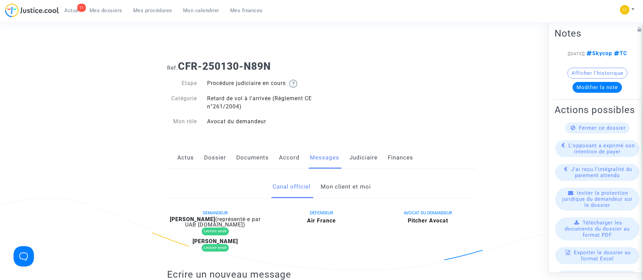
click at [247, 157] on link "Documents" at bounding box center [252, 158] width 33 height 22
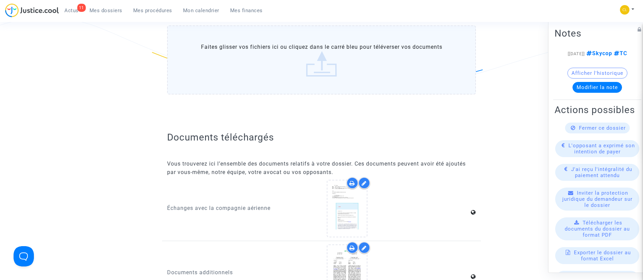
scroll to position [966, 0]
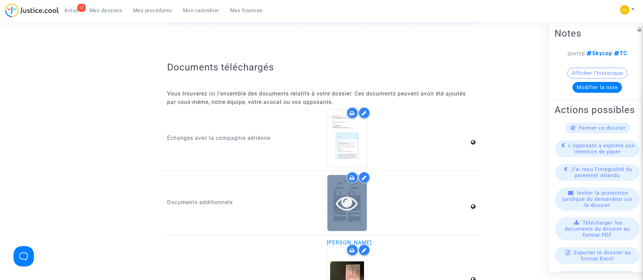
click at [345, 204] on icon at bounding box center [347, 203] width 22 height 22
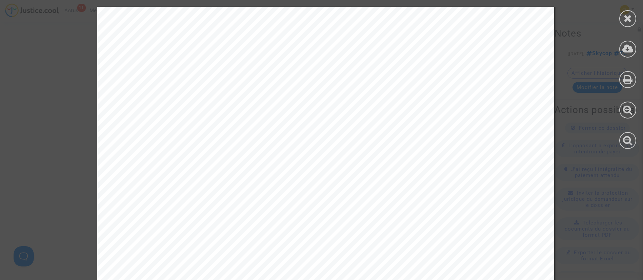
scroll to position [2336, 0]
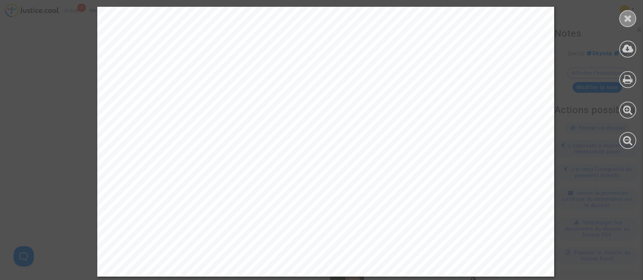
click at [628, 21] on icon at bounding box center [628, 18] width 8 height 10
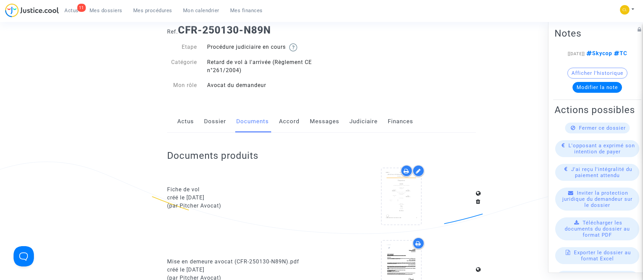
scroll to position [0, 0]
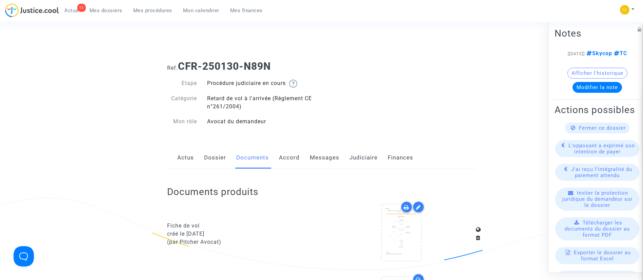
click at [216, 156] on link "Dossier" at bounding box center [215, 158] width 22 height 22
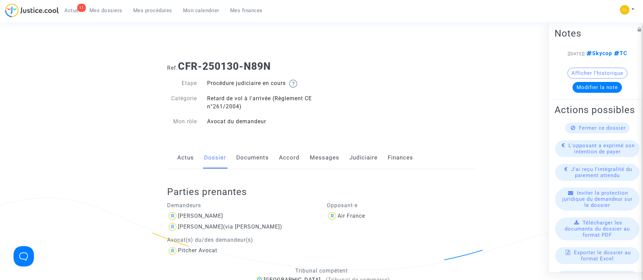
click at [320, 158] on link "Messages" at bounding box center [325, 158] width 30 height 22
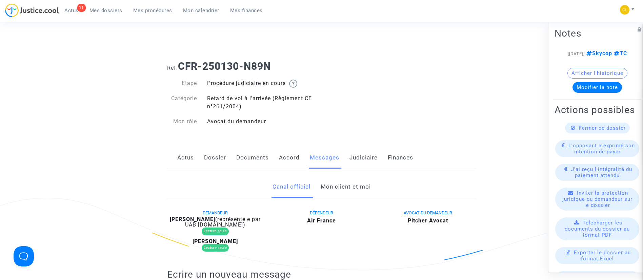
click at [343, 186] on link "Mon client et moi" at bounding box center [346, 187] width 50 height 22
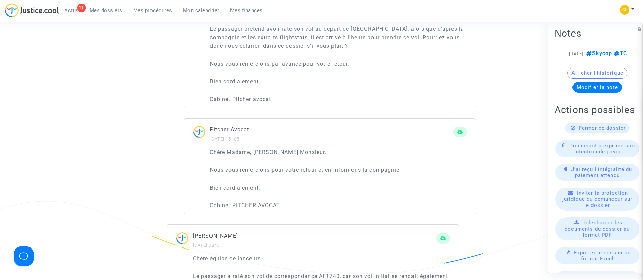
scroll to position [610, 0]
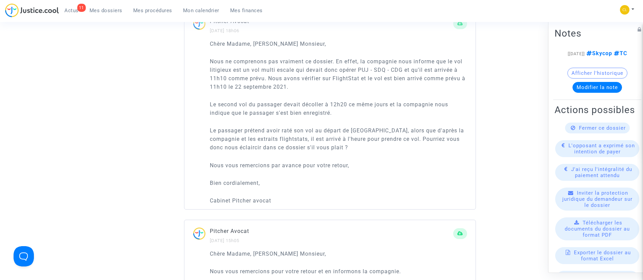
drag, startPoint x: 294, startPoint y: 201, endPoint x: 188, endPoint y: 39, distance: 193.7
click at [188, 39] on div "Pitcher Avocat 24/09/2025 - 18h06 Chère Madame, Cher Monsieur, Nous ne compreno…" at bounding box center [330, 110] width 292 height 200
click at [193, 38] on div "Pitcher Avocat 24/09/2025 - 18h06" at bounding box center [329, 28] width 291 height 23
drag, startPoint x: 283, startPoint y: 205, endPoint x: 200, endPoint y: 40, distance: 184.0
click at [200, 40] on div "Chère Madame, Cher Monsieur, Nous ne comprenons pas vraiment ce dossier. En eff…" at bounding box center [329, 125] width 291 height 170
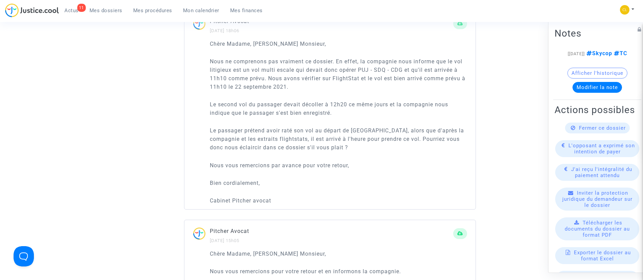
copy div "Chère Madame, Cher Monsieur, Nous ne comprenons pas vraiment ce dossier. En eff…"
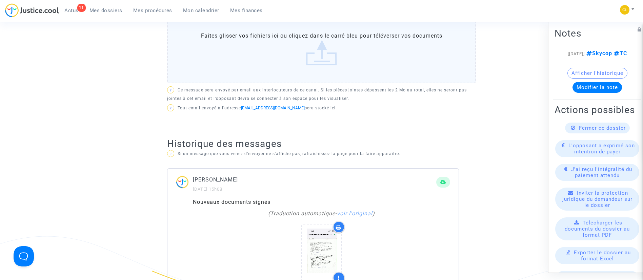
scroll to position [254, 0]
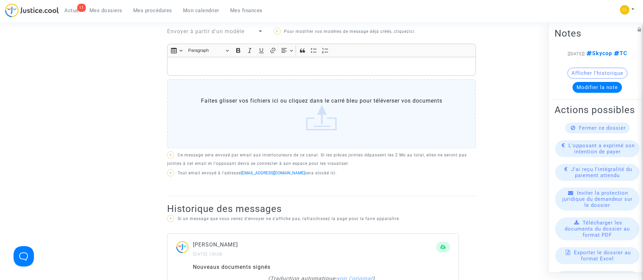
click at [271, 58] on div "Rich Text Editor, main" at bounding box center [321, 66] width 309 height 19
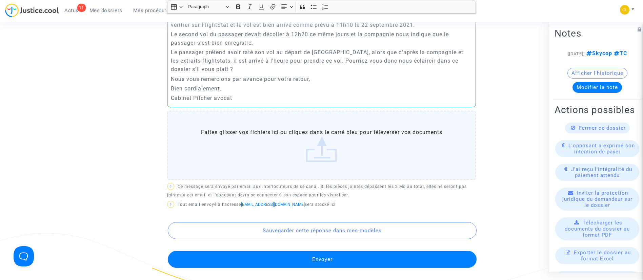
scroll to position [407, 0]
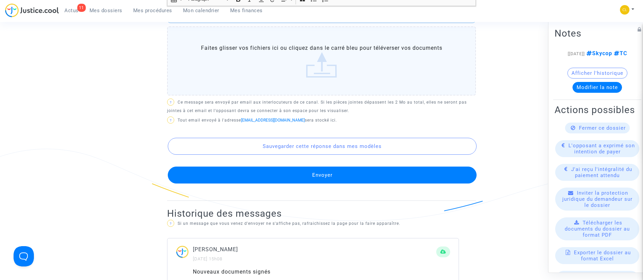
click at [318, 169] on button "Envoyer" at bounding box center [322, 175] width 309 height 17
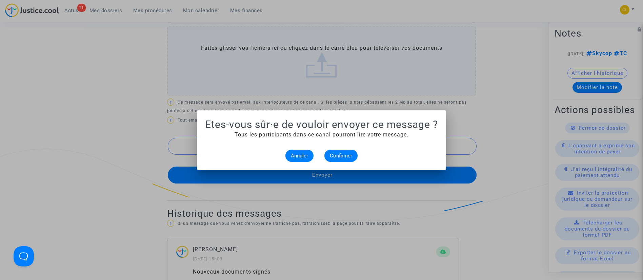
scroll to position [0, 0]
drag, startPoint x: 337, startPoint y: 156, endPoint x: 337, endPoint y: 145, distance: 11.2
click at [337, 156] on span "Confirmer" at bounding box center [341, 156] width 22 height 6
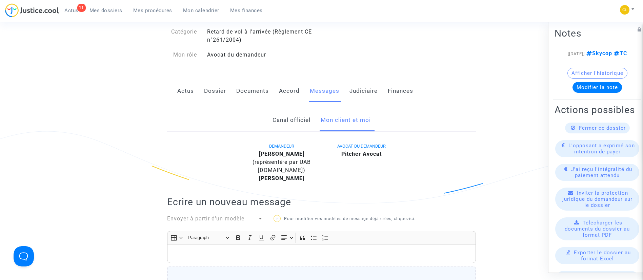
scroll to position [51, 0]
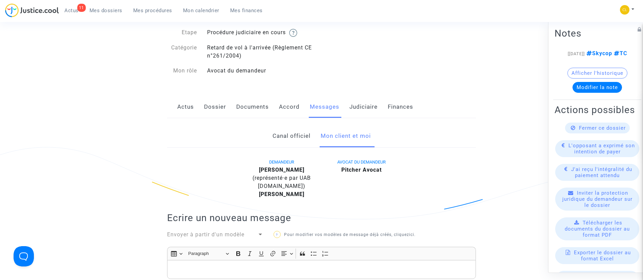
click at [355, 109] on link "Judiciaire" at bounding box center [364, 107] width 28 height 22
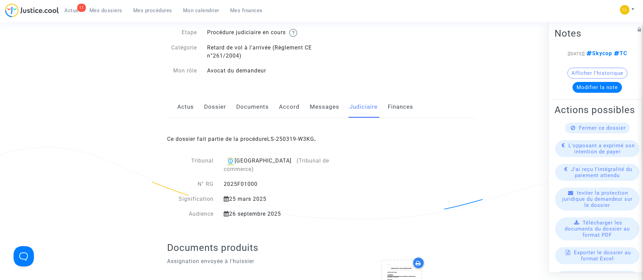
click at [293, 144] on div "Ce dossier fait partie de la procédure LS-250319-W3KG ." at bounding box center [321, 134] width 309 height 32
click at [291, 138] on link "LS-250319-W3KG" at bounding box center [290, 139] width 47 height 6
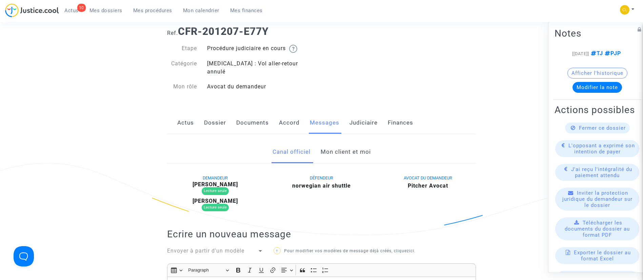
scroll to position [51, 0]
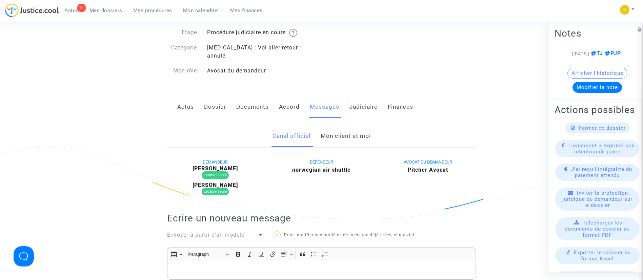
click at [337, 132] on link "Mon client et moi" at bounding box center [346, 136] width 50 height 22
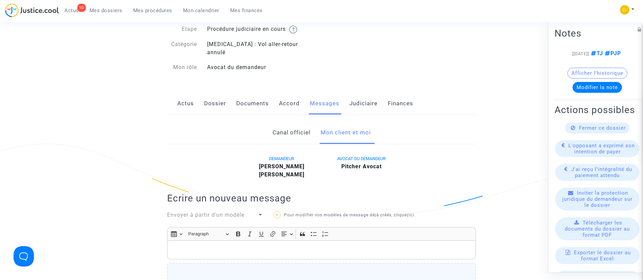
scroll to position [51, 0]
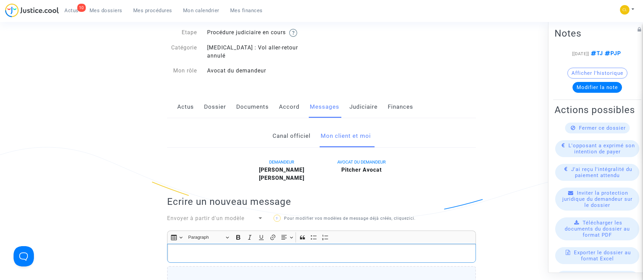
click at [279, 244] on div "Rich Text Editor, main" at bounding box center [321, 253] width 309 height 19
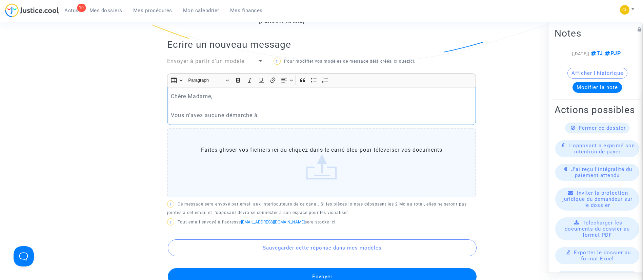
scroll to position [203, 0]
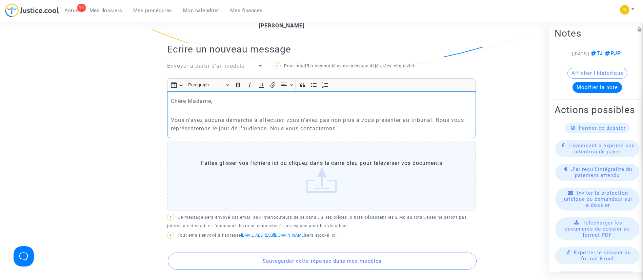
click at [391, 119] on p "Vous n'avez aucune démarche à effectuer, vous n'avez pas non plus à vous présen…" at bounding box center [322, 124] width 302 height 17
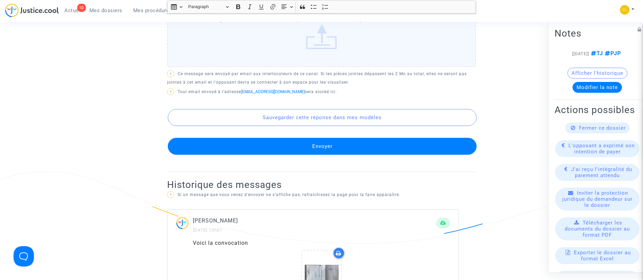
scroll to position [407, 0]
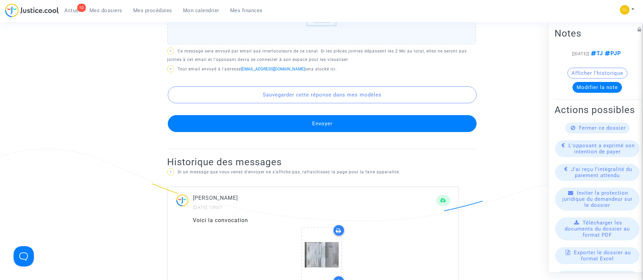
click at [334, 115] on button "Envoyer" at bounding box center [322, 123] width 309 height 17
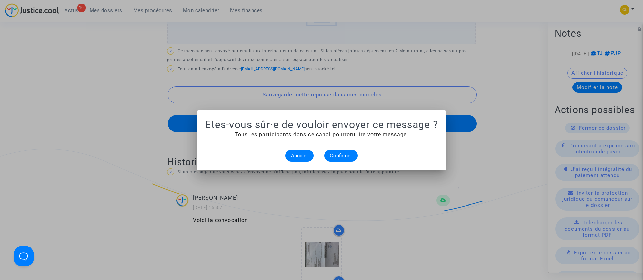
scroll to position [0, 0]
click at [352, 159] on button "Confirmer" at bounding box center [341, 156] width 33 height 12
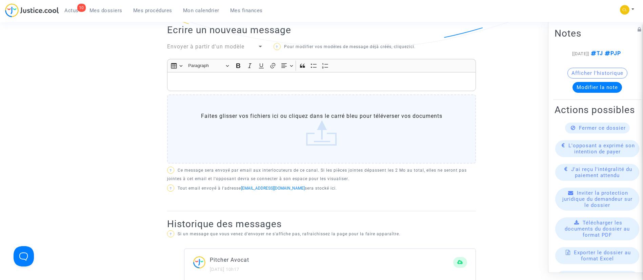
scroll to position [153, 0]
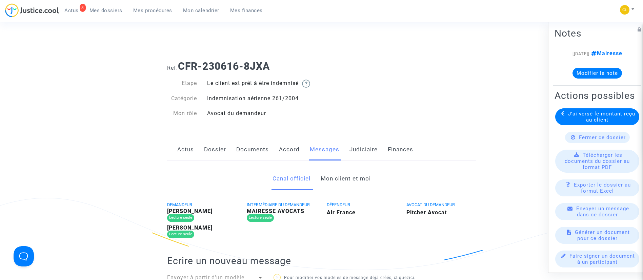
click at [344, 184] on link "Mon client et moi" at bounding box center [346, 179] width 50 height 22
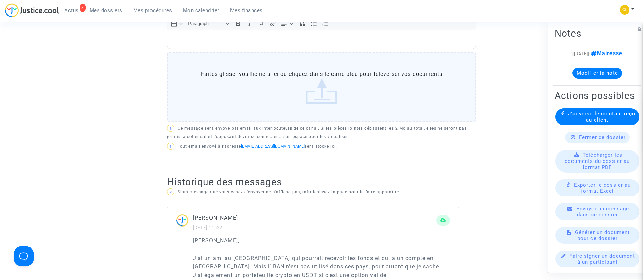
scroll to position [254, 0]
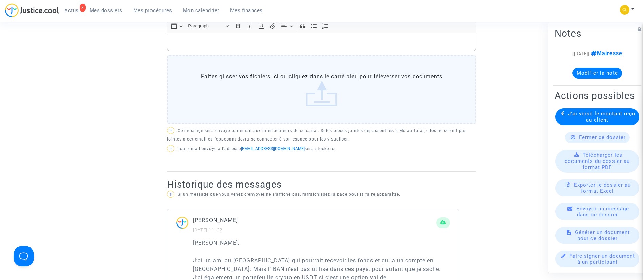
click at [273, 39] on p "Rich Text Editor, main" at bounding box center [322, 42] width 302 height 8
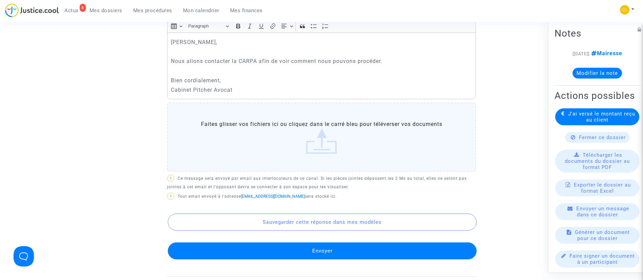
click at [330, 251] on button "Envoyer" at bounding box center [322, 251] width 309 height 17
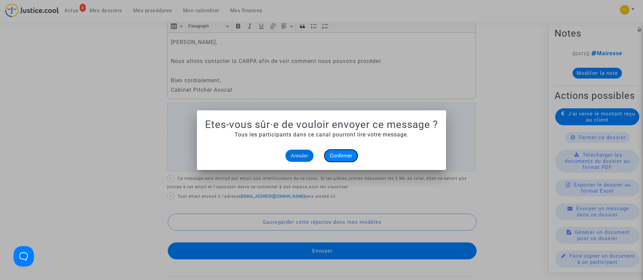
click at [341, 156] on span "Confirmer" at bounding box center [341, 156] width 22 height 6
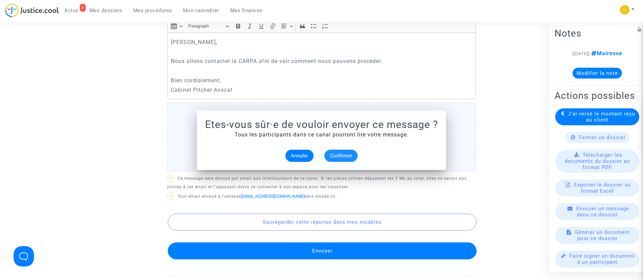
scroll to position [254, 0]
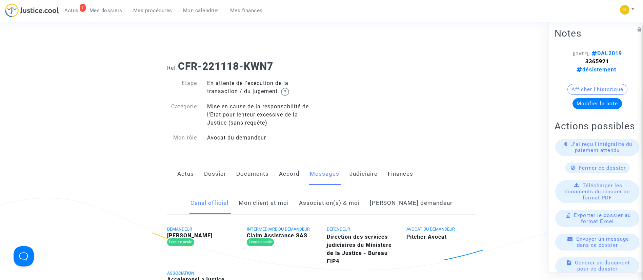
click at [276, 206] on link "Mon client et moi" at bounding box center [264, 203] width 50 height 22
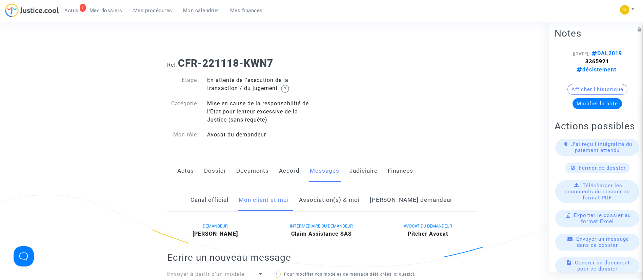
scroll to position [203, 0]
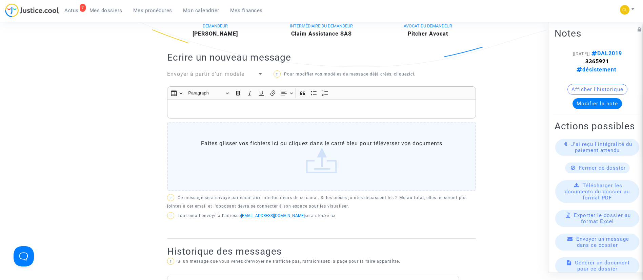
click at [278, 118] on div "Rich Text Editor, main" at bounding box center [321, 109] width 309 height 19
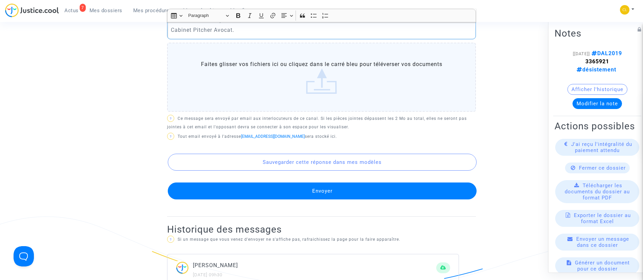
scroll to position [360, 0]
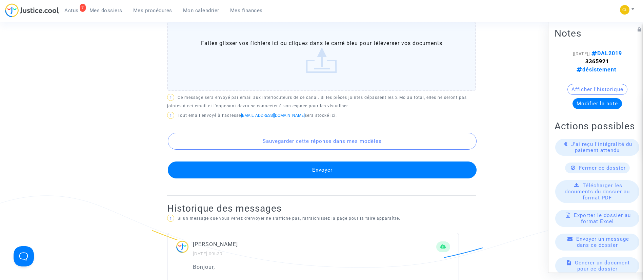
click at [346, 165] on button "Envoyer" at bounding box center [322, 170] width 309 height 17
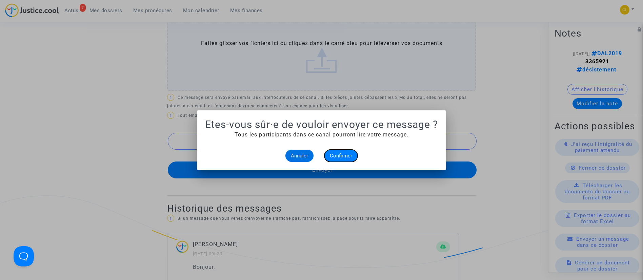
click at [349, 160] on button "Confirmer" at bounding box center [341, 156] width 33 height 12
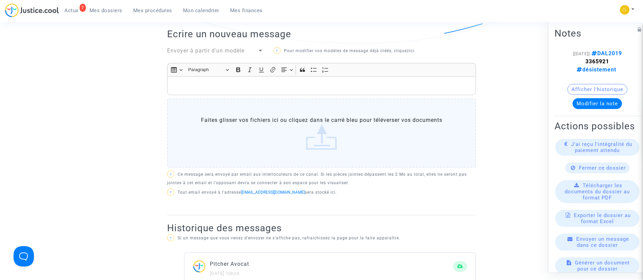
scroll to position [106, 0]
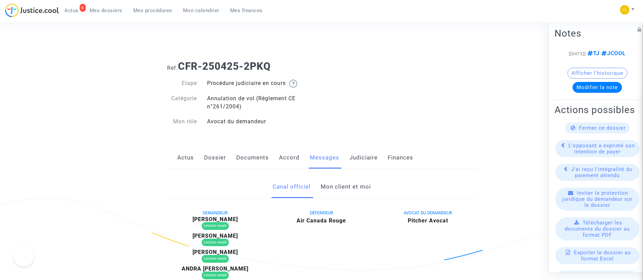
click at [360, 193] on link "Mon client et moi" at bounding box center [346, 187] width 50 height 22
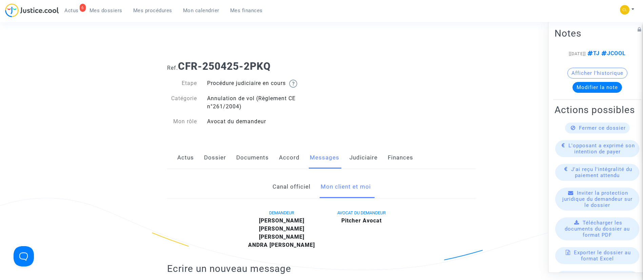
click at [348, 153] on div "Actus Dossier Documents Accord Messages Judiciaire Finances" at bounding box center [321, 158] width 309 height 23
click at [361, 158] on link "Judiciaire" at bounding box center [364, 158] width 28 height 22
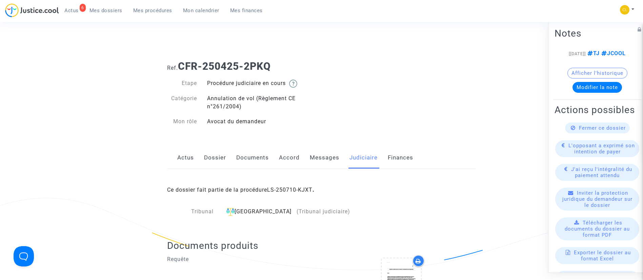
click at [323, 164] on link "Messages" at bounding box center [325, 158] width 30 height 22
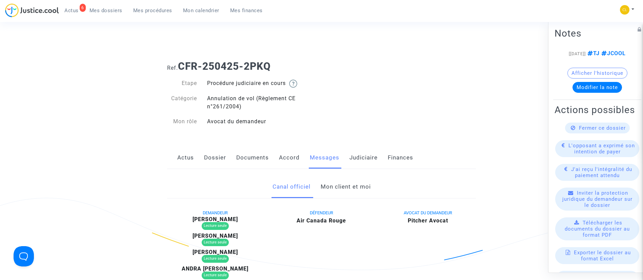
click at [343, 188] on link "Mon client et moi" at bounding box center [346, 187] width 50 height 22
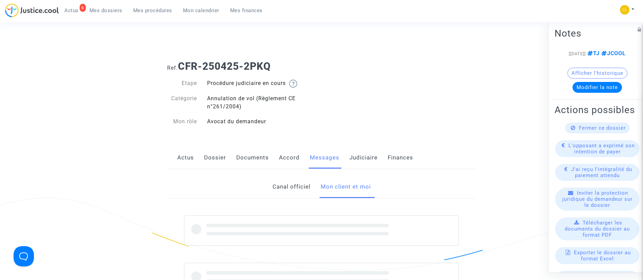
scroll to position [203, 0]
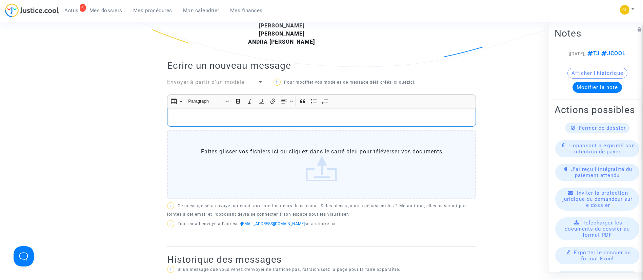
click at [298, 127] on div "Rich Text Editor, main" at bounding box center [321, 117] width 309 height 19
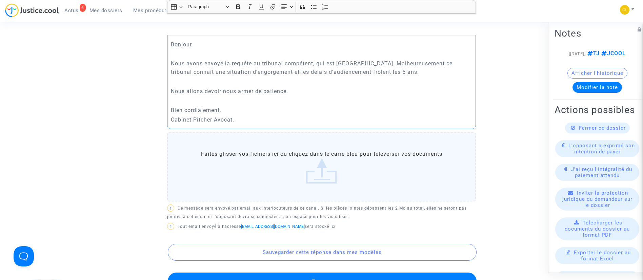
scroll to position [356, 0]
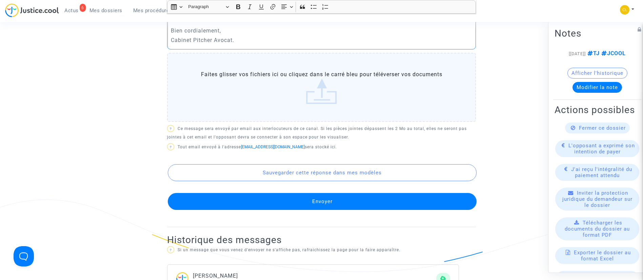
click at [375, 209] on button "Envoyer" at bounding box center [322, 201] width 309 height 17
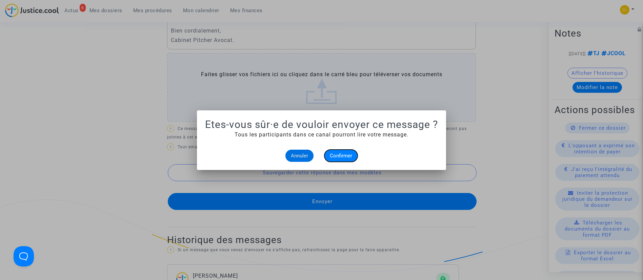
click at [349, 157] on span "Confirmer" at bounding box center [341, 156] width 22 height 6
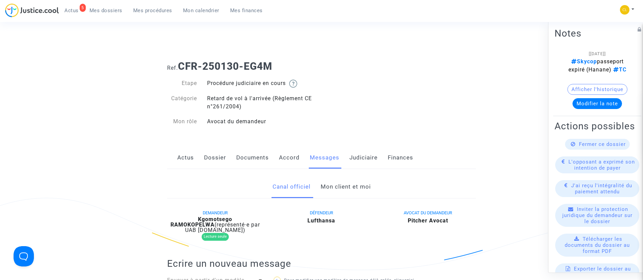
click at [340, 186] on link "Mon client et moi" at bounding box center [346, 187] width 50 height 22
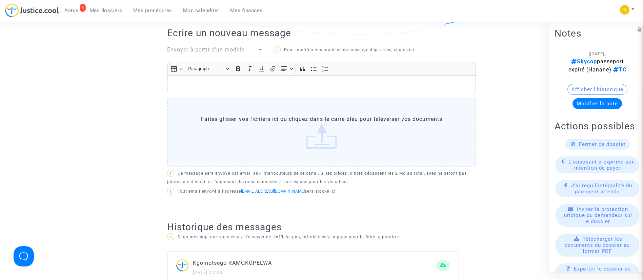
scroll to position [203, 0]
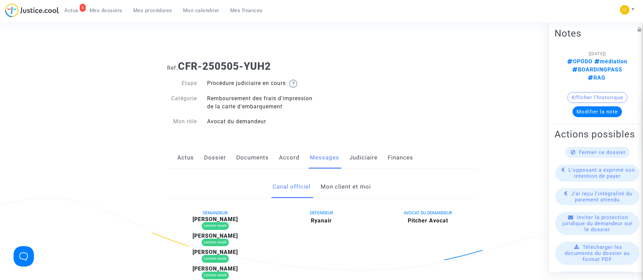
click at [359, 194] on link "Mon client et moi" at bounding box center [346, 187] width 50 height 22
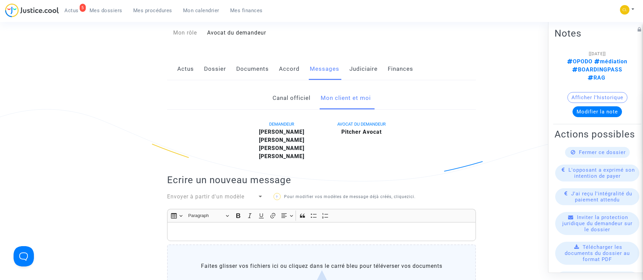
scroll to position [153, 0]
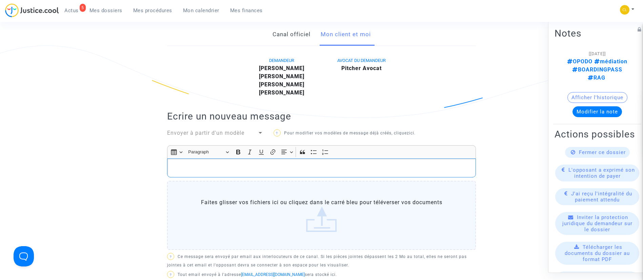
click at [335, 173] on div "Rich Text Editor, main" at bounding box center [321, 168] width 309 height 19
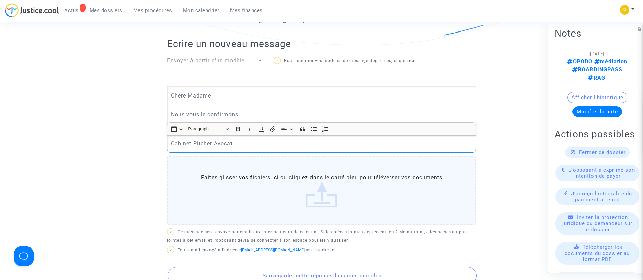
scroll to position [407, 0]
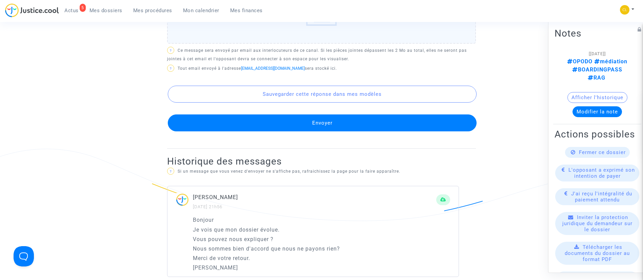
click at [340, 122] on button "Envoyer" at bounding box center [322, 123] width 309 height 17
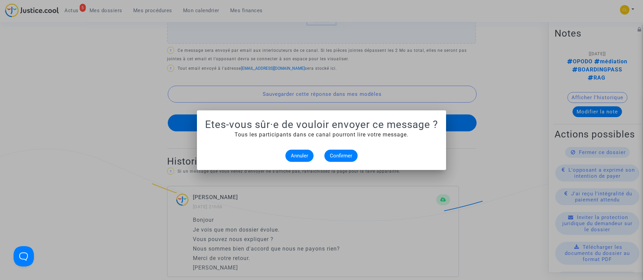
scroll to position [0, 0]
click at [334, 157] on span "Confirmer" at bounding box center [341, 156] width 22 height 6
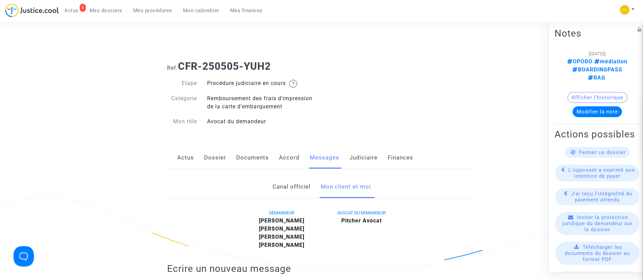
scroll to position [407, 0]
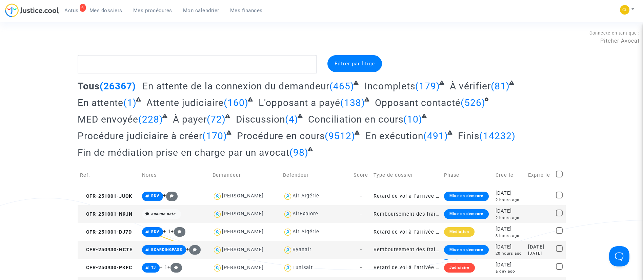
click at [365, 66] on span "Filtrer par litige" at bounding box center [355, 64] width 40 height 6
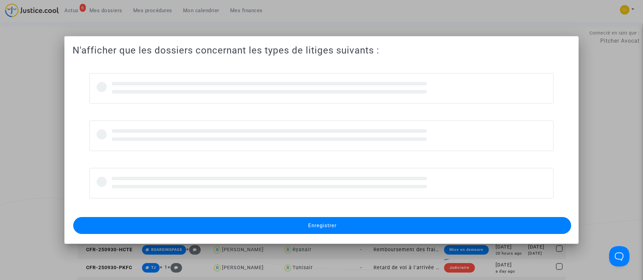
click at [38, 102] on div at bounding box center [321, 140] width 643 height 280
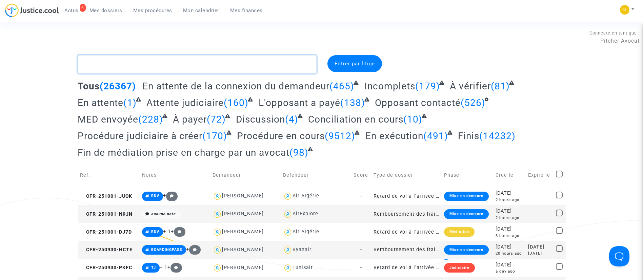
click at [103, 61] on textarea at bounding box center [197, 64] width 239 height 18
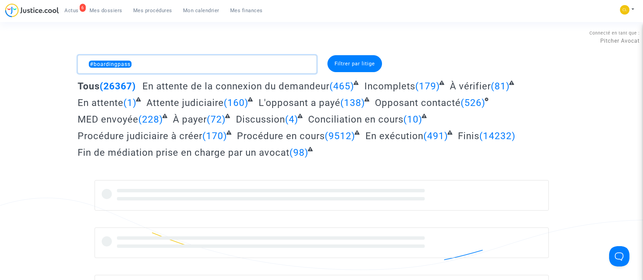
type textarea "#boardingpass"
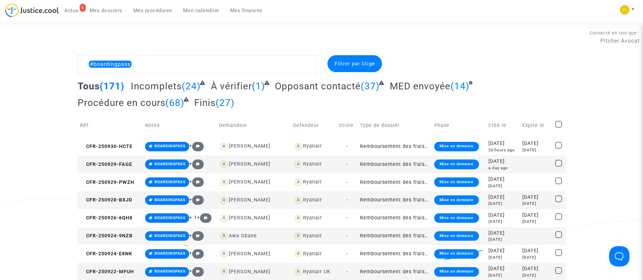
drag, startPoint x: 519, startPoint y: 205, endPoint x: 509, endPoint y: 196, distance: 13.0
click at [521, 205] on td "2025-10-15 in 14 days" at bounding box center [536, 201] width 33 height 18
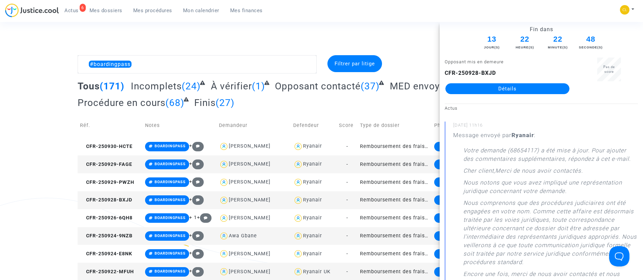
click at [505, 91] on link "Détails" at bounding box center [508, 88] width 124 height 11
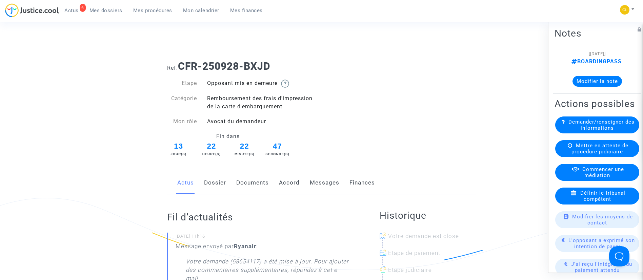
click at [265, 188] on link "Documents" at bounding box center [252, 183] width 33 height 22
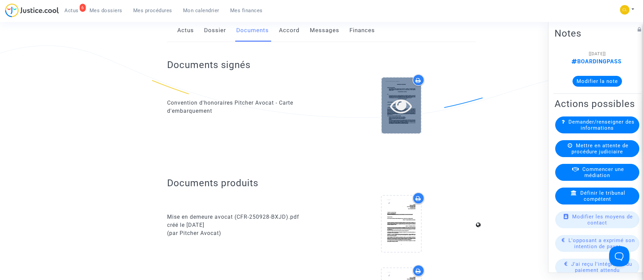
scroll to position [594, 0]
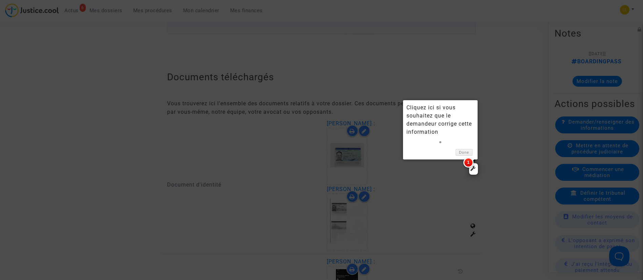
click at [398, 109] on div at bounding box center [321, 140] width 643 height 280
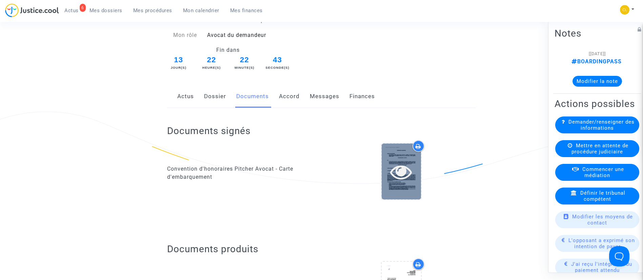
scroll to position [85, 0]
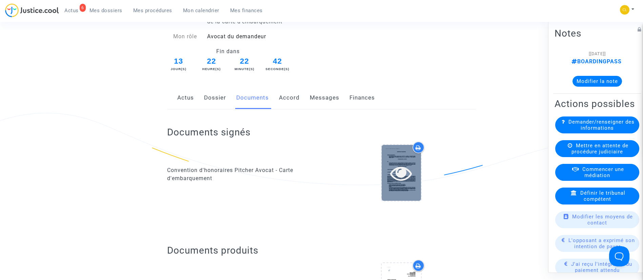
click at [396, 175] on icon at bounding box center [401, 173] width 22 height 22
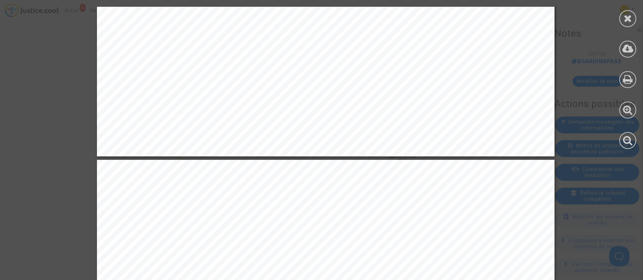
scroll to position [1170, 0]
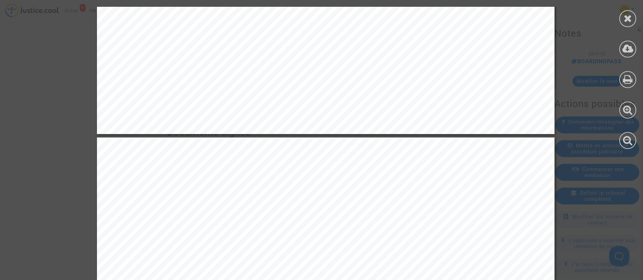
click at [633, 14] on div at bounding box center [628, 18] width 17 height 17
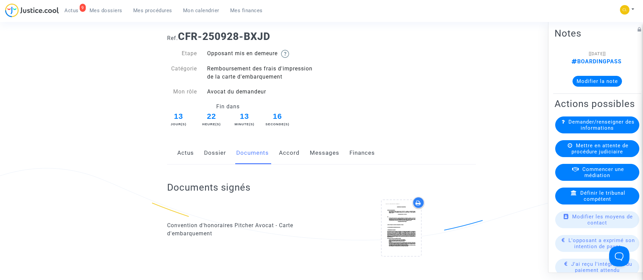
scroll to position [0, 0]
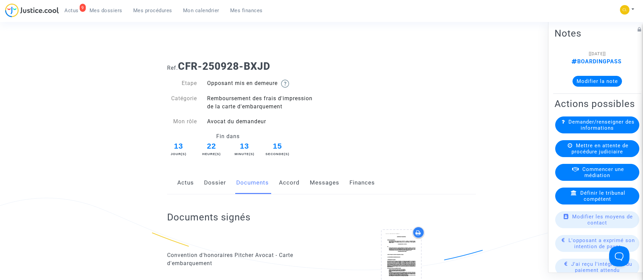
drag, startPoint x: 114, startPoint y: 11, endPoint x: 149, endPoint y: 54, distance: 55.7
click at [114, 11] on span "Mes dossiers" at bounding box center [106, 10] width 33 height 6
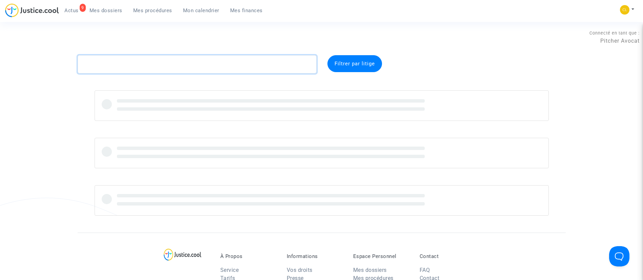
click at [172, 61] on textarea at bounding box center [197, 64] width 239 height 18
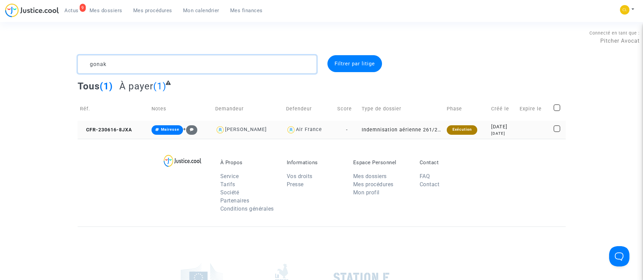
type textarea "gonak"
click at [496, 133] on div "2 years ago" at bounding box center [503, 134] width 24 height 6
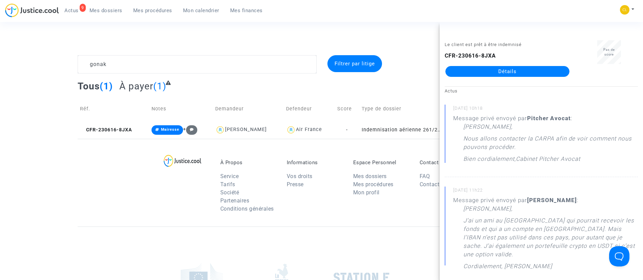
click at [506, 70] on link "Détails" at bounding box center [508, 71] width 124 height 11
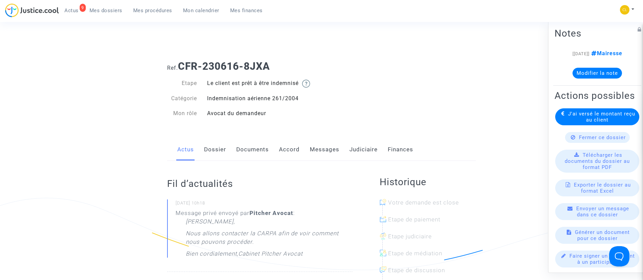
click at [316, 149] on link "Messages" at bounding box center [325, 150] width 30 height 22
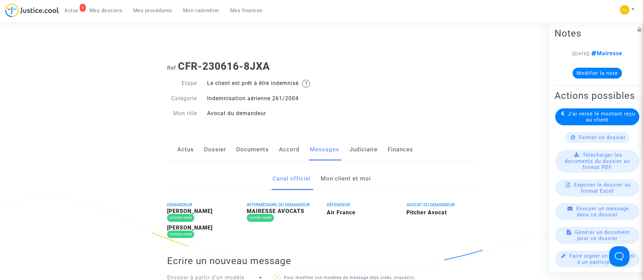
click at [328, 177] on link "Mon client et moi" at bounding box center [346, 179] width 50 height 22
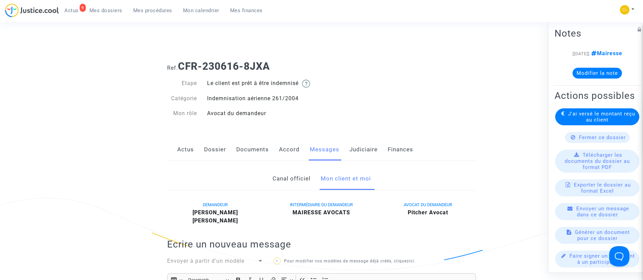
scroll to position [203, 0]
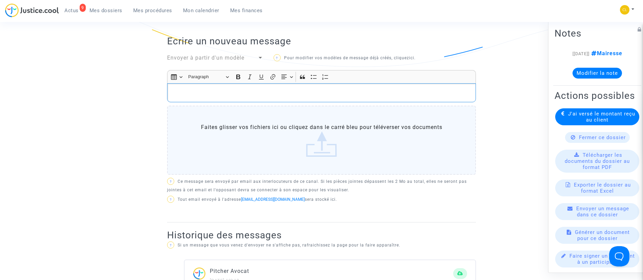
click at [258, 101] on div "Rich Text Editor, main" at bounding box center [321, 92] width 309 height 19
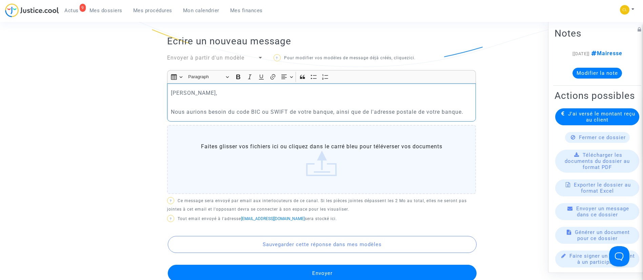
click at [230, 111] on p "Nous aurions besoin du code BIC ou SWIFT de votre banque, ainsi que de l'adress…" at bounding box center [322, 112] width 302 height 8
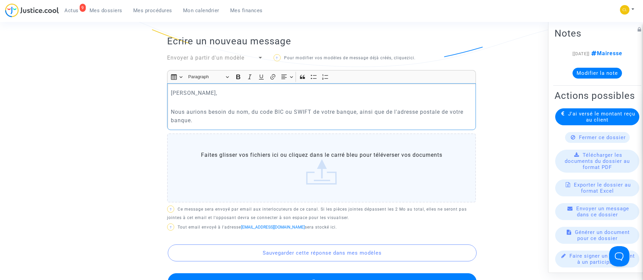
click at [256, 121] on p "Nous aurions besoin du nom, du code BIC ou SWIFT de votre banque, ainsi que de …" at bounding box center [322, 116] width 302 height 17
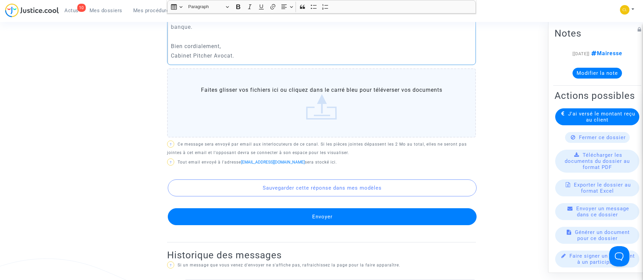
scroll to position [305, 0]
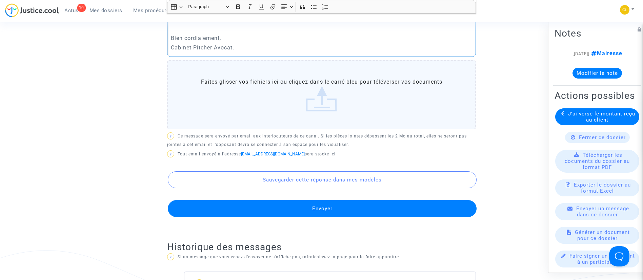
click at [337, 211] on button "Envoyer" at bounding box center [322, 208] width 309 height 17
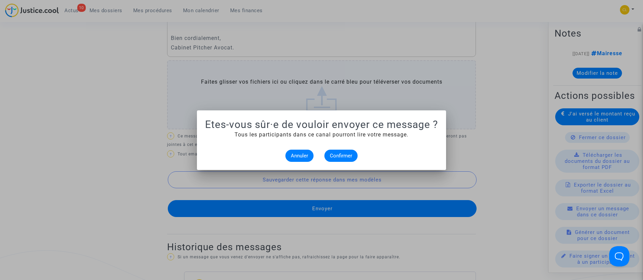
scroll to position [0, 0]
click at [338, 161] on button "Confirmer" at bounding box center [341, 156] width 33 height 12
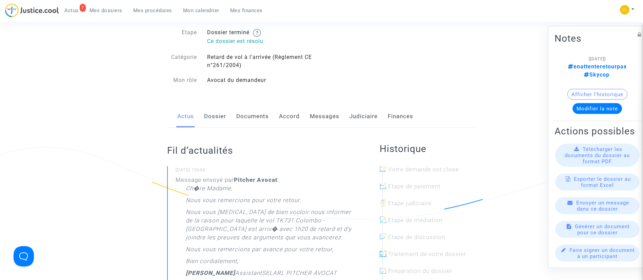
click at [313, 117] on link "Messages" at bounding box center [325, 116] width 30 height 22
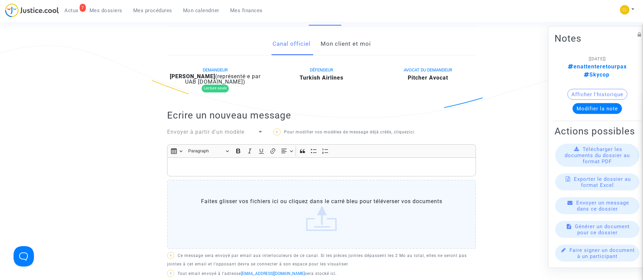
click at [346, 37] on link "Mon client et moi" at bounding box center [346, 44] width 50 height 22
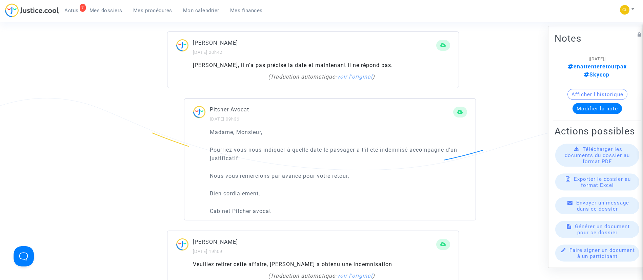
scroll to position [610, 0]
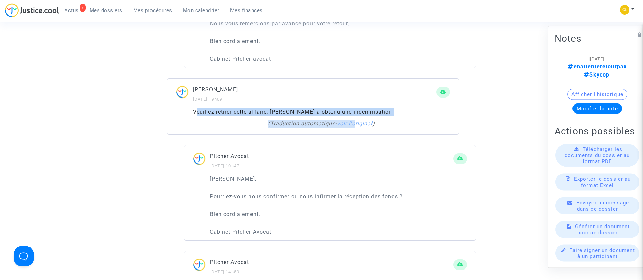
drag, startPoint x: 198, startPoint y: 112, endPoint x: 383, endPoint y: 117, distance: 184.9
click at [383, 117] on rich-html "[PERSON_NAME] retirer cette affaire, [PERSON_NAME] a obtenu une indemnisation (…" at bounding box center [321, 118] width 257 height 20
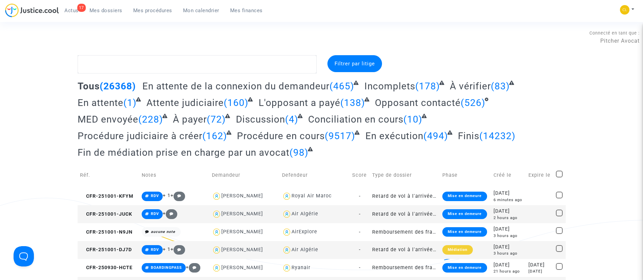
drag, startPoint x: 188, startPoint y: 12, endPoint x: 191, endPoint y: 17, distance: 5.2
click at [188, 12] on span "Mon calendrier" at bounding box center [201, 10] width 36 height 6
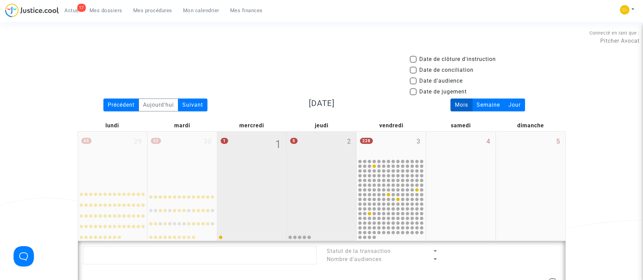
click at [319, 172] on div "5 2" at bounding box center [322, 159] width 70 height 54
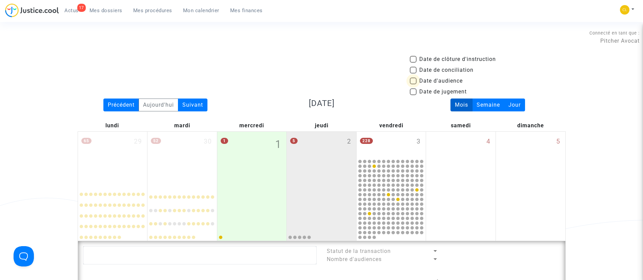
click at [435, 81] on span "Date d'audience" at bounding box center [440, 81] width 43 height 8
click at [413, 84] on input "Date d'audience" at bounding box center [413, 84] width 0 height 0
checkbox input "true"
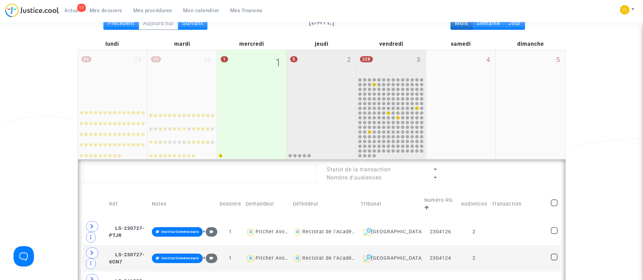
scroll to position [254, 0]
